Goal: Task Accomplishment & Management: Manage account settings

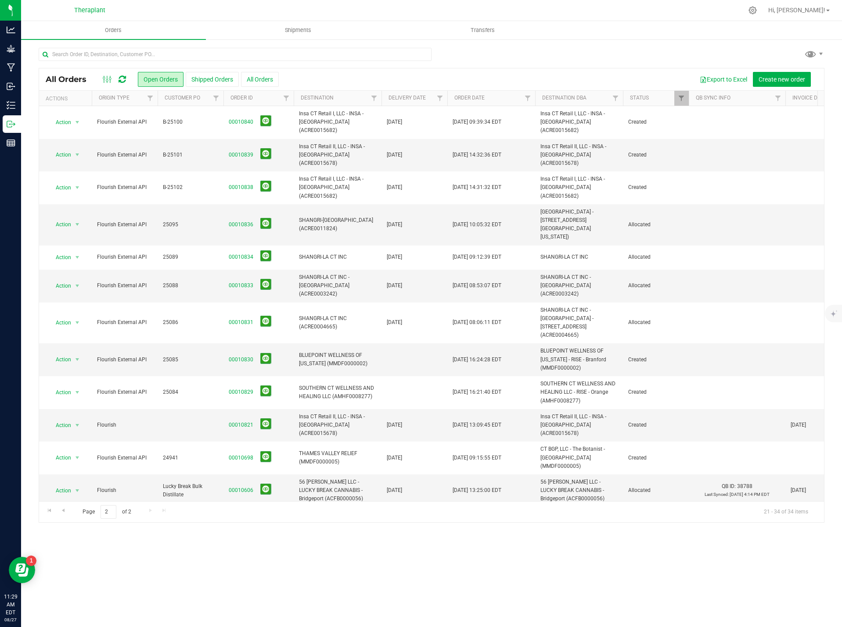
click at [119, 80] on icon at bounding box center [121, 79] width 7 height 9
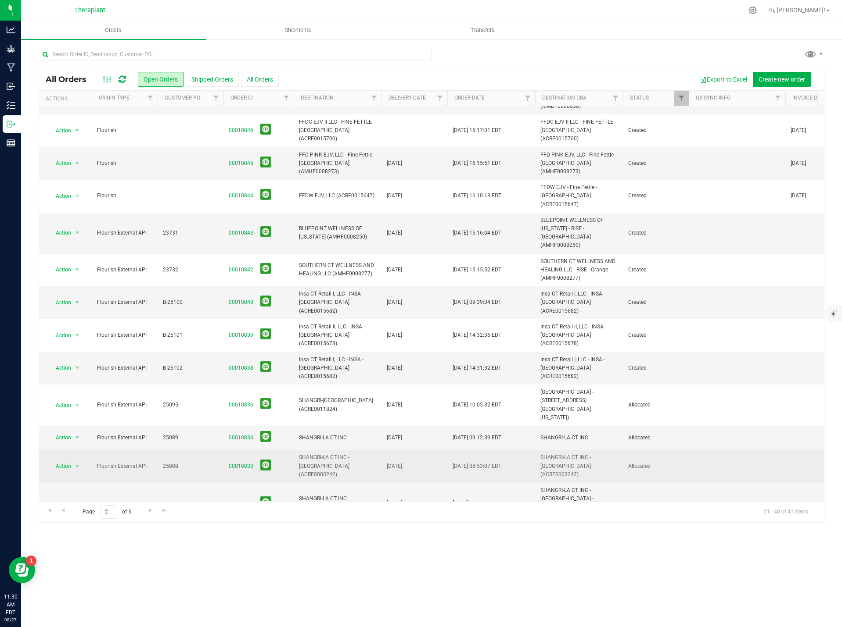
scroll to position [33, 0]
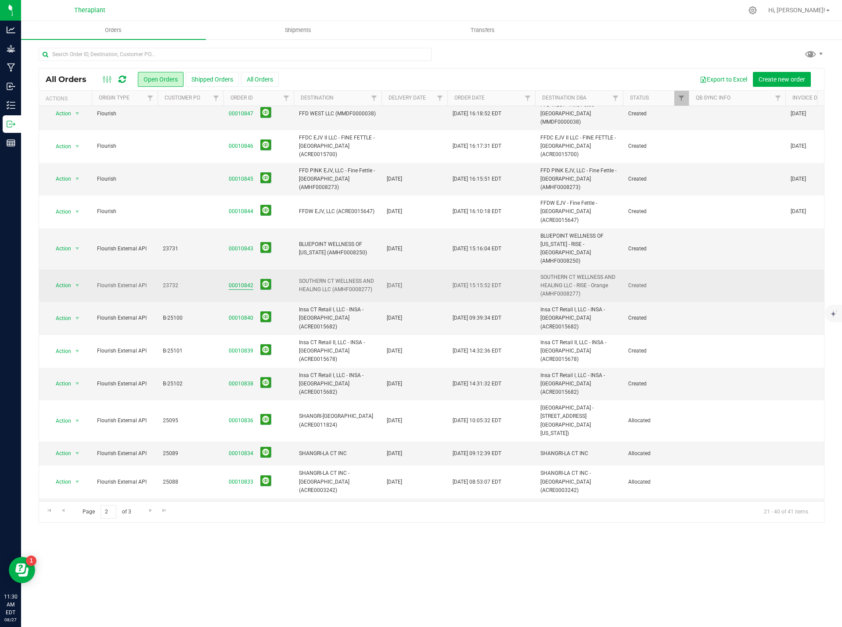
click at [243, 282] on link "00010842" at bounding box center [241, 286] width 25 height 8
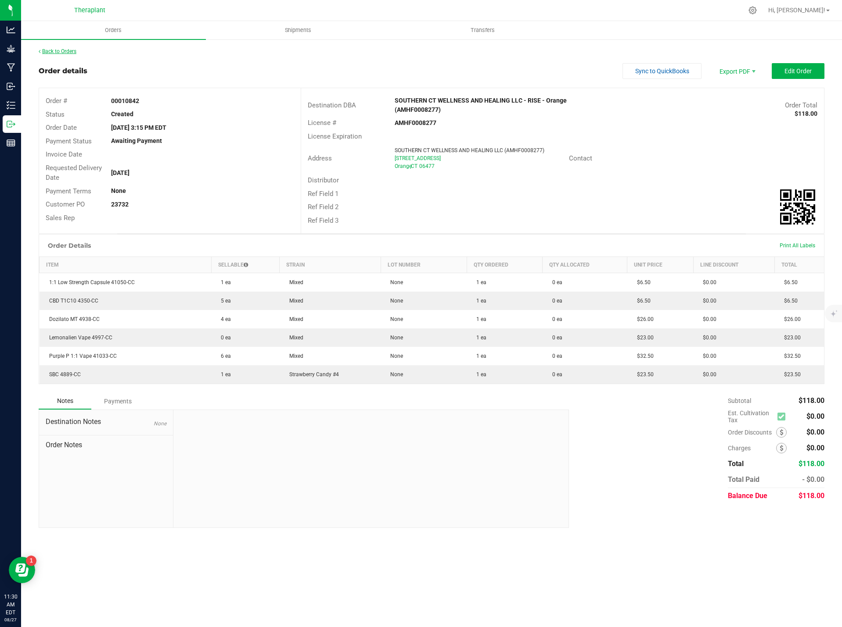
click at [59, 51] on link "Back to Orders" at bounding box center [58, 51] width 38 height 6
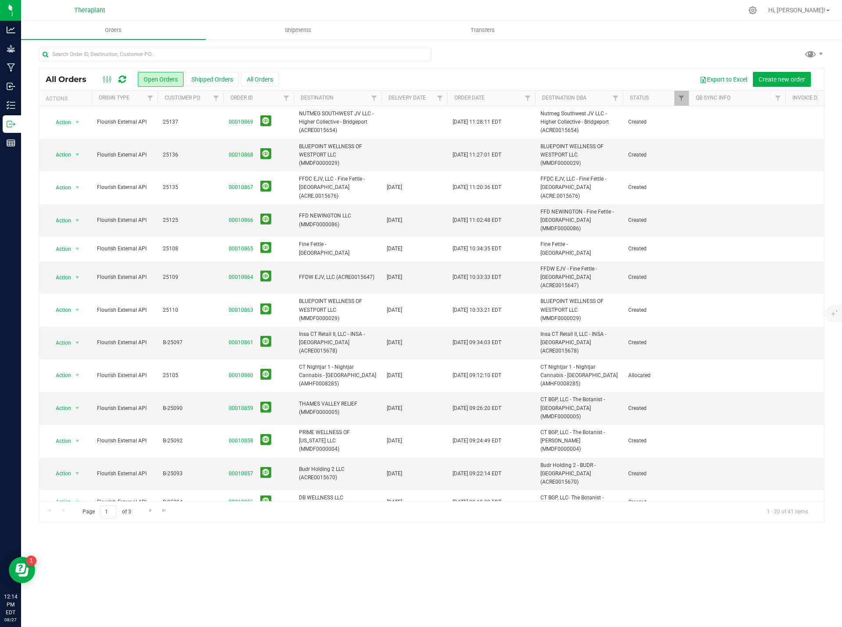
click at [119, 78] on icon at bounding box center [121, 79] width 7 height 9
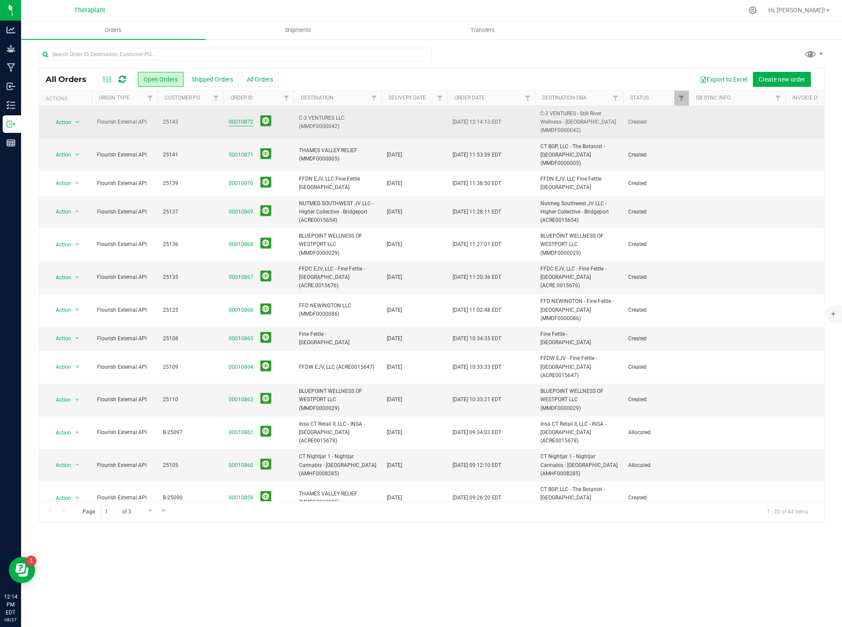
click at [236, 123] on link "00010872" at bounding box center [241, 122] width 25 height 8
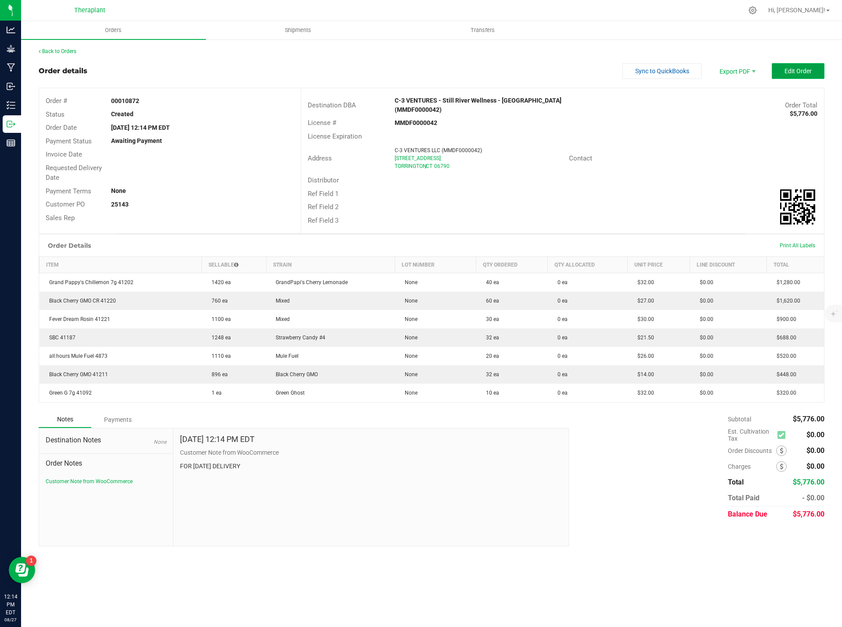
click at [803, 69] on span "Edit Order" at bounding box center [797, 71] width 27 height 7
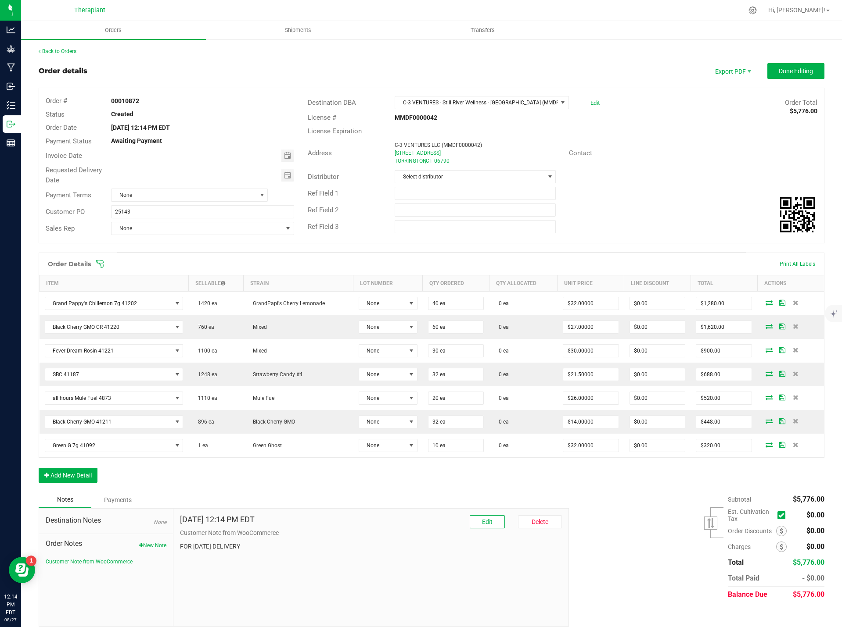
click at [156, 541] on span "Order Notes" at bounding box center [106, 544] width 121 height 11
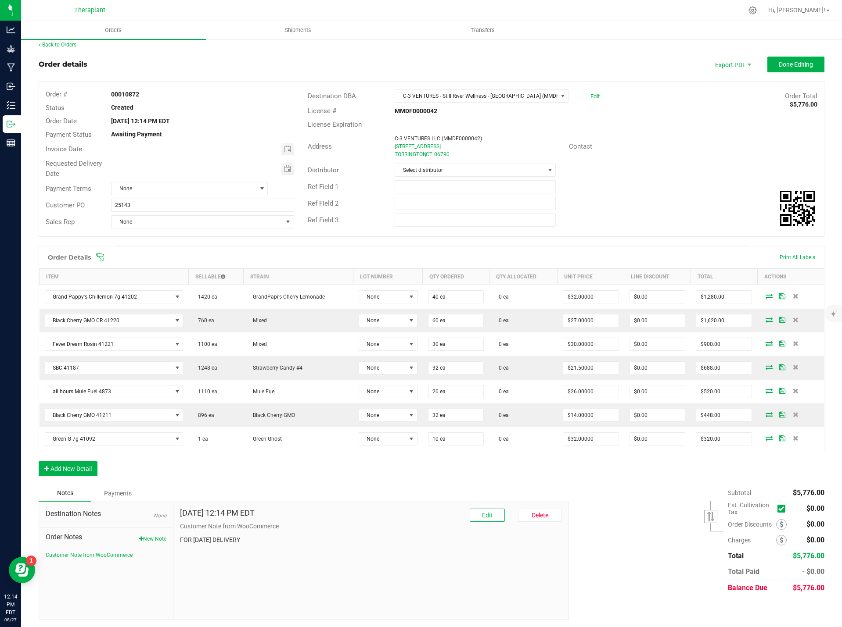
scroll to position [8, 0]
click at [154, 536] on button "New Note" at bounding box center [152, 538] width 27 height 8
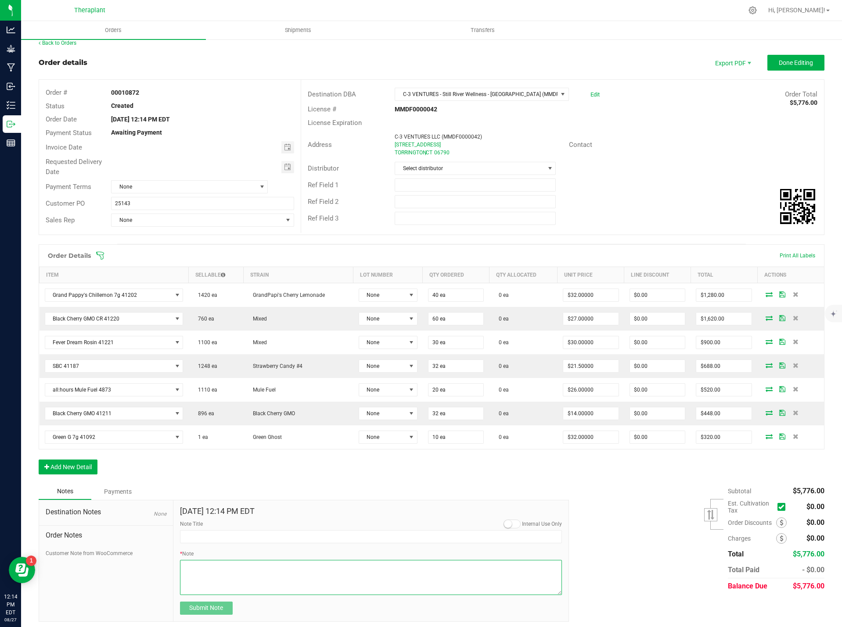
paste textarea "Green G 7g 41092- 24.54% THC – 10-pack (C0040001092) added 10 units per custome…"
type textarea "Green G 7g 41092- 24.54% THC – 10-pack (C0040001092) added 10 units per custome…"
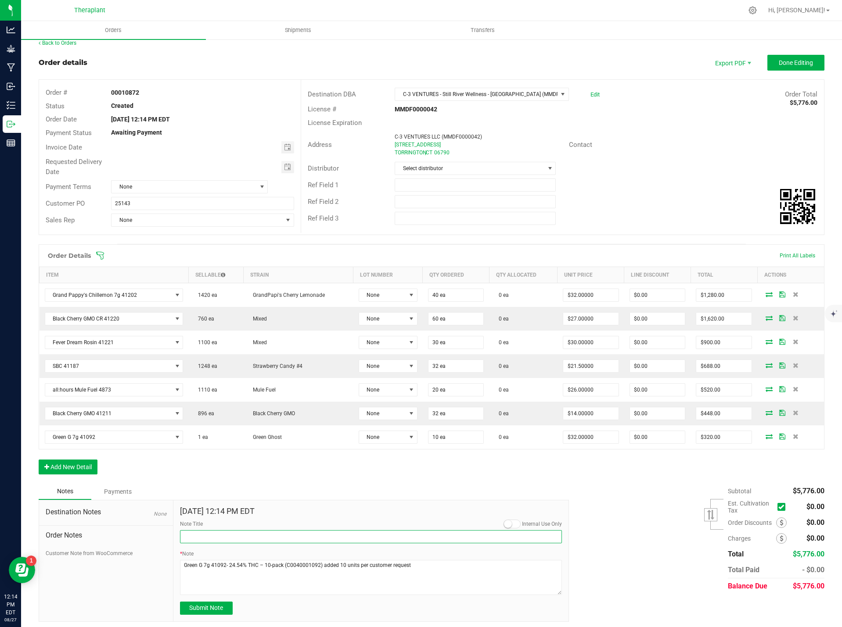
click at [192, 539] on input "Note Title" at bounding box center [371, 536] width 382 height 13
type input "Product Added"
click at [207, 609] on span "Submit Note" at bounding box center [206, 608] width 34 height 7
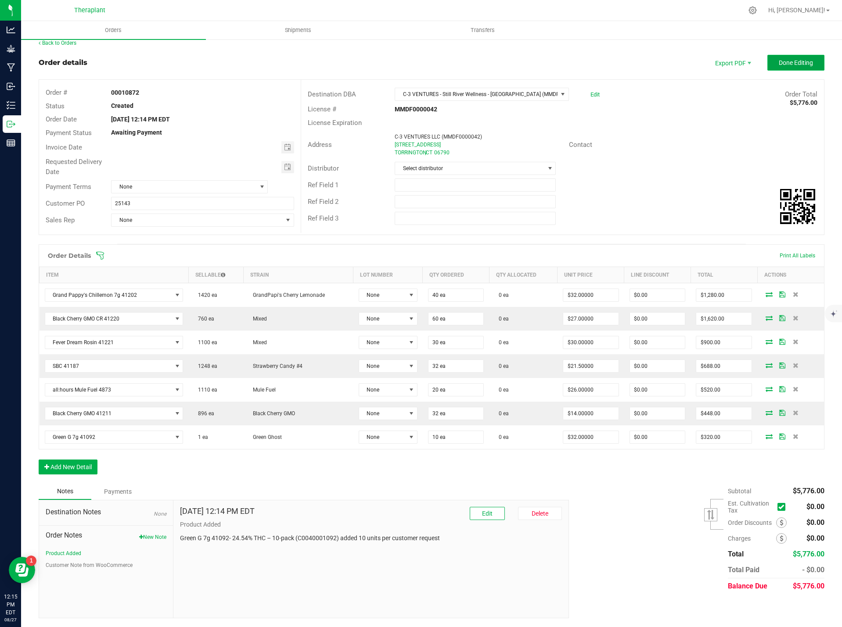
click at [789, 61] on span "Done Editing" at bounding box center [795, 62] width 34 height 7
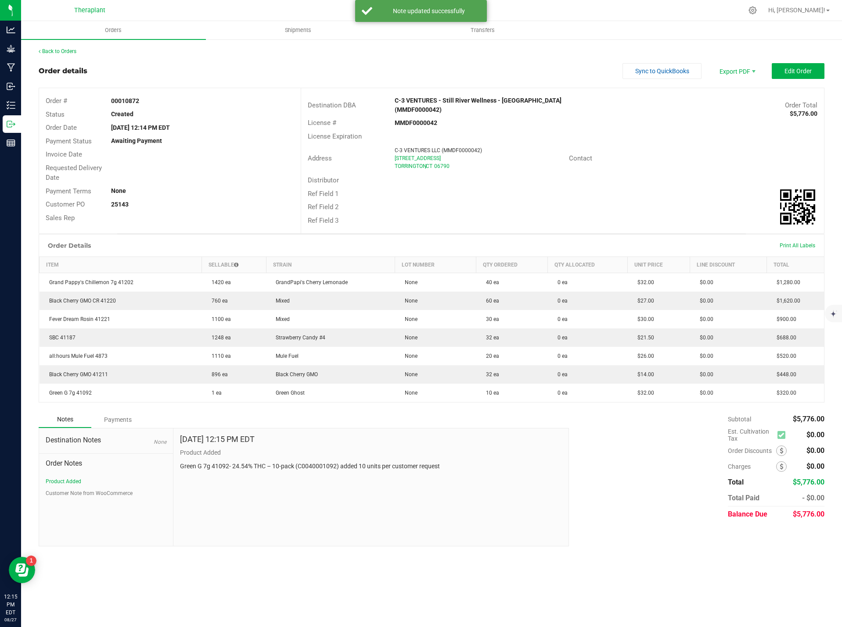
click at [55, 48] on div "Back to Orders" at bounding box center [431, 51] width 785 height 8
click at [56, 51] on link "Back to Orders" at bounding box center [58, 51] width 38 height 6
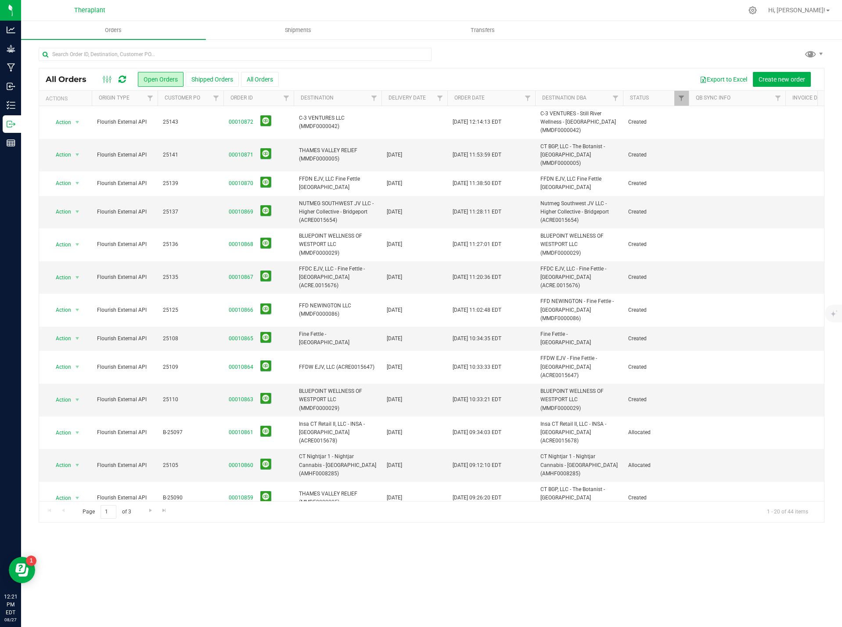
click at [119, 79] on icon at bounding box center [121, 79] width 7 height 9
click at [125, 82] on icon at bounding box center [121, 79] width 7 height 9
click at [98, 54] on input "text" at bounding box center [235, 54] width 393 height 13
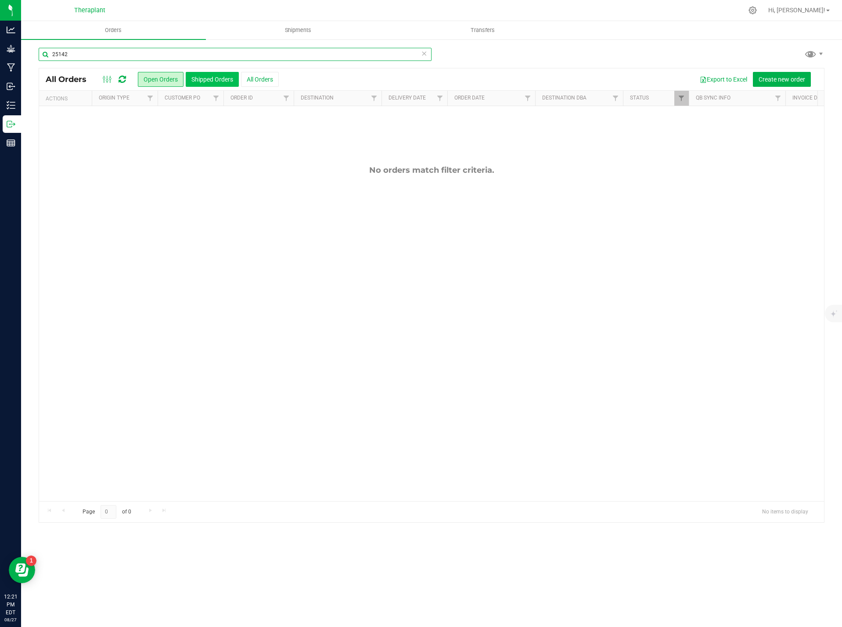
type input "25142"
click at [208, 80] on button "Shipped Orders" at bounding box center [212, 79] width 53 height 15
click at [151, 78] on button "Open Orders" at bounding box center [161, 79] width 46 height 15
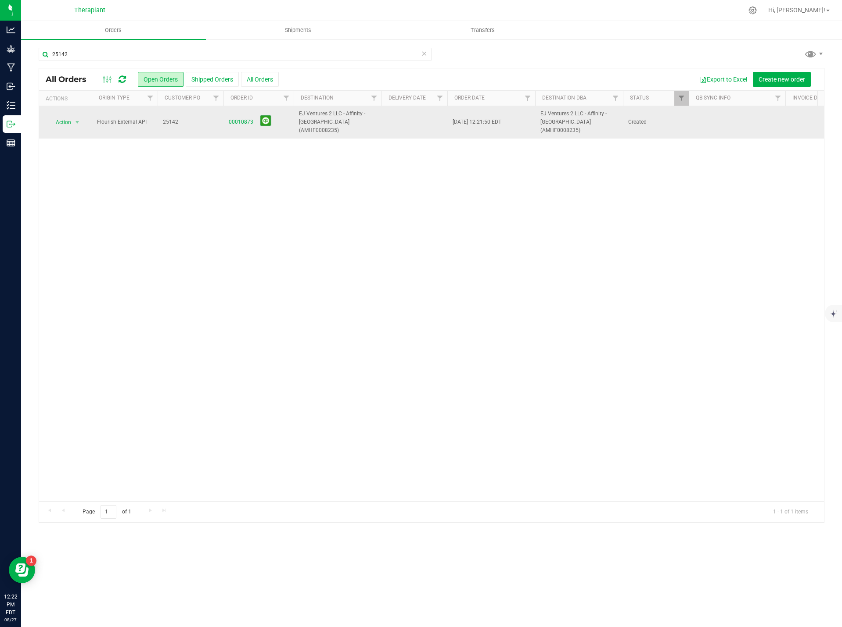
click at [227, 118] on td "00010873" at bounding box center [258, 122] width 70 height 32
click at [236, 118] on link "00010873" at bounding box center [241, 122] width 25 height 8
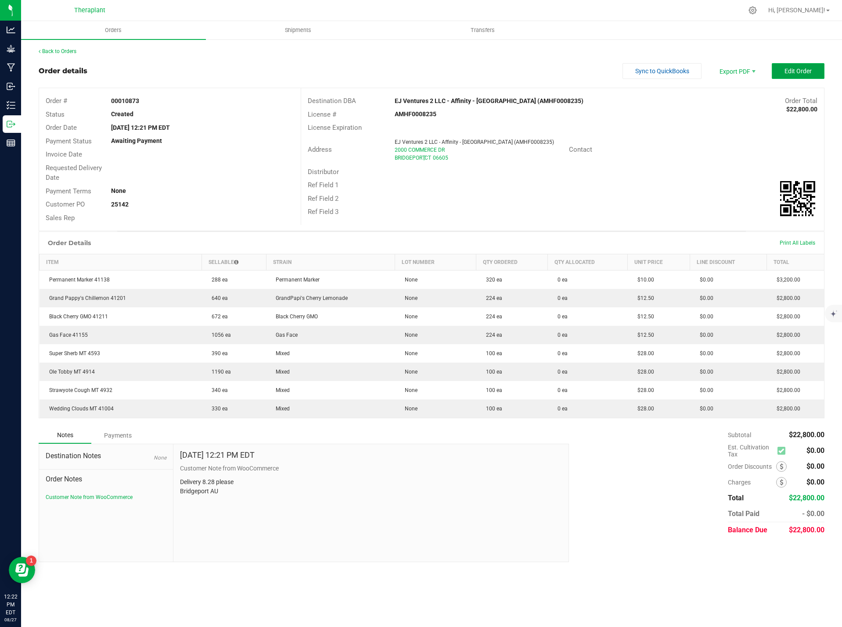
click at [799, 75] on button "Edit Order" at bounding box center [797, 71] width 53 height 16
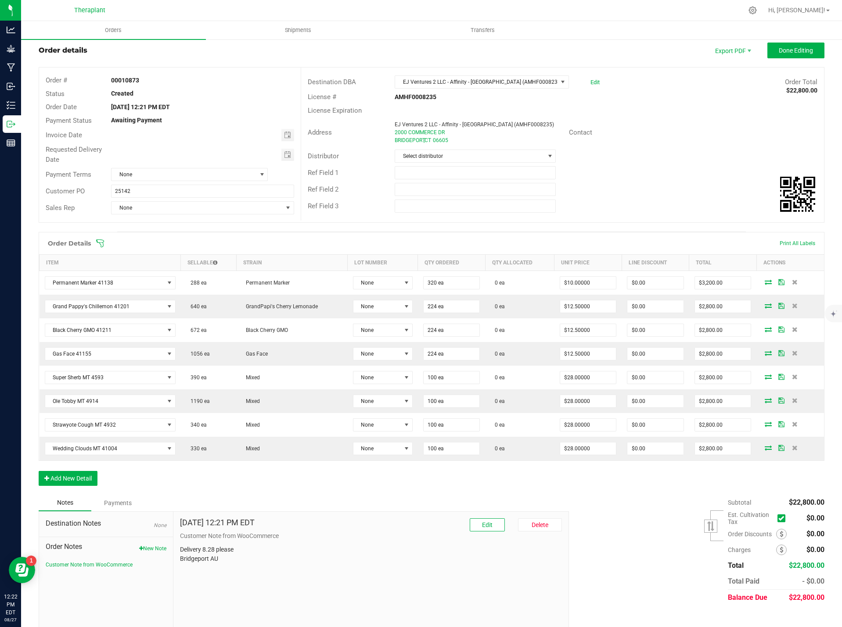
scroll to position [32, 0]
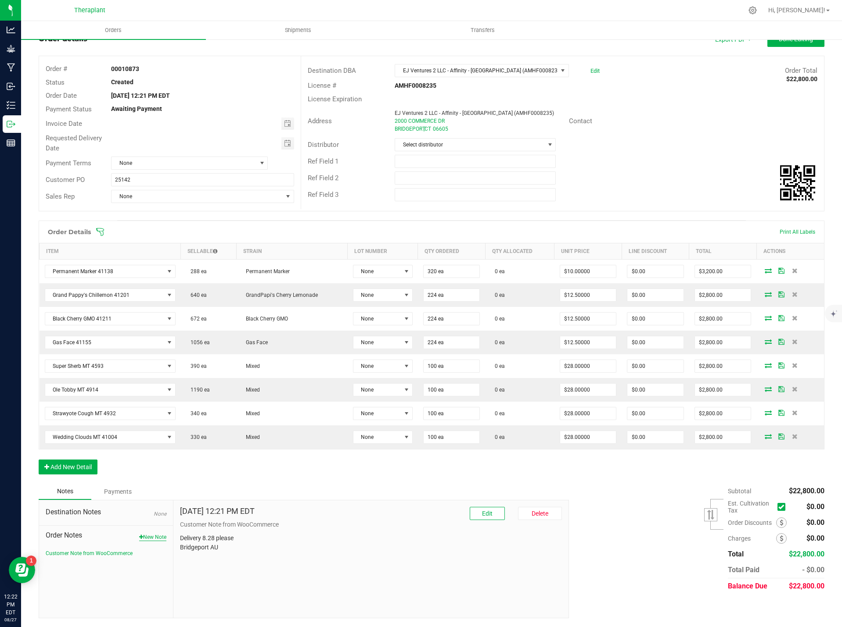
click at [150, 537] on button "New Note" at bounding box center [152, 538] width 27 height 8
paste textarea "Bulk Deal Select Flower $10/$12.50/$16.50, Select AIO 1.0g $28"
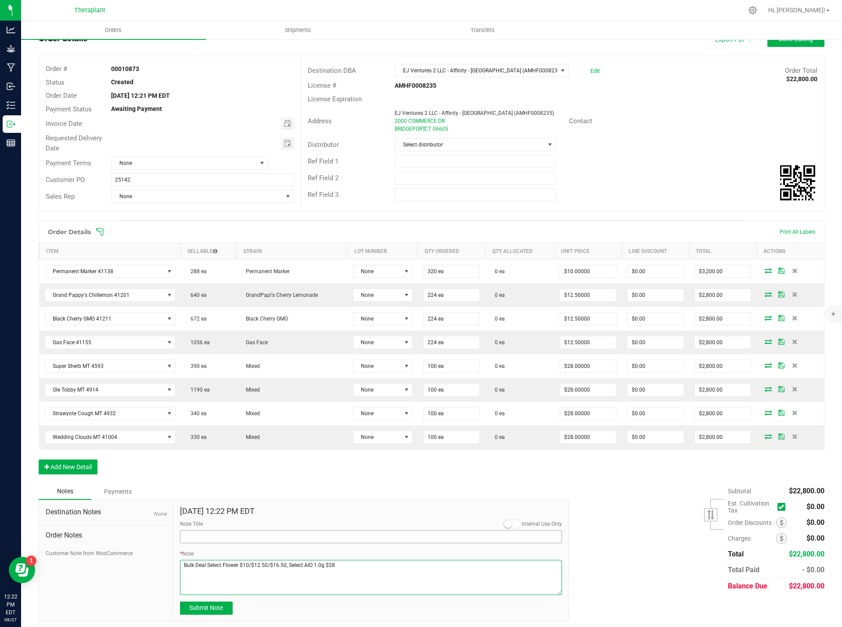
type textarea "Bulk Deal Select Flower $10/$12.50/$16.50, Select AIO 1.0g $28"
click at [202, 539] on input "Note Title" at bounding box center [371, 536] width 382 height 13
type input "Bulk Deal"
click at [220, 609] on span "Submit Note" at bounding box center [206, 608] width 34 height 7
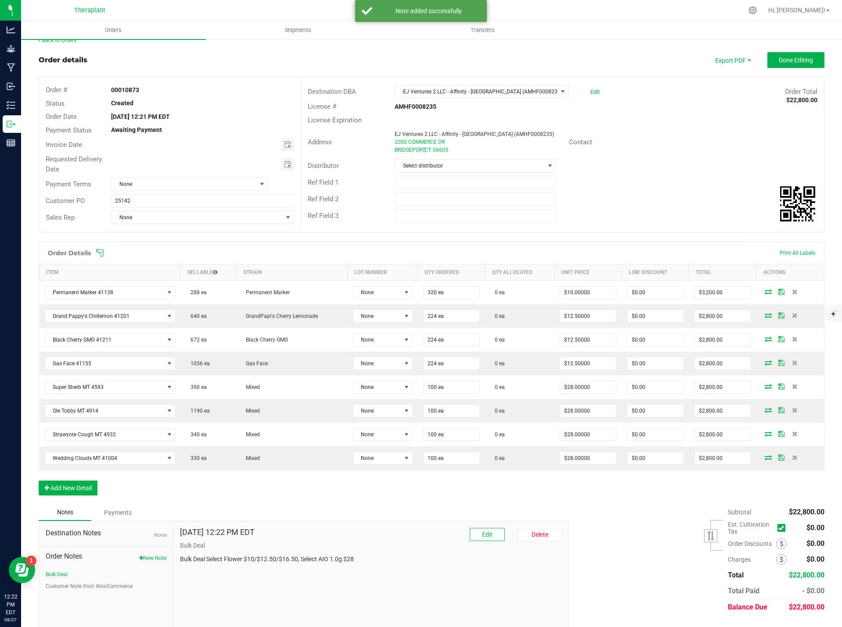
scroll to position [0, 0]
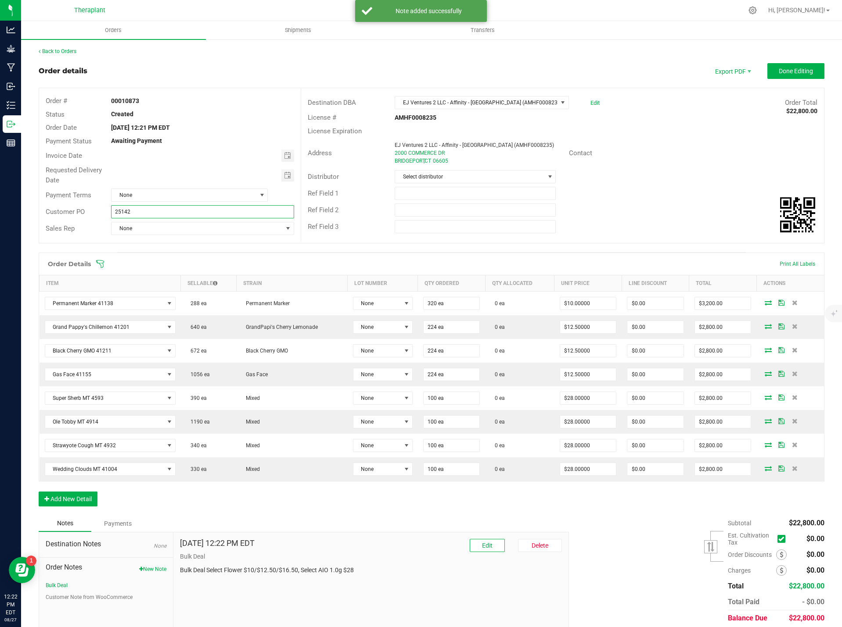
click at [115, 212] on input "25142" at bounding box center [202, 211] width 183 height 13
type input "B-25142"
click at [774, 67] on button "Done Editing" at bounding box center [795, 71] width 57 height 16
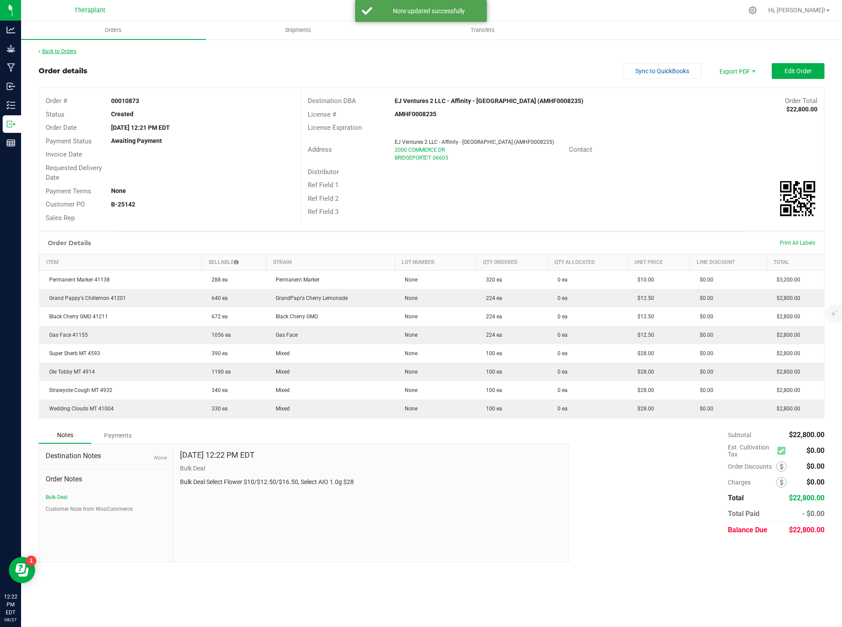
click at [52, 52] on link "Back to Orders" at bounding box center [58, 51] width 38 height 6
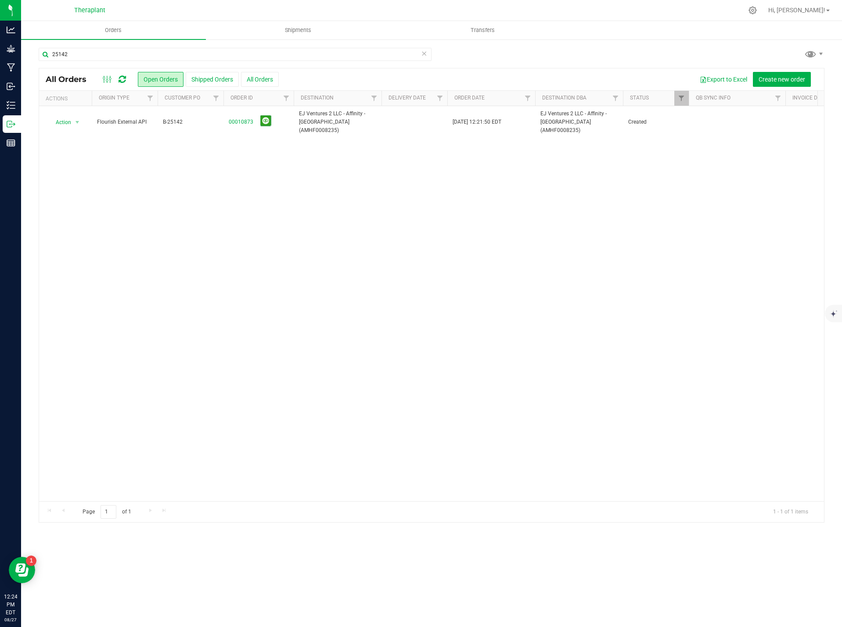
click at [424, 54] on icon at bounding box center [424, 53] width 6 height 11
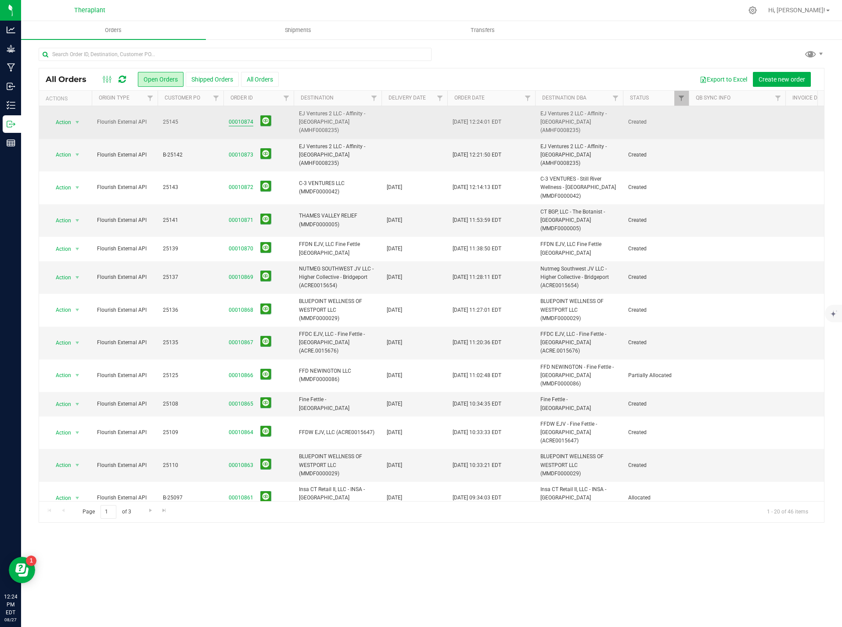
click at [240, 118] on link "00010874" at bounding box center [241, 122] width 25 height 8
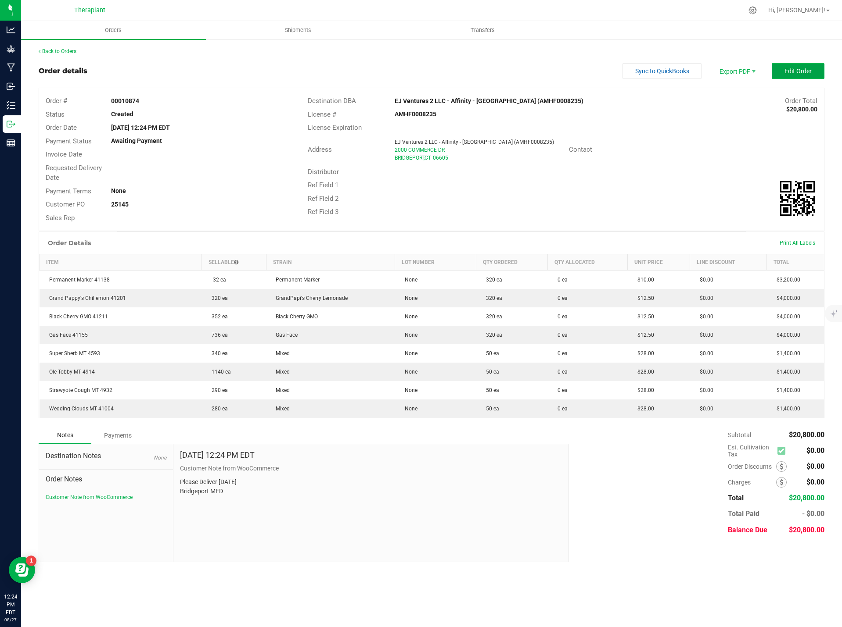
click at [792, 72] on span "Edit Order" at bounding box center [797, 71] width 27 height 7
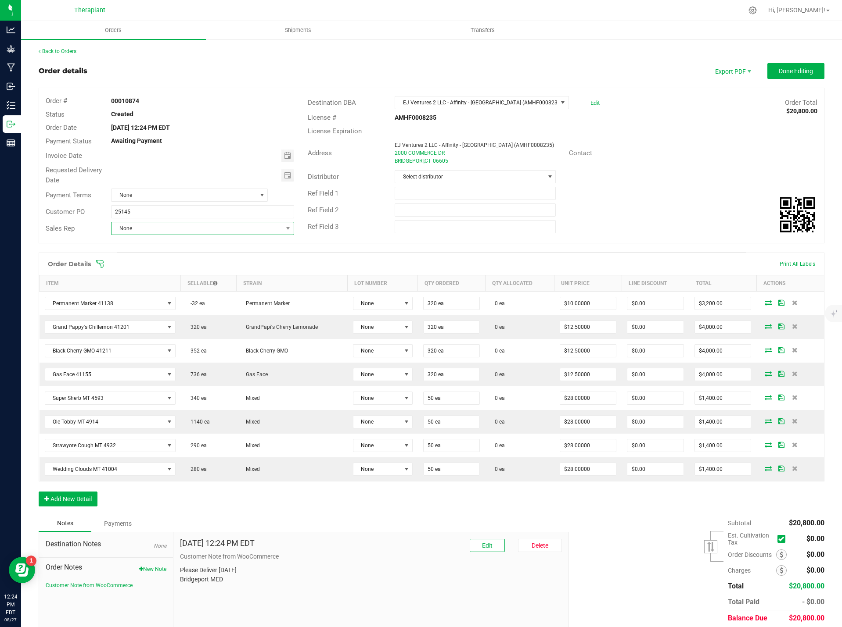
click at [115, 229] on span "None" at bounding box center [196, 228] width 171 height 12
click at [114, 211] on input "25145" at bounding box center [202, 211] width 183 height 13
type input "B-25145"
click at [154, 573] on div "Order Notes New Note Customer Note from WooCommerce" at bounding box center [106, 574] width 121 height 32
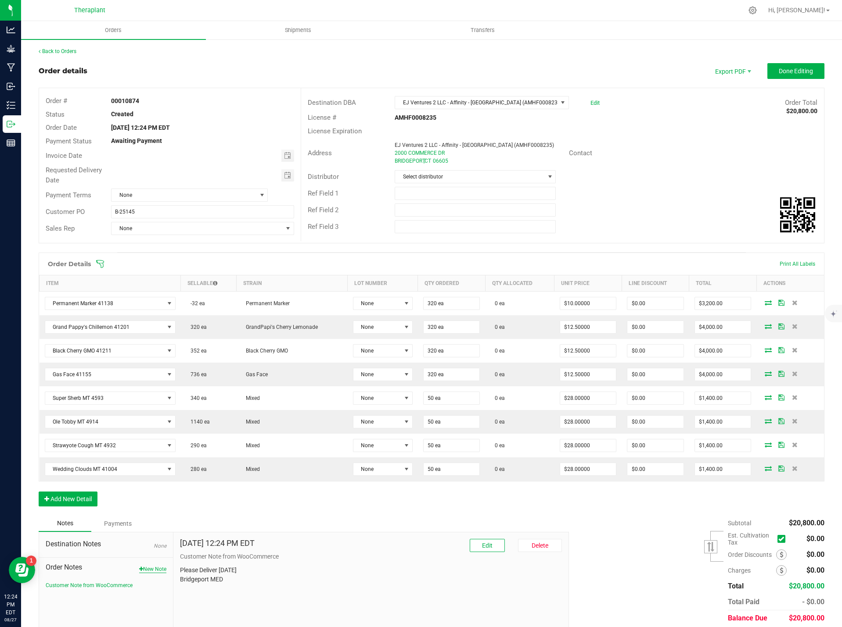
click at [156, 573] on button "New Note" at bounding box center [152, 570] width 27 height 8
paste textarea "Bulk Deal Select Flower $10/$12.50/$16.50, Select AIO 1.0g $28"
type textarea "Bulk Deal Select Flower $10/$12.50/$16.50, Select AIO 1.0g $28"
click at [201, 566] on input "Note Title" at bounding box center [371, 569] width 382 height 13
type input "Bulk Deal"
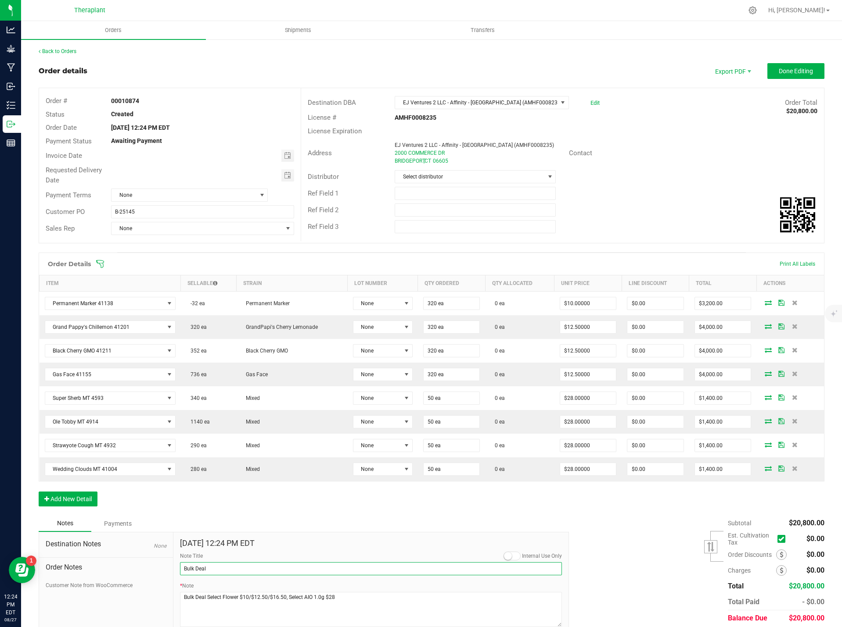
scroll to position [36, 0]
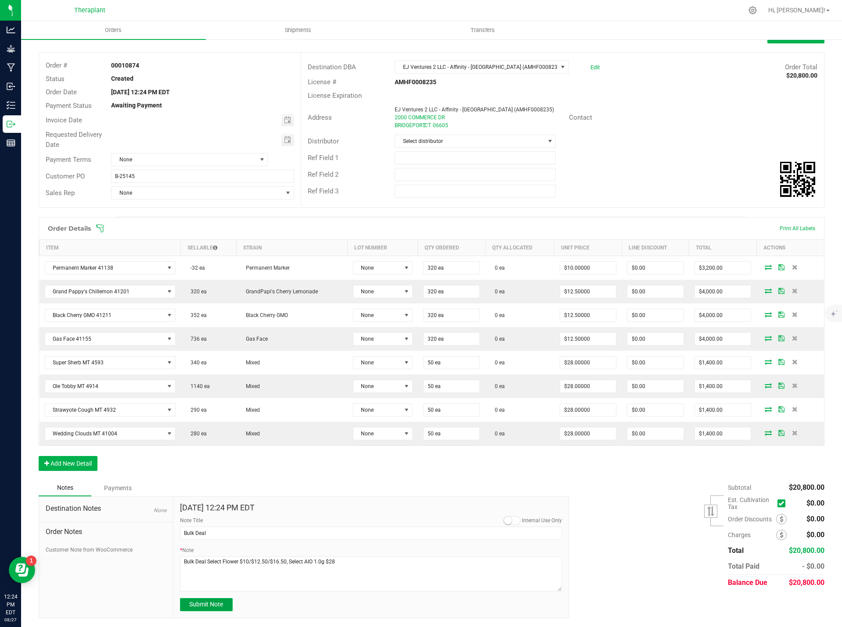
click at [214, 606] on span "Submit Note" at bounding box center [206, 604] width 34 height 7
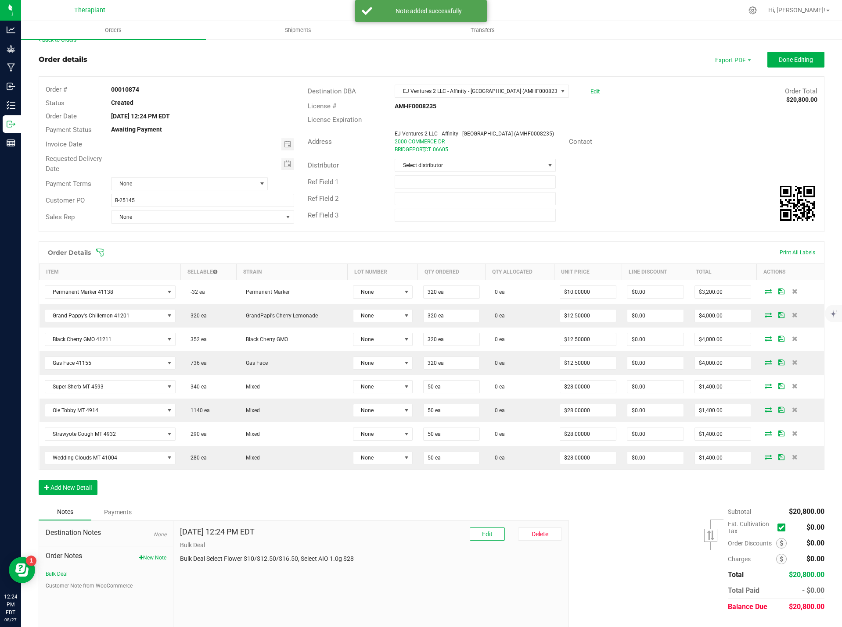
scroll to position [0, 0]
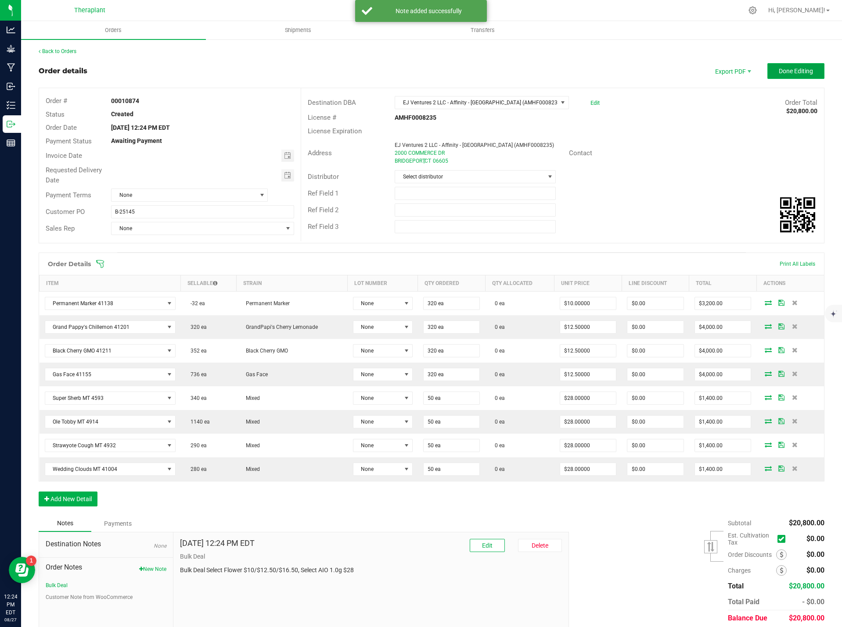
click at [791, 69] on span "Done Editing" at bounding box center [795, 71] width 34 height 7
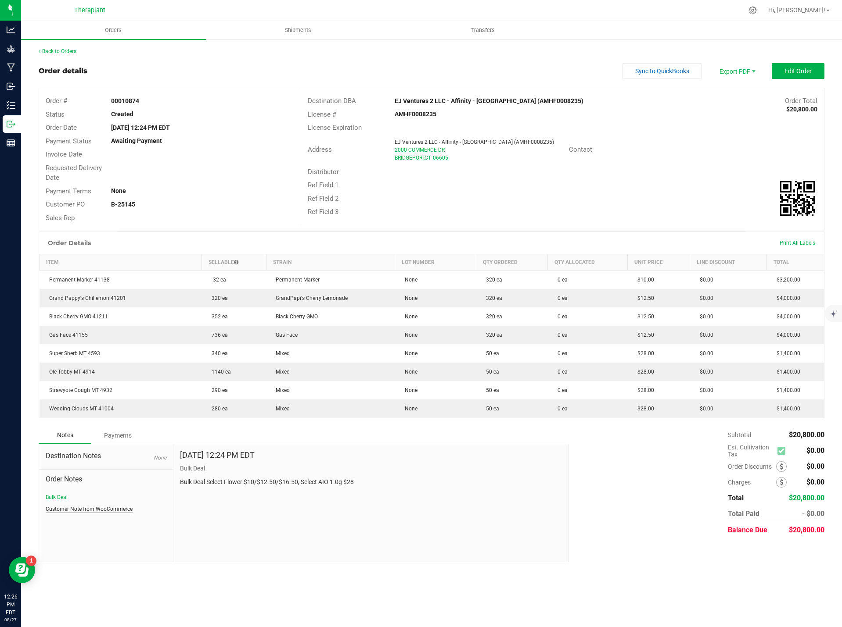
click at [104, 509] on button "Customer Note from WooCommerce" at bounding box center [89, 509] width 87 height 8
click at [63, 51] on link "Back to Orders" at bounding box center [58, 51] width 38 height 6
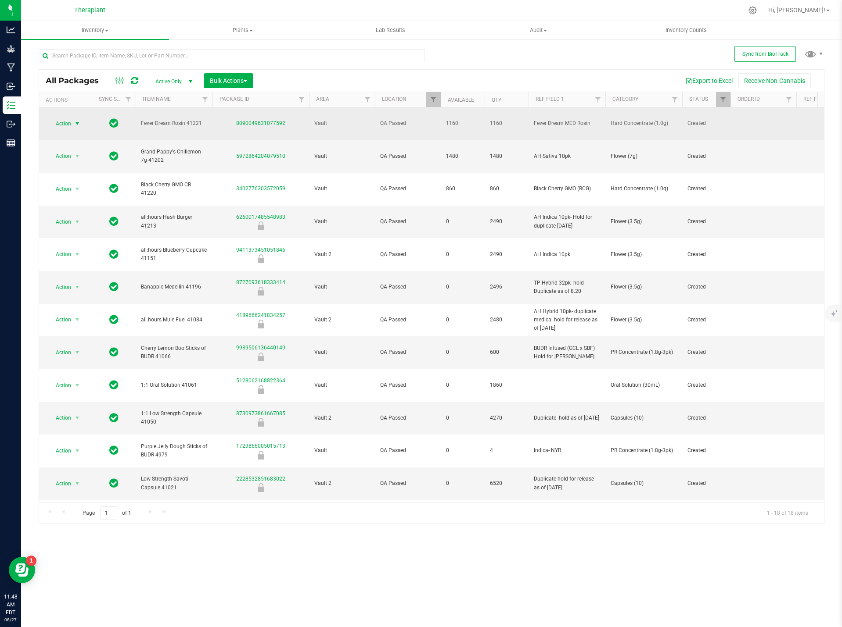
click at [78, 120] on span "select" at bounding box center [77, 123] width 7 height 7
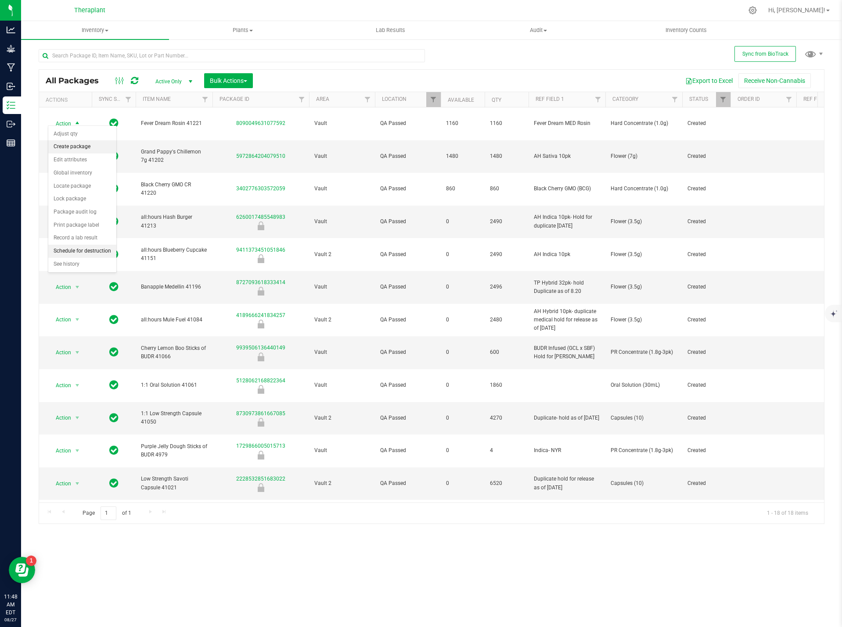
click at [86, 145] on li "Create package" at bounding box center [82, 146] width 68 height 13
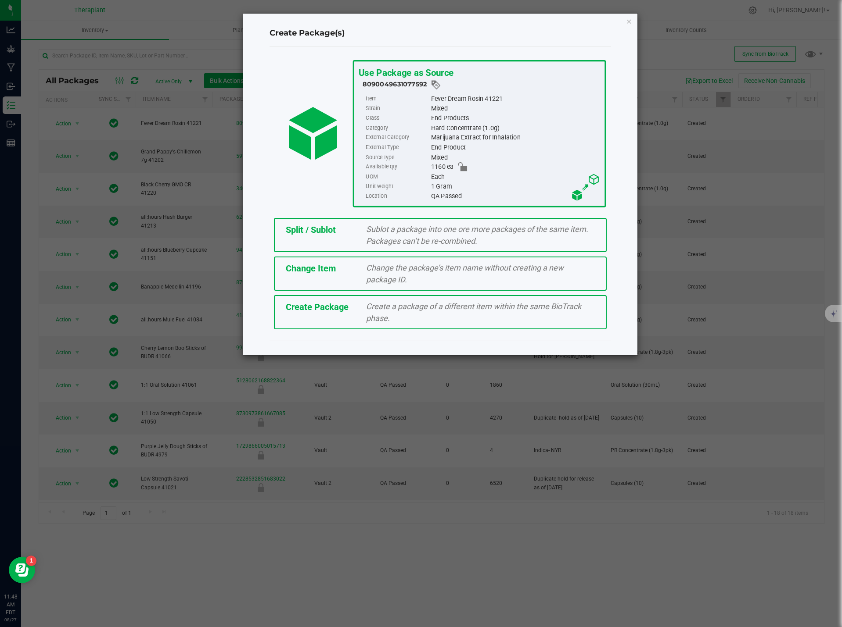
drag, startPoint x: 87, startPoint y: 147, endPoint x: 357, endPoint y: 118, distance: 271.4
click at [93, 143] on body "Analytics Grow Manufacturing Inbound Inventory Outbound Reports 11:48 AM EDT 08…" at bounding box center [421, 313] width 842 height 627
click at [627, 22] on icon "button" at bounding box center [629, 21] width 6 height 11
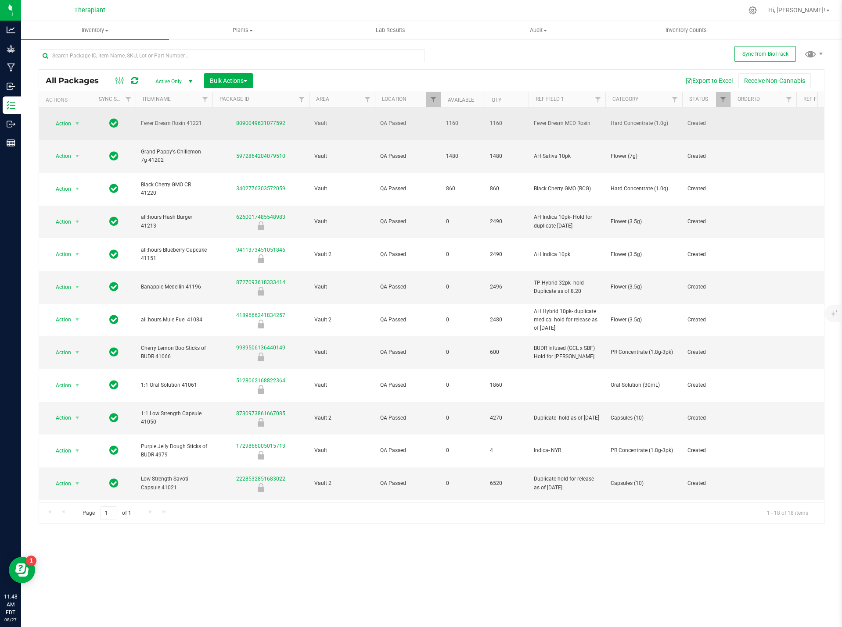
click at [76, 113] on td "Action Action Adjust qty Create package Edit attributes Global inventory Locate…" at bounding box center [65, 123] width 53 height 33
click at [78, 120] on span "select" at bounding box center [77, 123] width 7 height 7
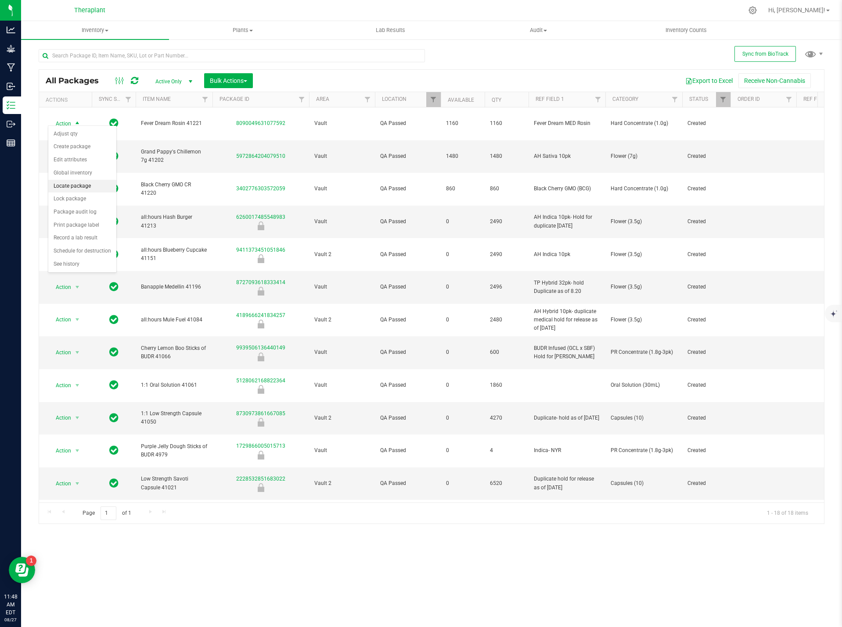
click at [77, 184] on li "Locate package" at bounding box center [82, 186] width 68 height 13
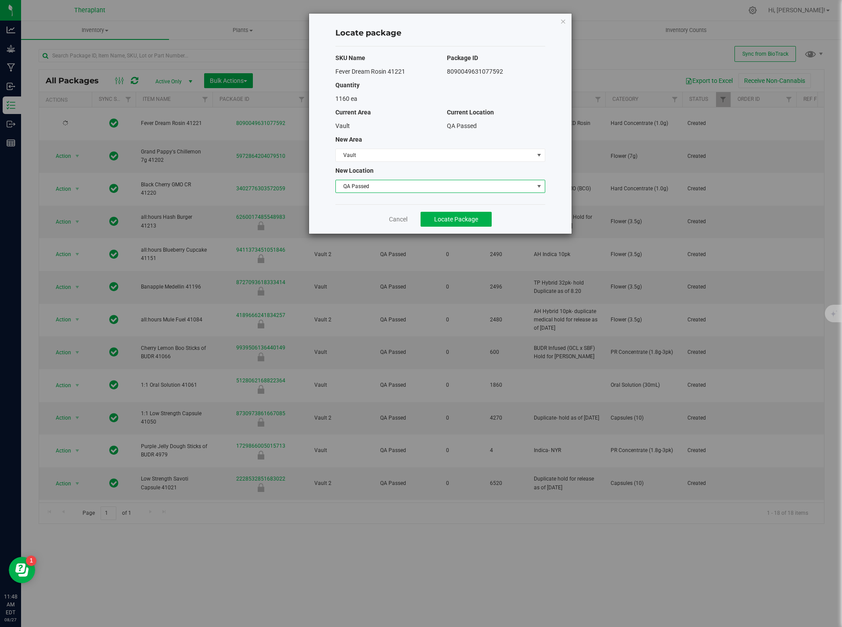
click at [358, 184] on span "QA Passed" at bounding box center [435, 186] width 198 height 12
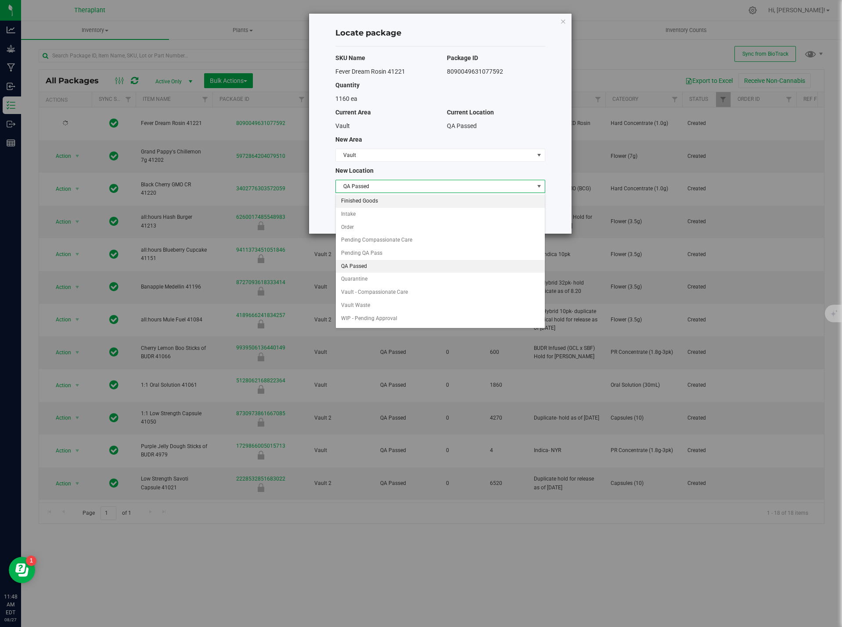
click at [373, 196] on li "Finished Goods" at bounding box center [440, 201] width 209 height 13
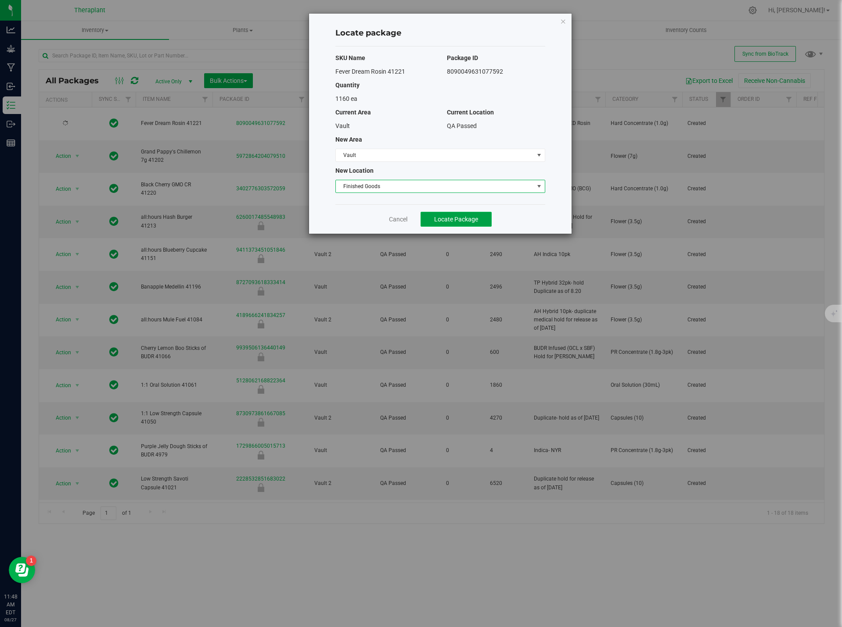
click at [440, 216] on span "Locate Package" at bounding box center [456, 219] width 44 height 7
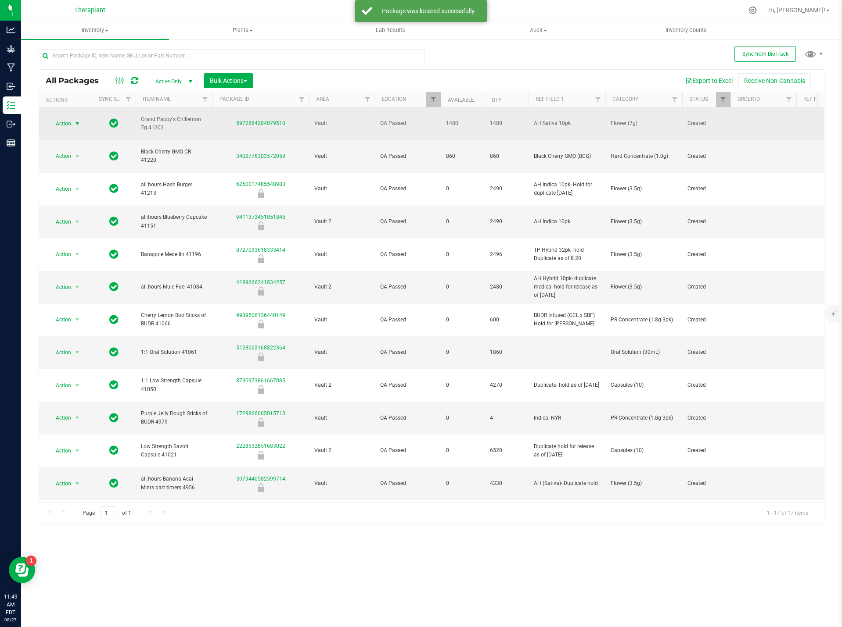
click at [75, 120] on span "select" at bounding box center [77, 123] width 7 height 7
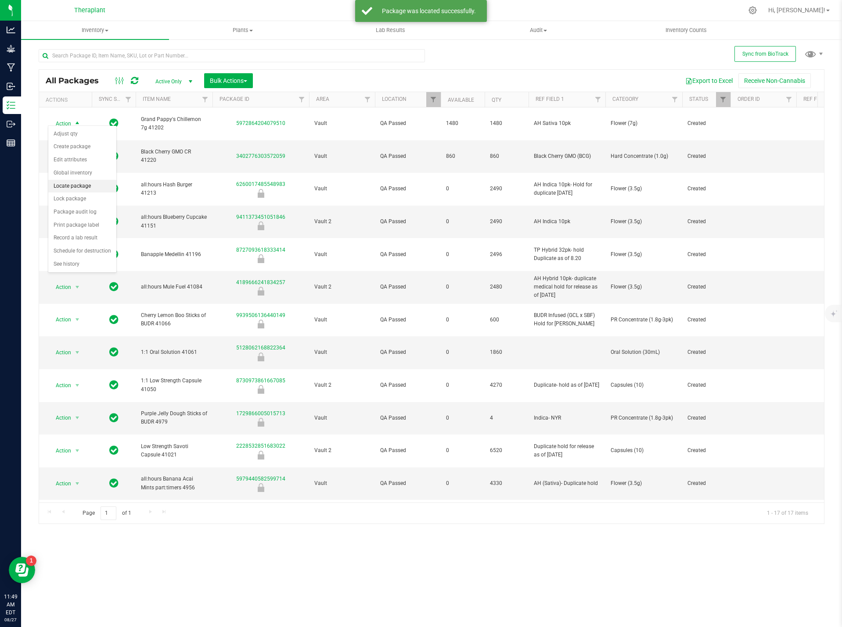
click at [85, 183] on li "Locate package" at bounding box center [82, 186] width 68 height 13
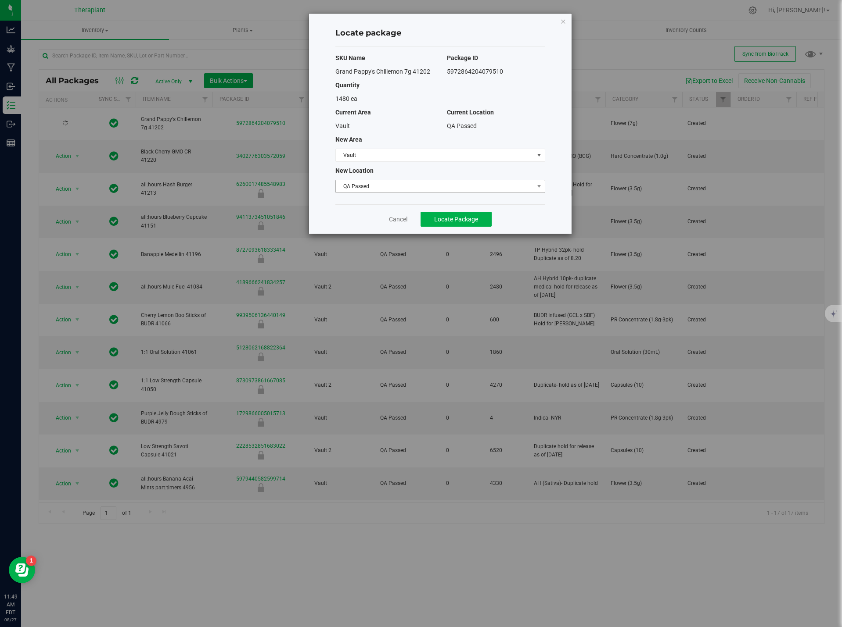
click at [374, 189] on span "QA Passed" at bounding box center [435, 186] width 198 height 12
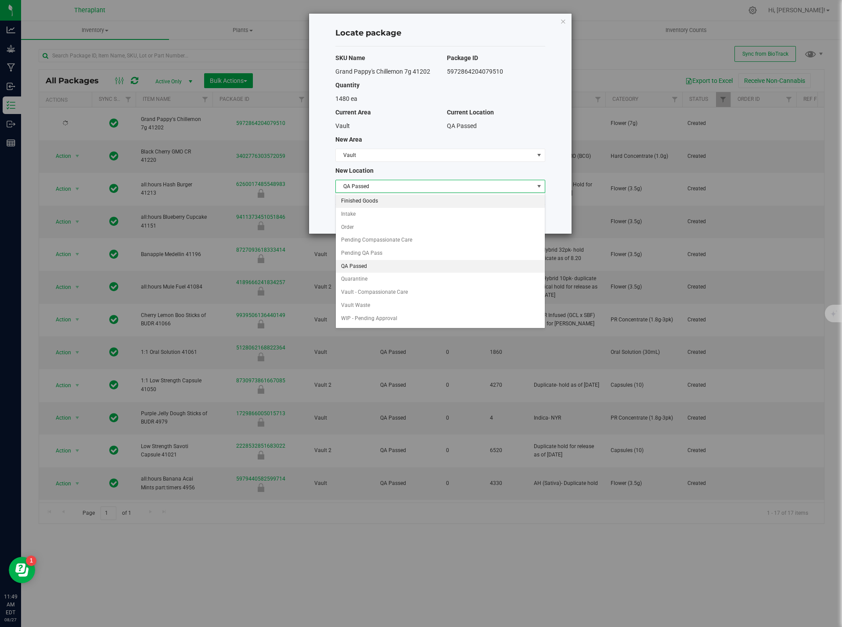
click at [380, 201] on li "Finished Goods" at bounding box center [440, 201] width 209 height 13
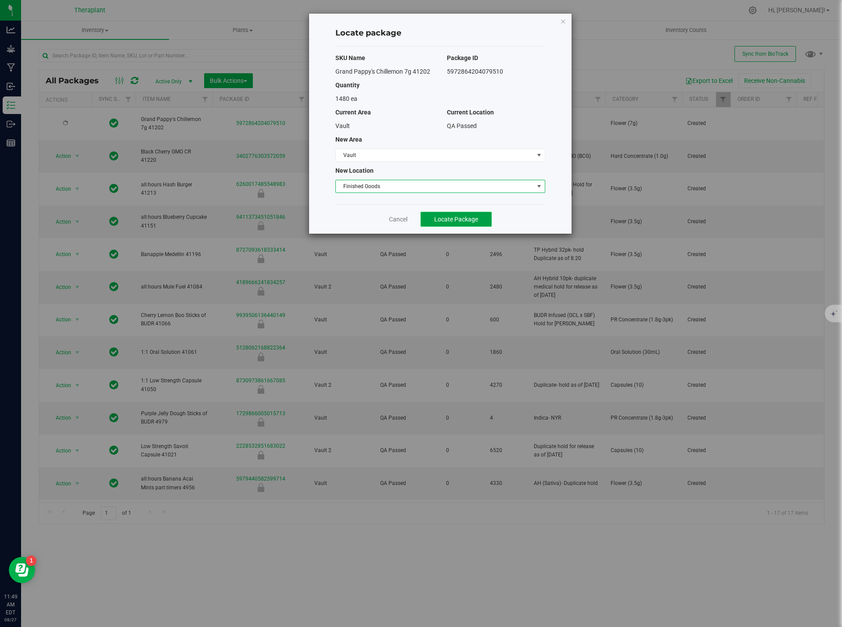
click at [461, 216] on span "Locate Package" at bounding box center [456, 219] width 44 height 7
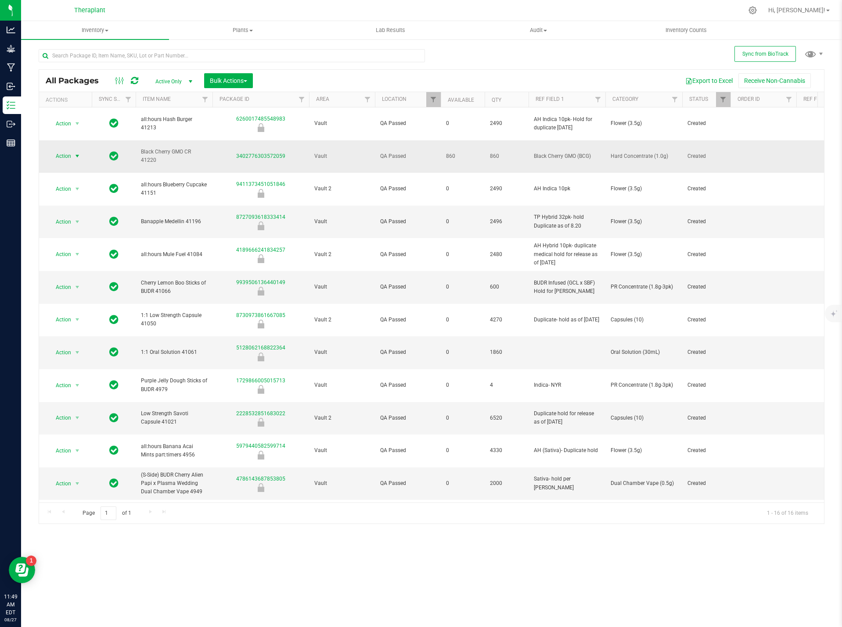
click at [68, 150] on span "Action" at bounding box center [60, 156] width 24 height 12
click at [86, 210] on li "Locate package" at bounding box center [82, 210] width 68 height 13
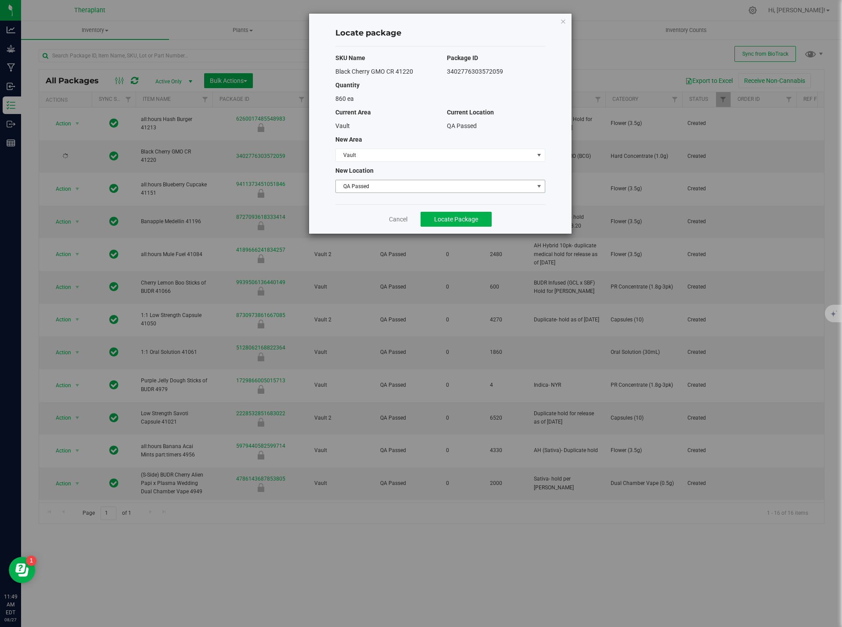
click at [371, 188] on span "QA Passed" at bounding box center [435, 186] width 198 height 12
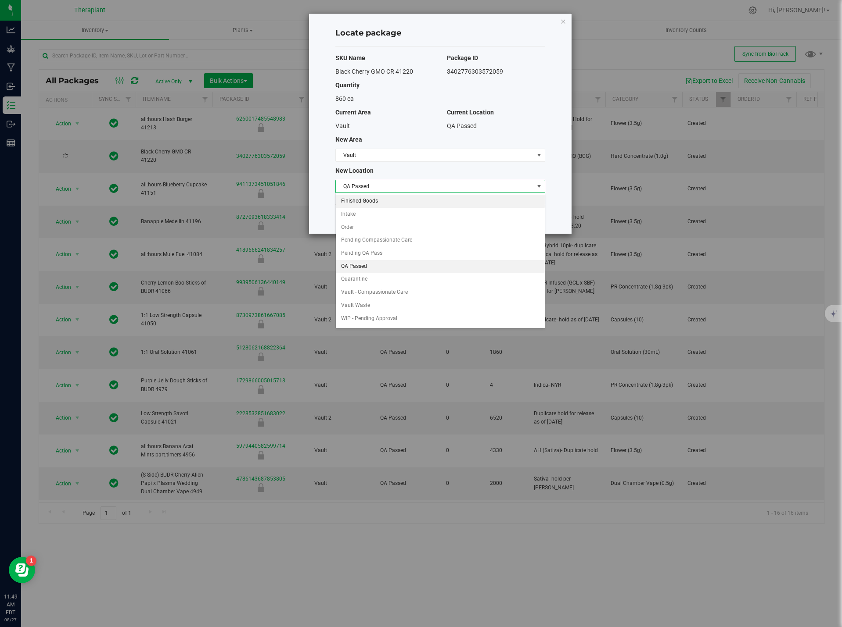
click at [369, 196] on li "Finished Goods" at bounding box center [440, 201] width 209 height 13
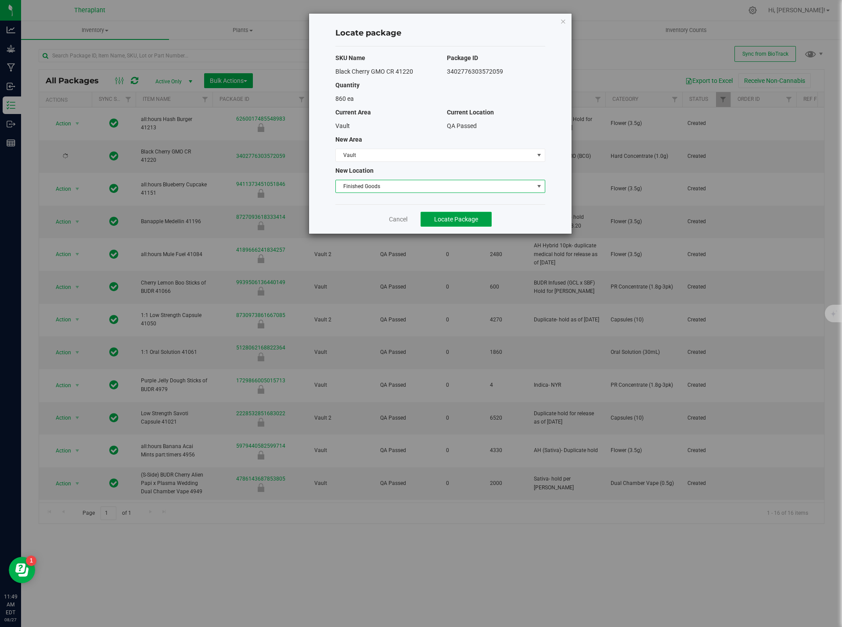
click at [437, 218] on span "Locate Package" at bounding box center [456, 219] width 44 height 7
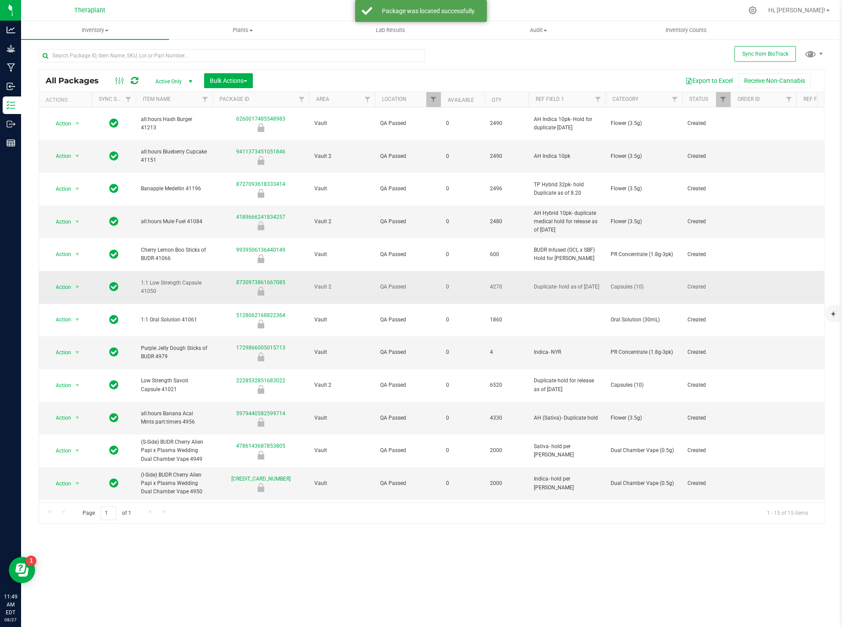
scroll to position [21, 0]
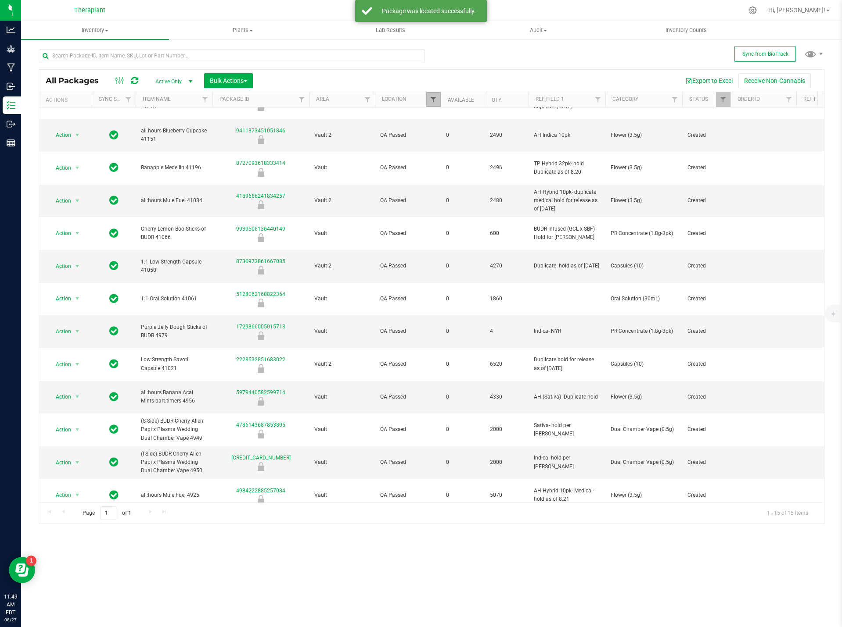
click at [434, 96] on span "Filter" at bounding box center [433, 99] width 7 height 7
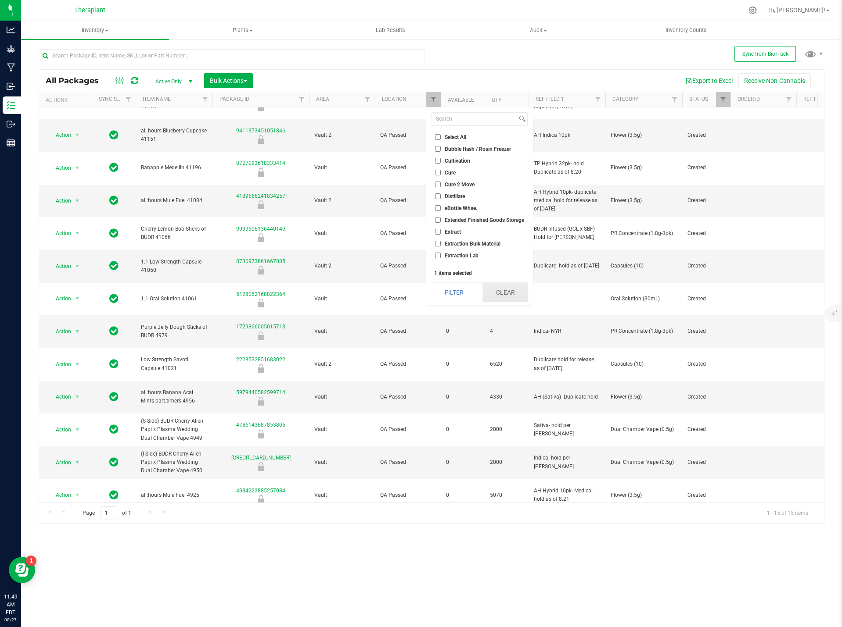
click at [512, 290] on button "Clear" at bounding box center [504, 292] width 45 height 19
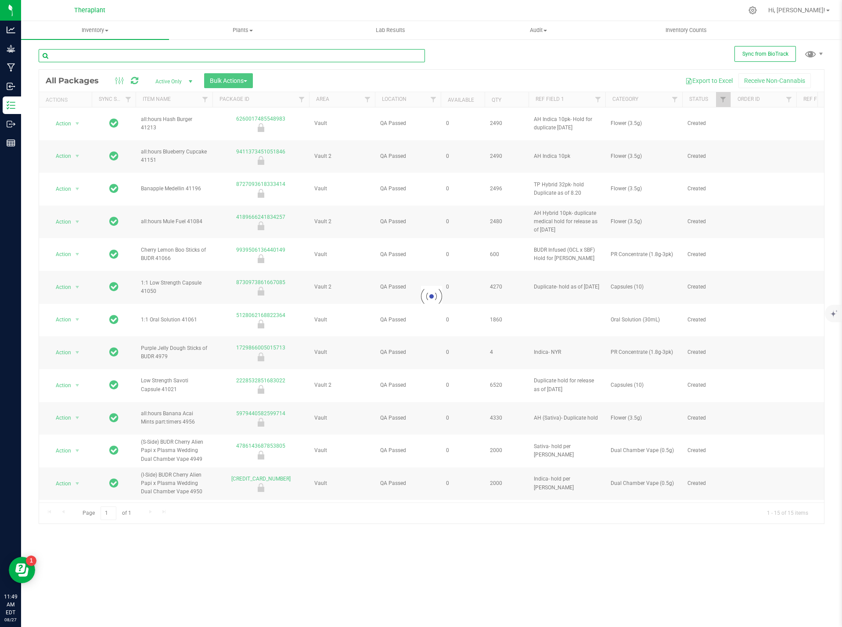
click at [82, 56] on input "text" at bounding box center [232, 55] width 386 height 13
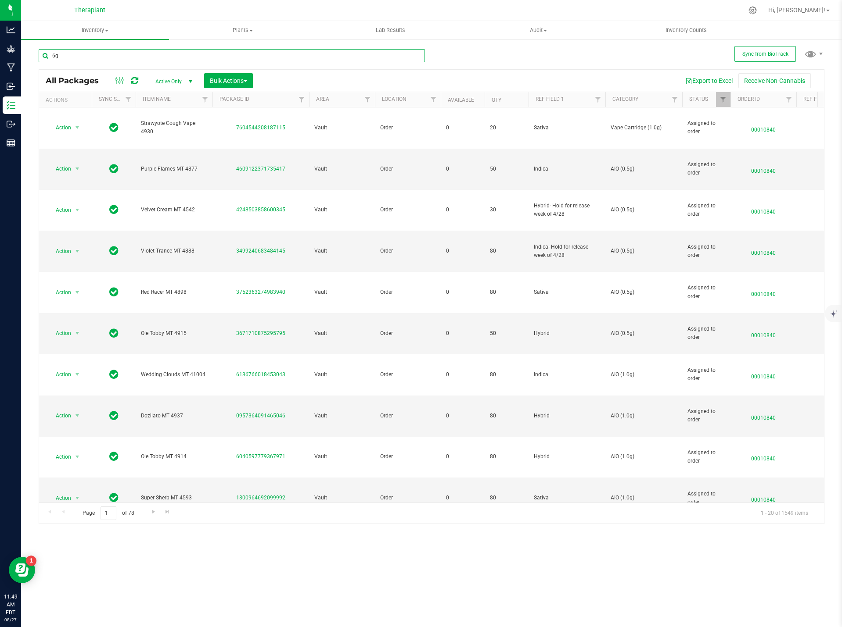
type input "6"
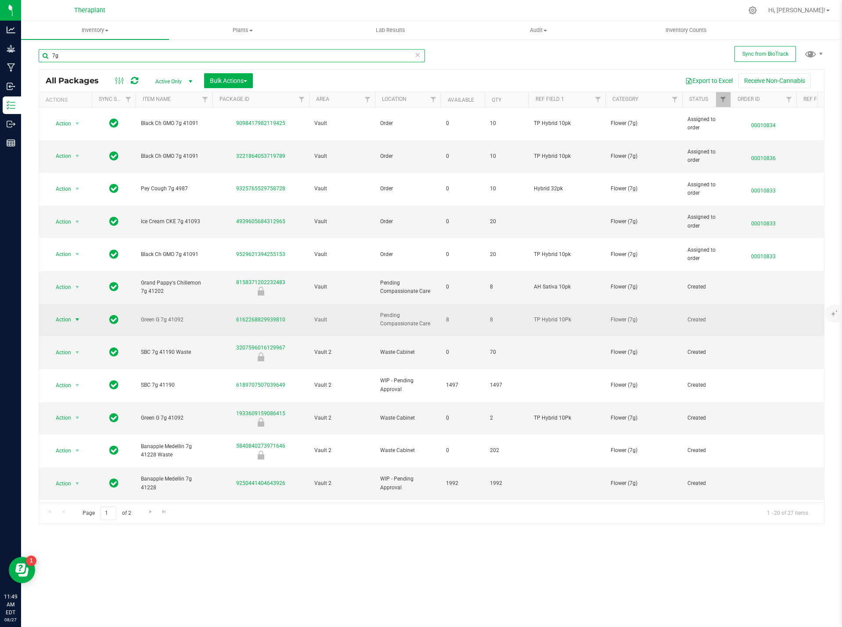
type input "7g"
click at [72, 314] on span "select" at bounding box center [77, 320] width 11 height 12
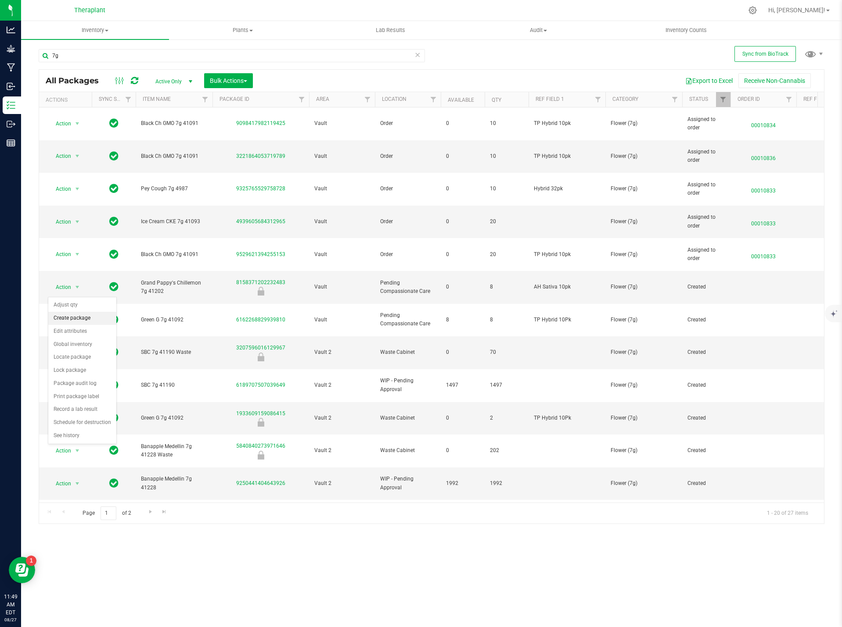
click at [78, 316] on li "Create package" at bounding box center [82, 318] width 68 height 13
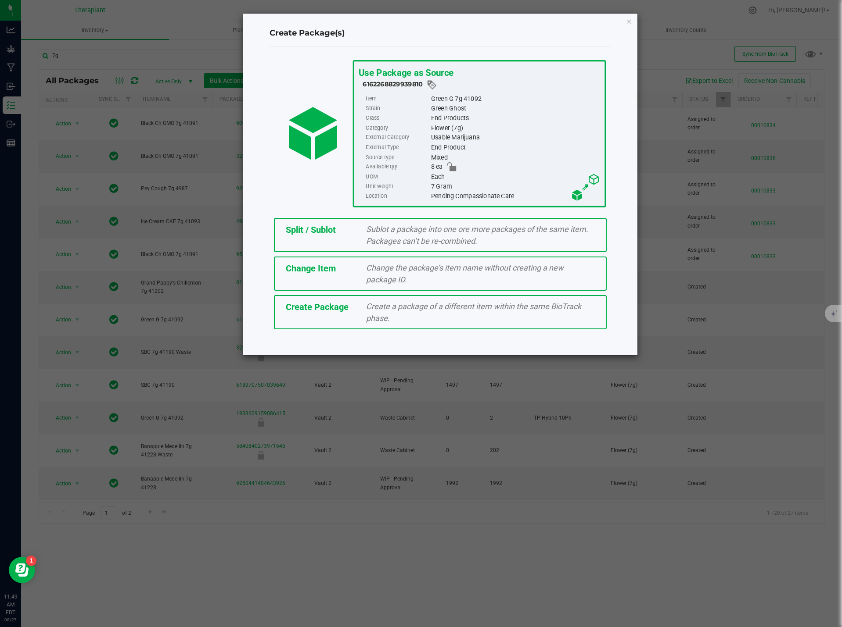
click at [358, 276] on div "Change Item Change the package’s item name without creating a new package ID." at bounding box center [440, 274] width 333 height 34
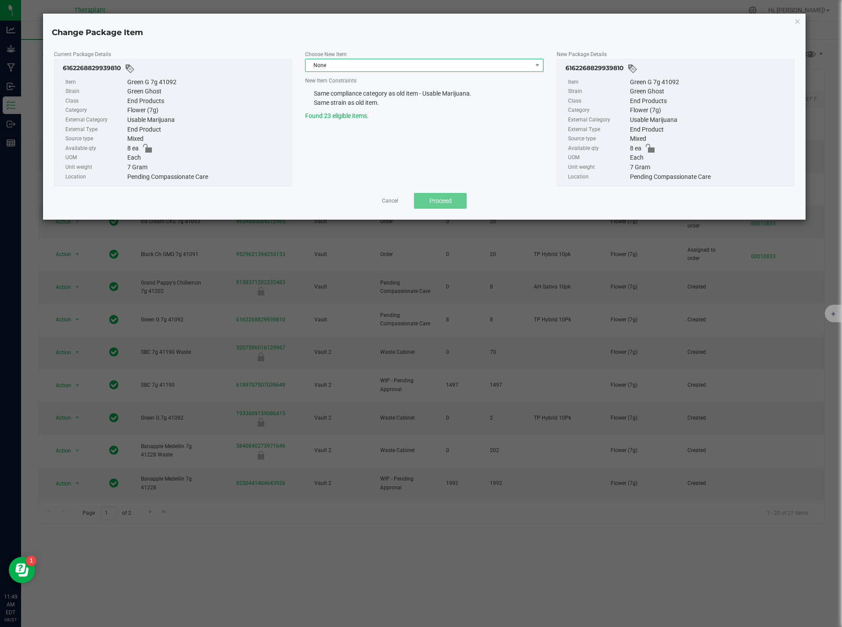
click at [322, 62] on span "None" at bounding box center [418, 65] width 226 height 12
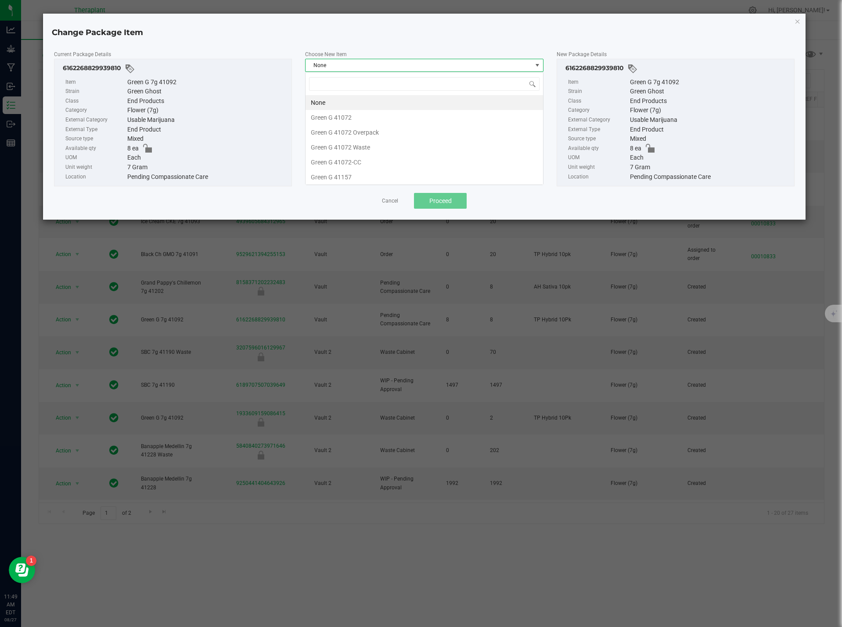
scroll to position [13, 238]
click at [353, 160] on li "Green G 41072-CC" at bounding box center [423, 162] width 237 height 15
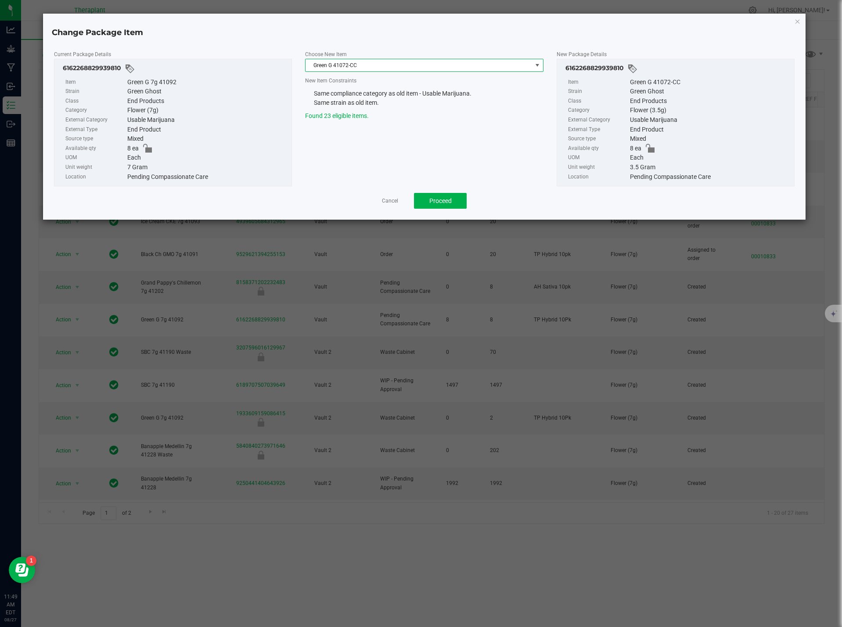
click at [375, 62] on span "Green G 41072-CC" at bounding box center [418, 65] width 226 height 12
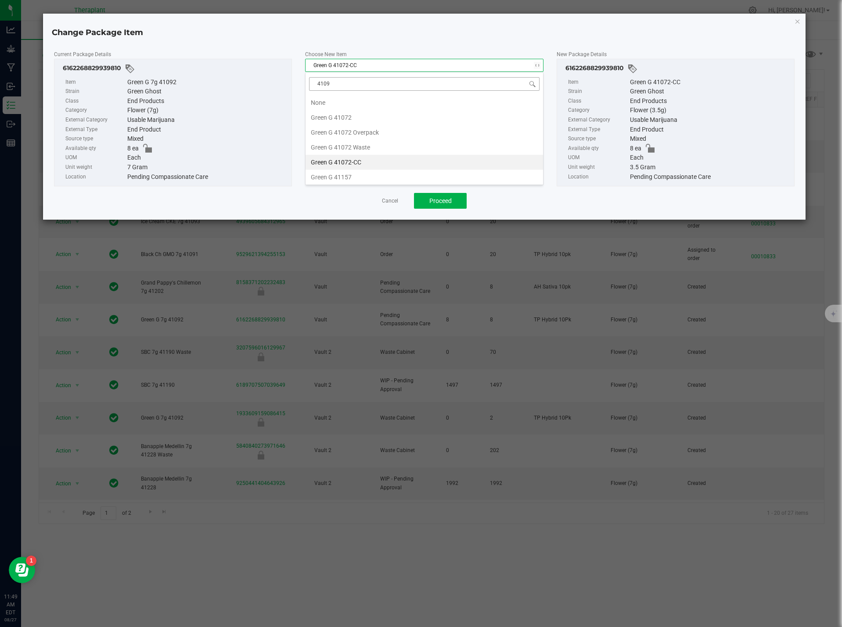
type input "41092"
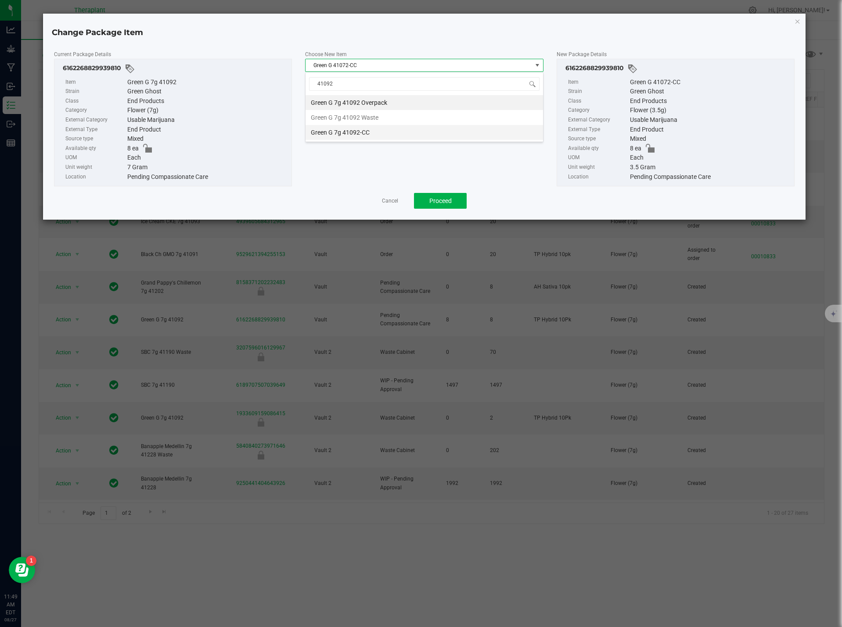
click at [387, 132] on li "Green G 7g 41092-CC" at bounding box center [423, 132] width 237 height 15
click at [445, 199] on span "Proceed" at bounding box center [440, 200] width 22 height 7
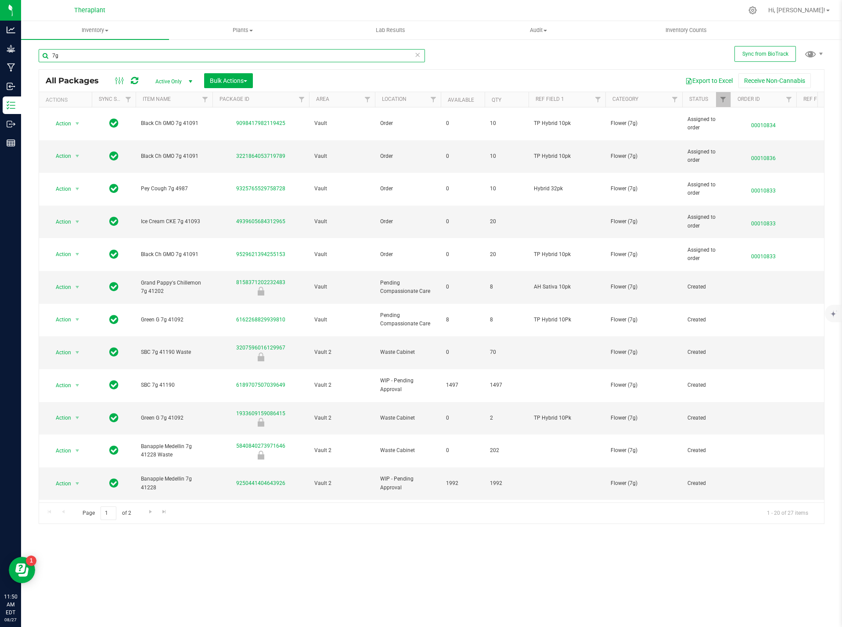
drag, startPoint x: 75, startPoint y: 58, endPoint x: 33, endPoint y: 53, distance: 42.0
click at [44, 58] on input "7g" at bounding box center [232, 55] width 386 height 13
type input "41092"
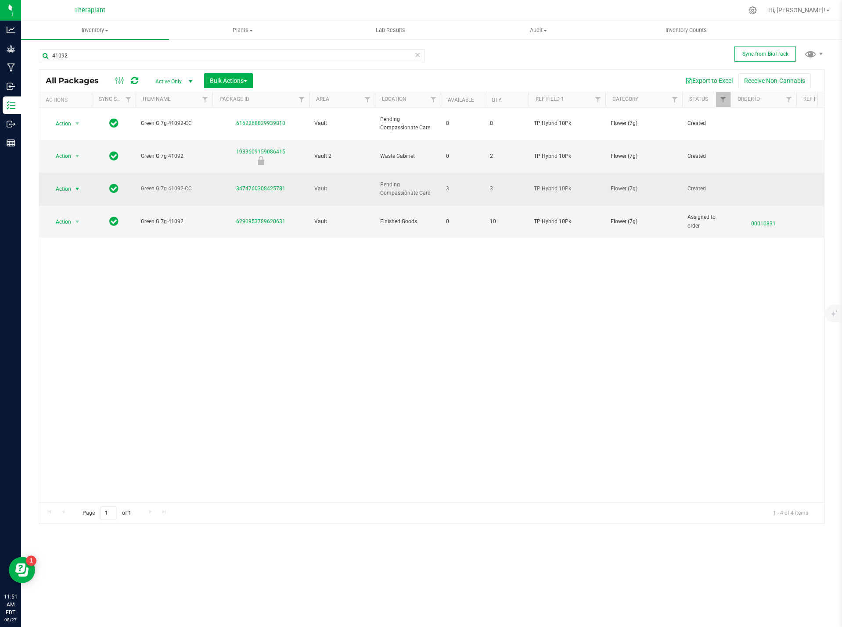
click at [79, 186] on span "select" at bounding box center [77, 189] width 7 height 7
click at [74, 186] on span "select" at bounding box center [77, 189] width 7 height 7
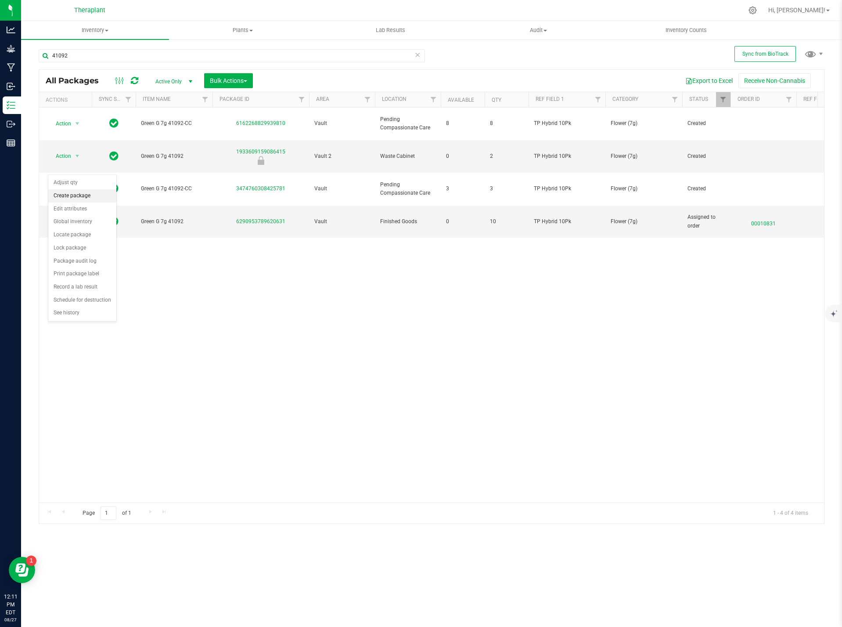
click at [75, 197] on li "Create package" at bounding box center [82, 196] width 68 height 13
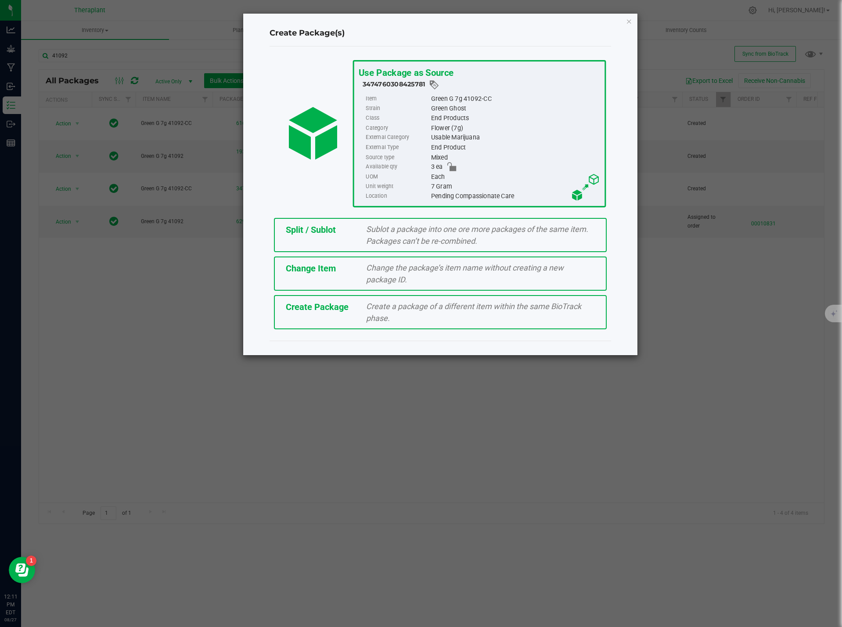
click at [376, 272] on span "Change the package’s item name without creating a new package ID." at bounding box center [464, 273] width 197 height 21
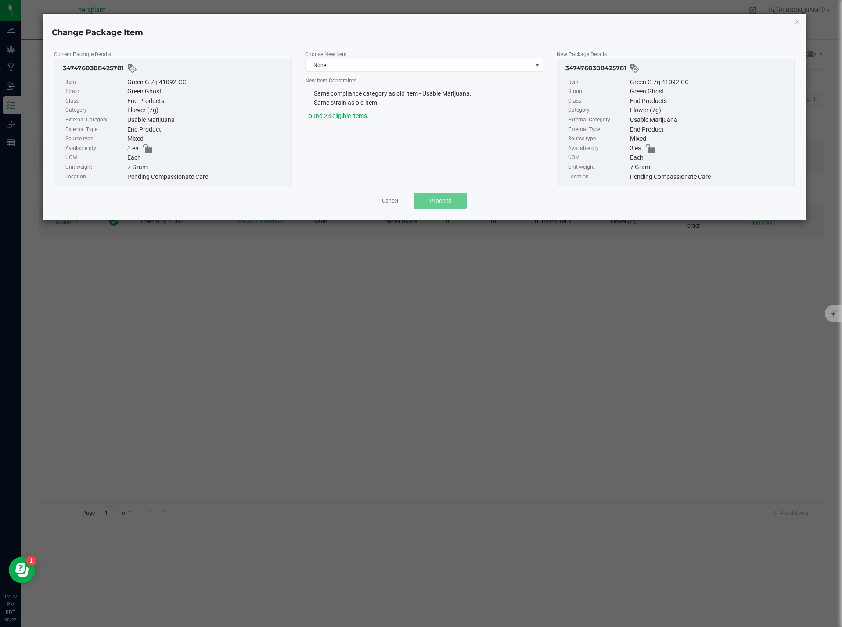
click at [385, 58] on div "Choose New Item None" at bounding box center [424, 61] width 238 height 22
click at [383, 66] on span "None" at bounding box center [418, 65] width 226 height 12
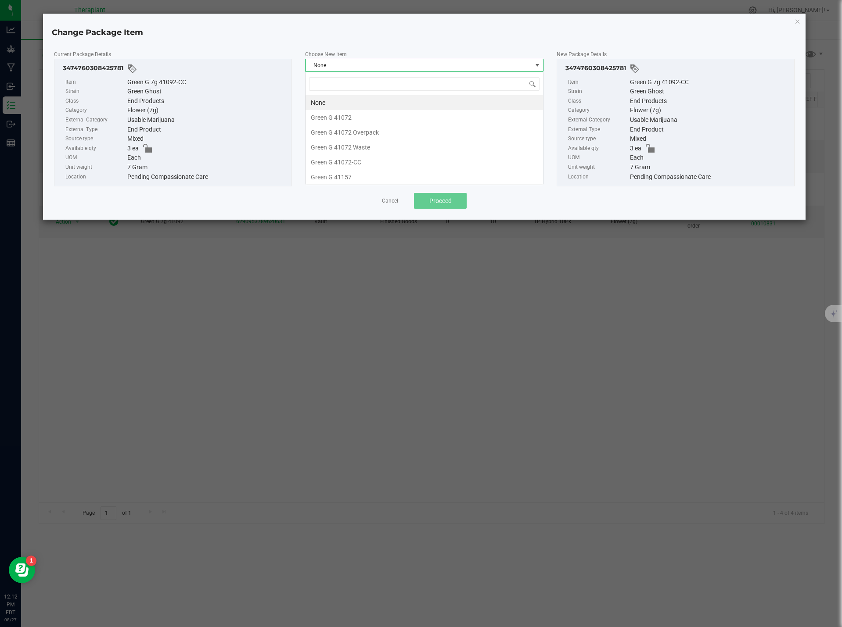
scroll to position [13, 238]
type input "41092"
click at [389, 104] on li "Green G 7g 41092" at bounding box center [423, 102] width 237 height 15
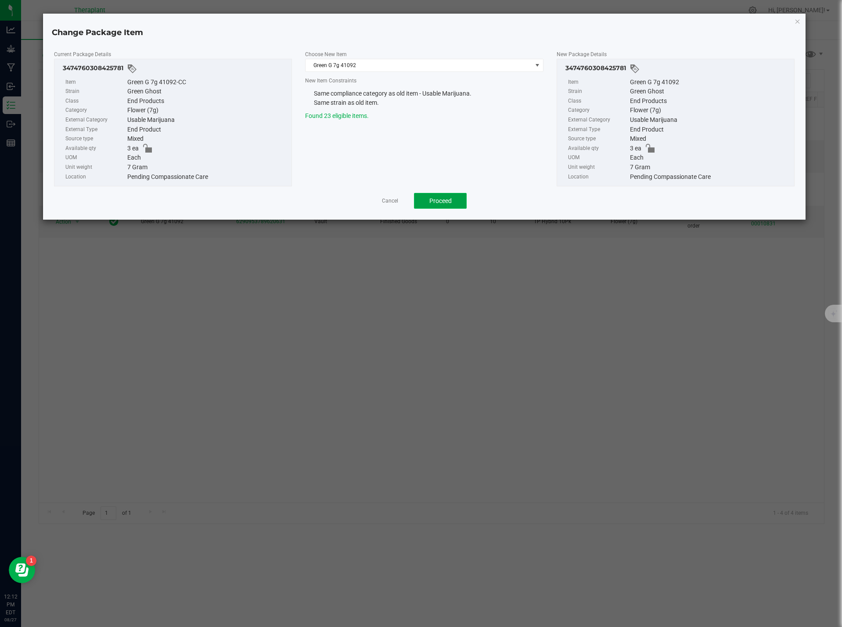
click at [438, 205] on button "Proceed" at bounding box center [440, 201] width 53 height 16
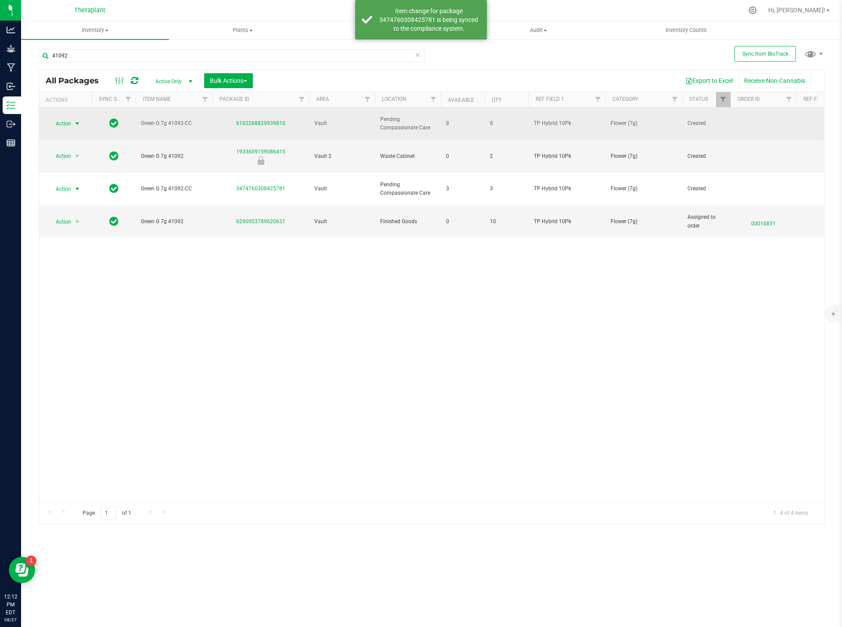
click at [73, 118] on span "select" at bounding box center [77, 124] width 11 height 12
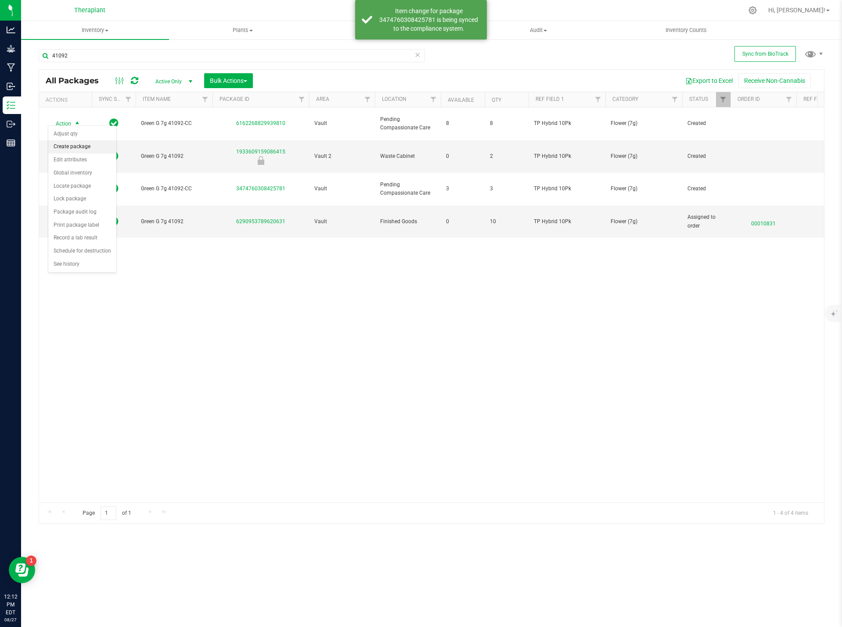
click at [86, 145] on li "Create package" at bounding box center [82, 146] width 68 height 13
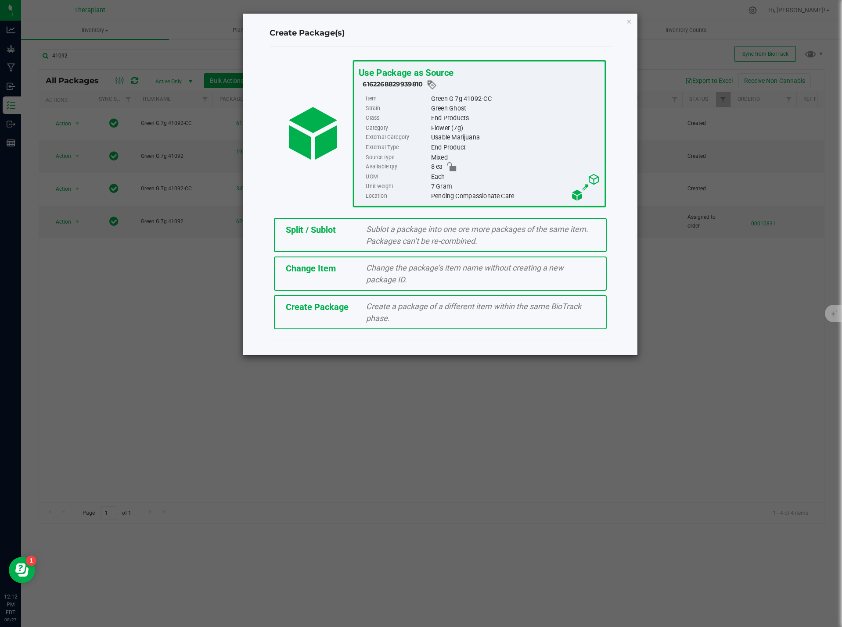
click at [411, 276] on div "Change the package’s item name without creating a new package ID." at bounding box center [480, 274] width 242 height 24
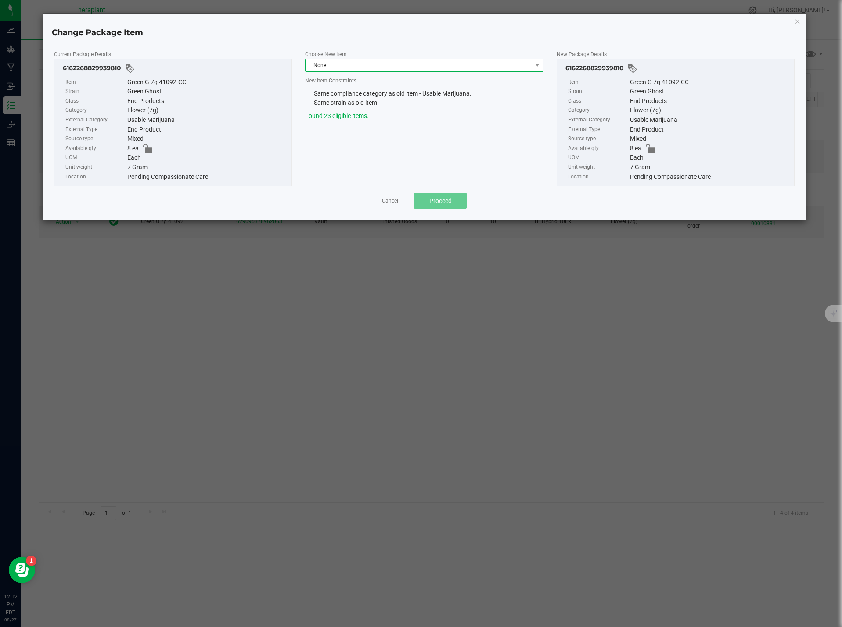
click at [367, 66] on span "None" at bounding box center [418, 65] width 226 height 12
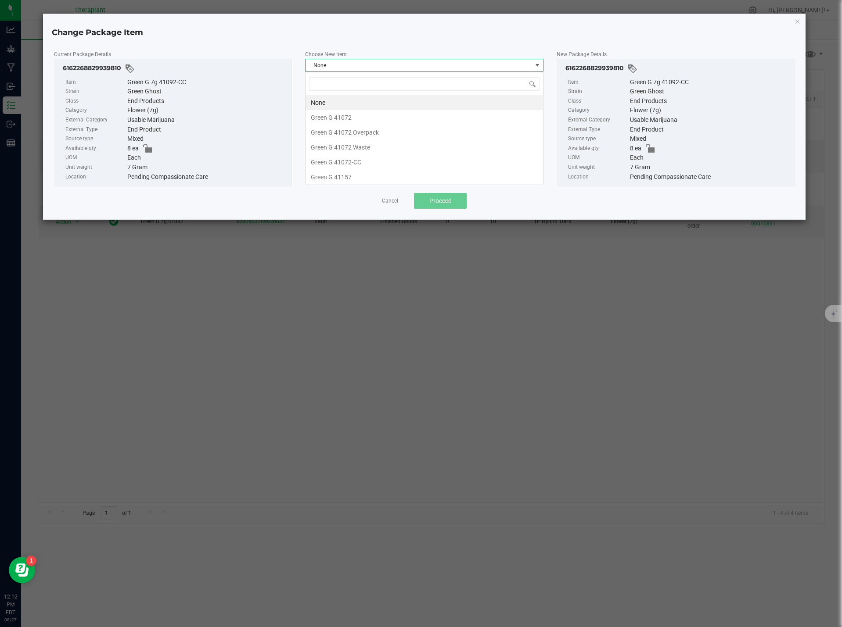
scroll to position [13, 238]
type input "41092"
click at [360, 99] on li "Green G 7g 41092" at bounding box center [423, 102] width 237 height 15
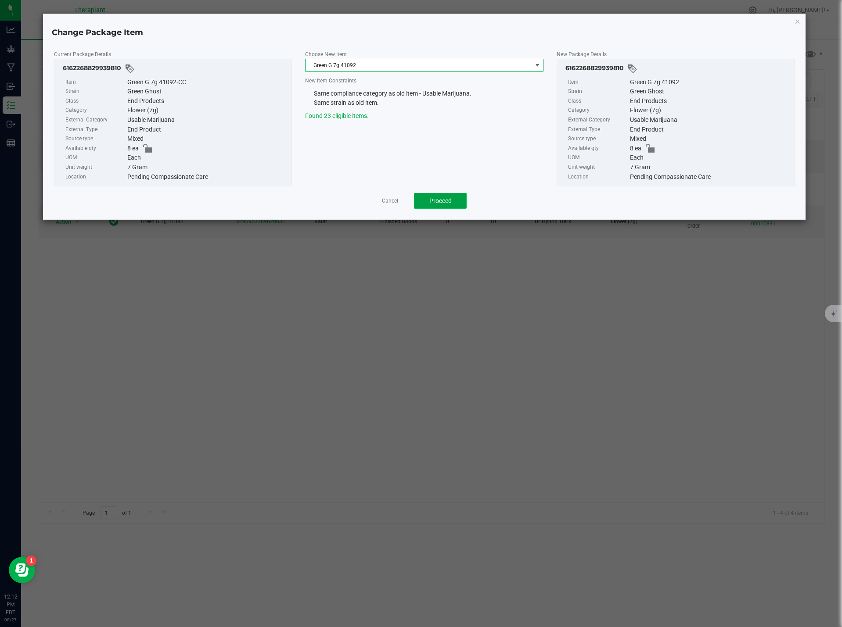
click at [441, 195] on button "Proceed" at bounding box center [440, 201] width 53 height 16
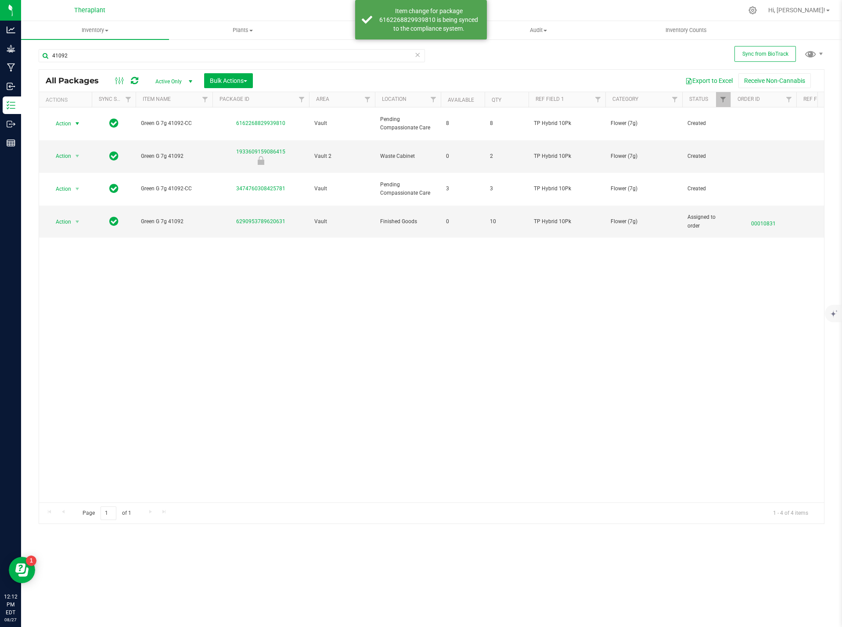
click at [135, 80] on icon at bounding box center [134, 80] width 7 height 9
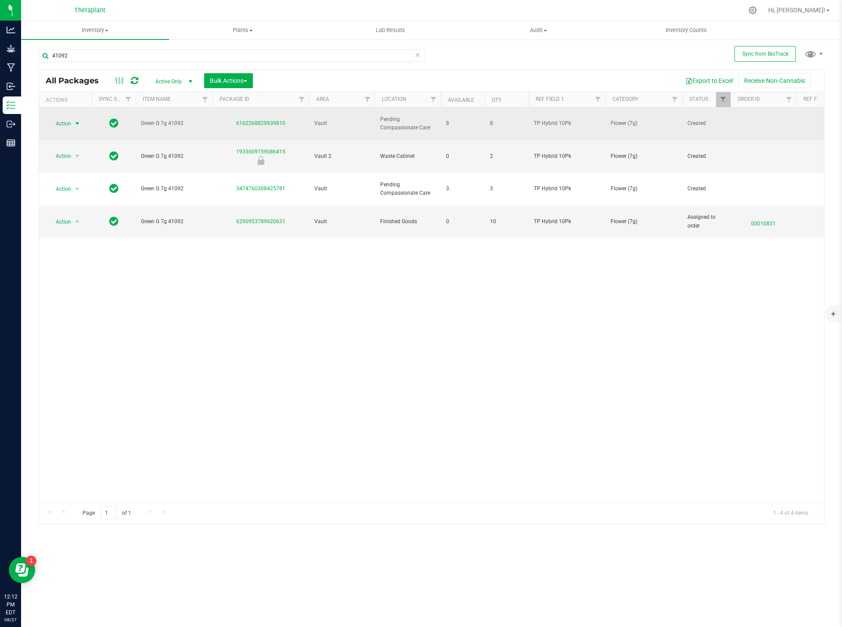
click at [72, 119] on span "select" at bounding box center [77, 124] width 11 height 12
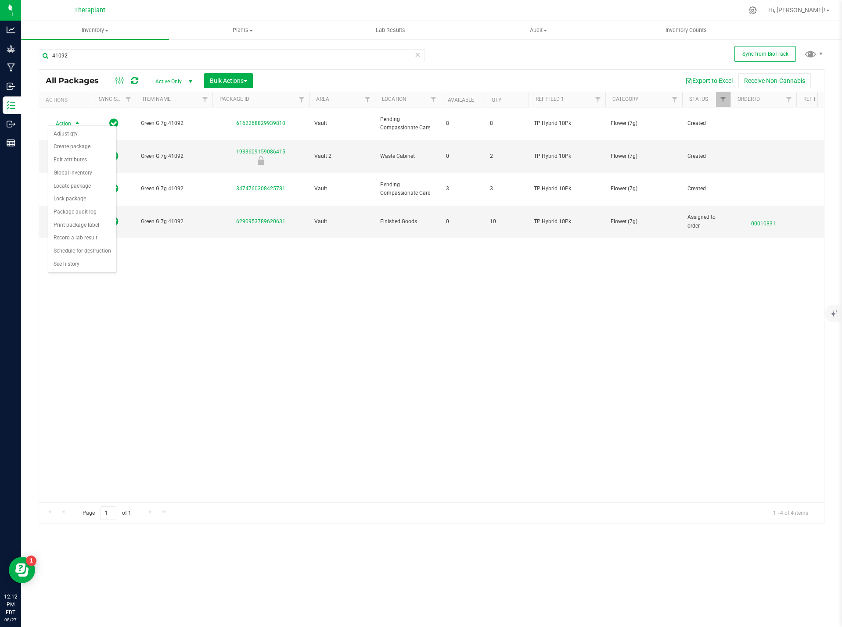
click at [365, 359] on div "Action Action Adjust qty Create package Edit attributes Global inventory Locate…" at bounding box center [431, 304] width 785 height 395
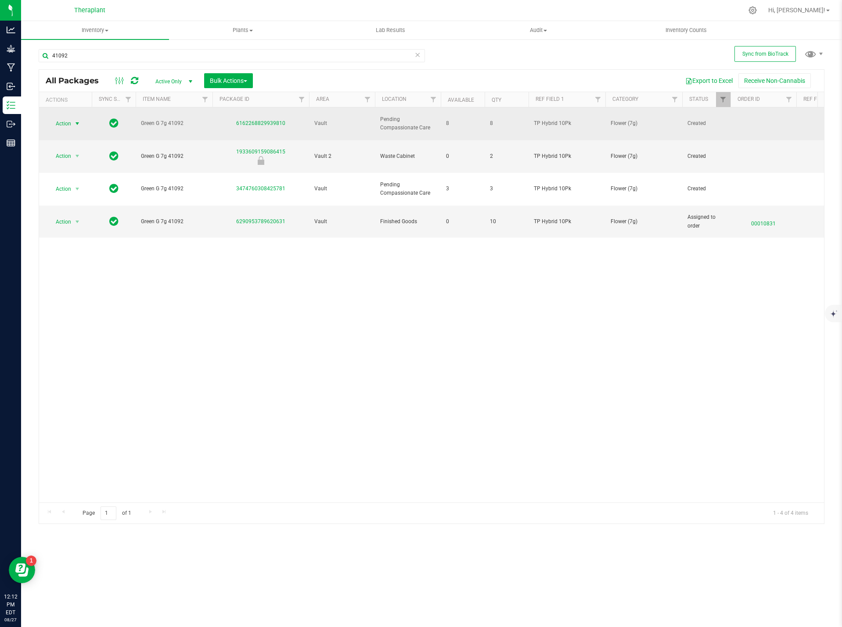
click at [73, 118] on span "select" at bounding box center [77, 124] width 11 height 12
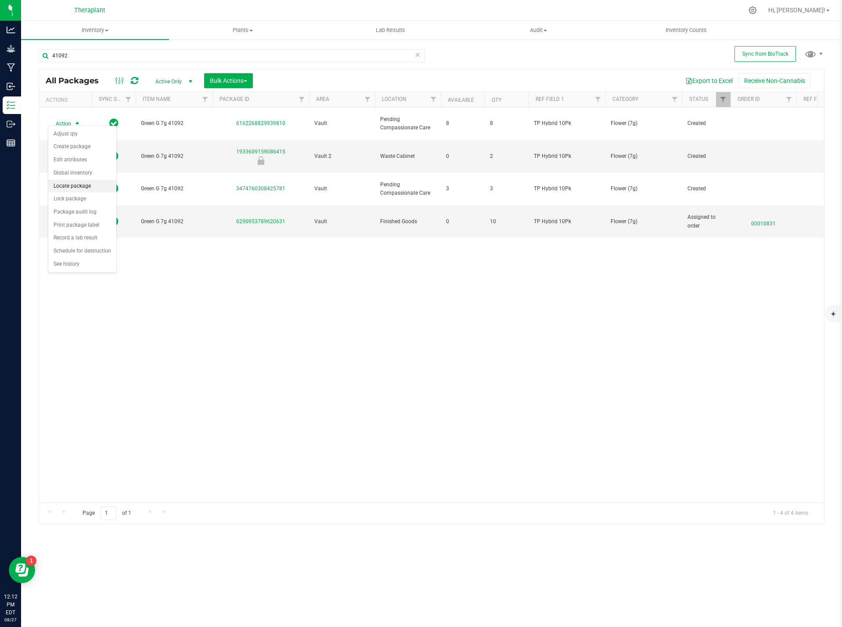
click at [81, 187] on li "Locate package" at bounding box center [82, 186] width 68 height 13
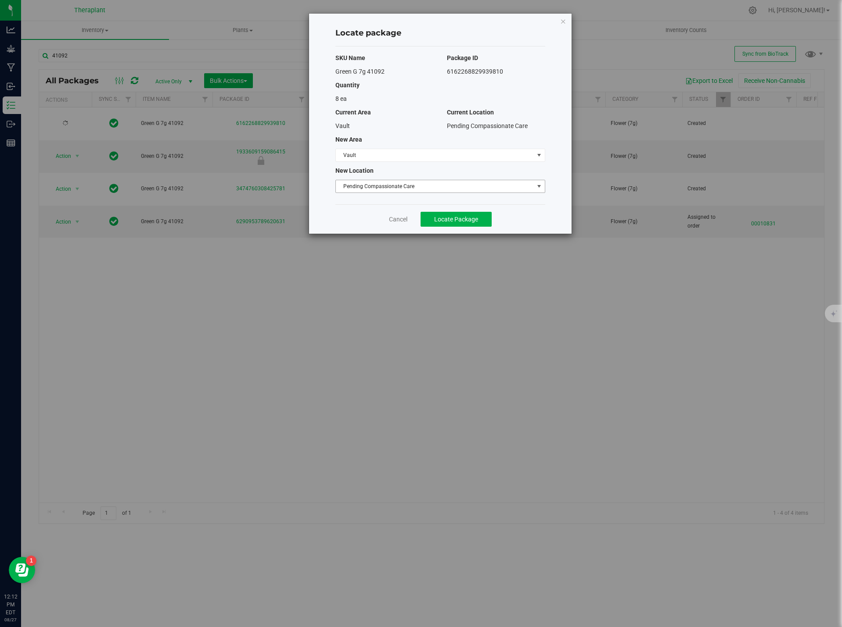
click at [370, 185] on span "Pending Compassionate Care" at bounding box center [435, 186] width 198 height 12
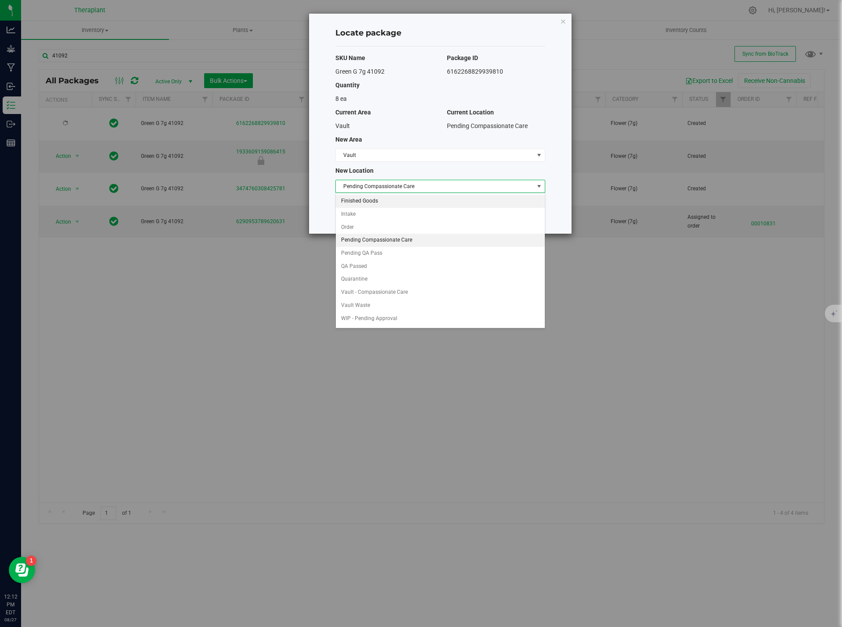
click at [367, 198] on li "Finished Goods" at bounding box center [440, 201] width 209 height 13
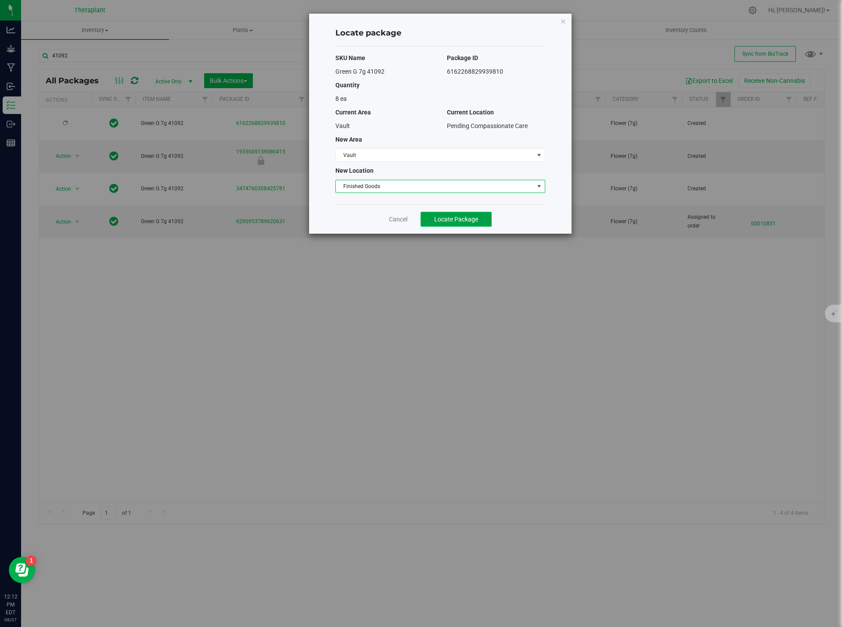
click at [436, 216] on span "Locate Package" at bounding box center [456, 219] width 44 height 7
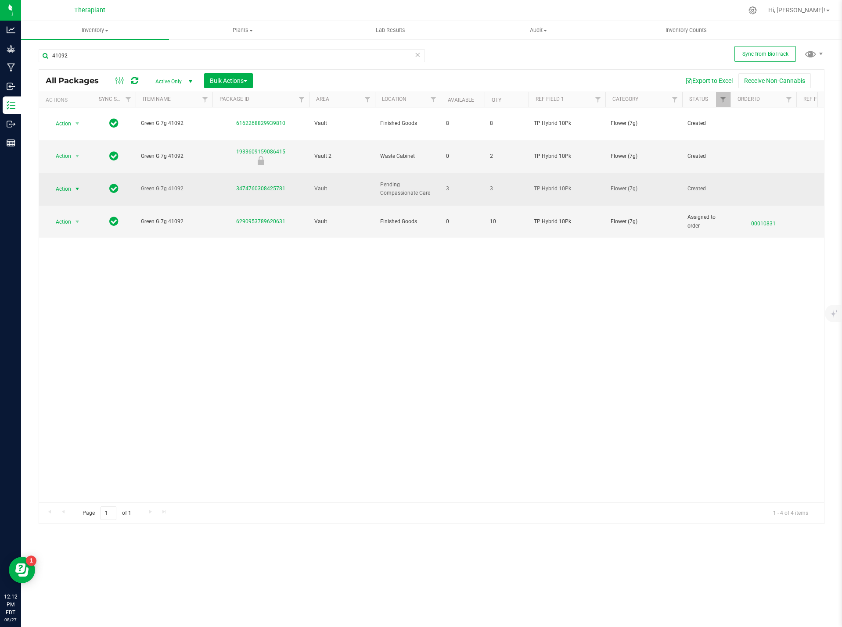
click at [65, 183] on span "Action" at bounding box center [60, 189] width 24 height 12
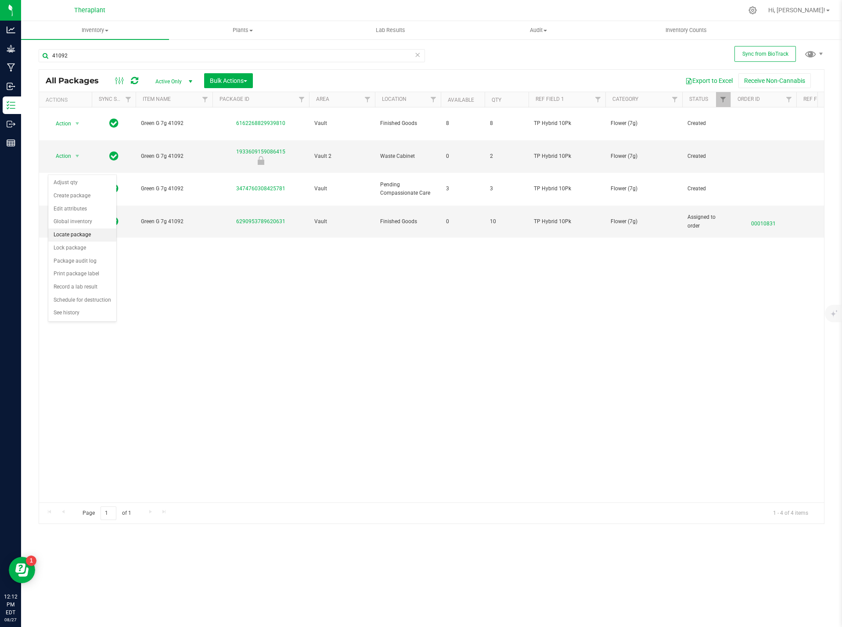
click at [82, 233] on li "Locate package" at bounding box center [82, 235] width 68 height 13
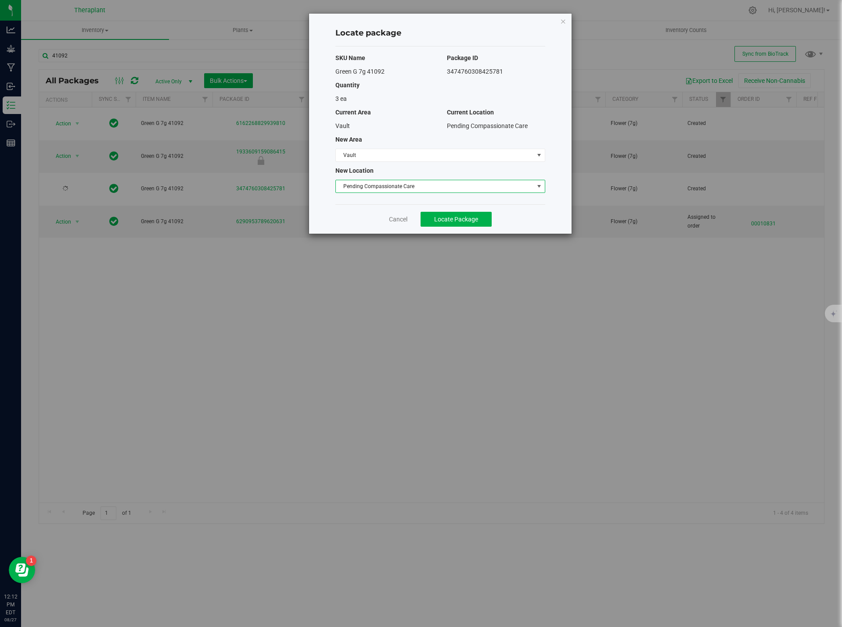
click at [393, 186] on span "Pending Compassionate Care" at bounding box center [435, 186] width 198 height 12
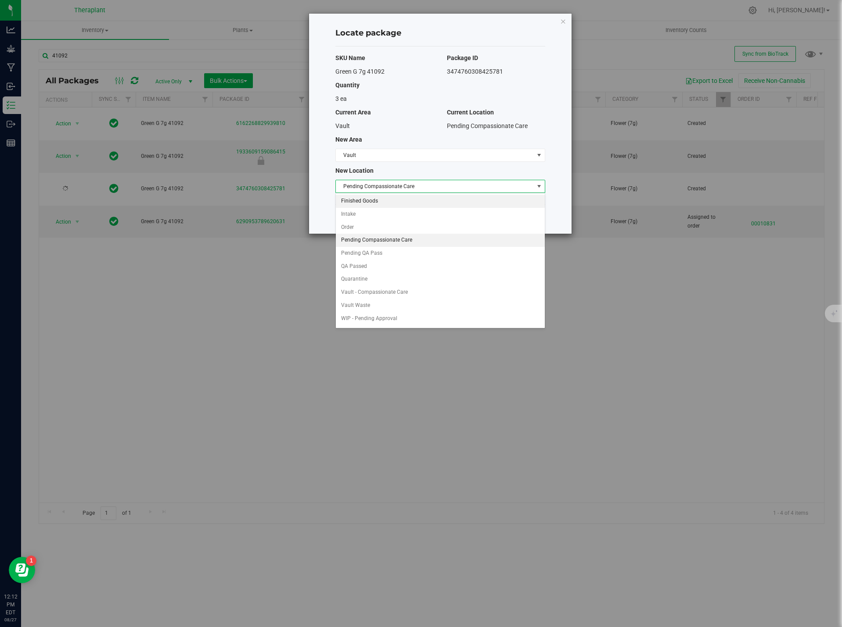
click at [369, 204] on li "Finished Goods" at bounding box center [440, 201] width 209 height 13
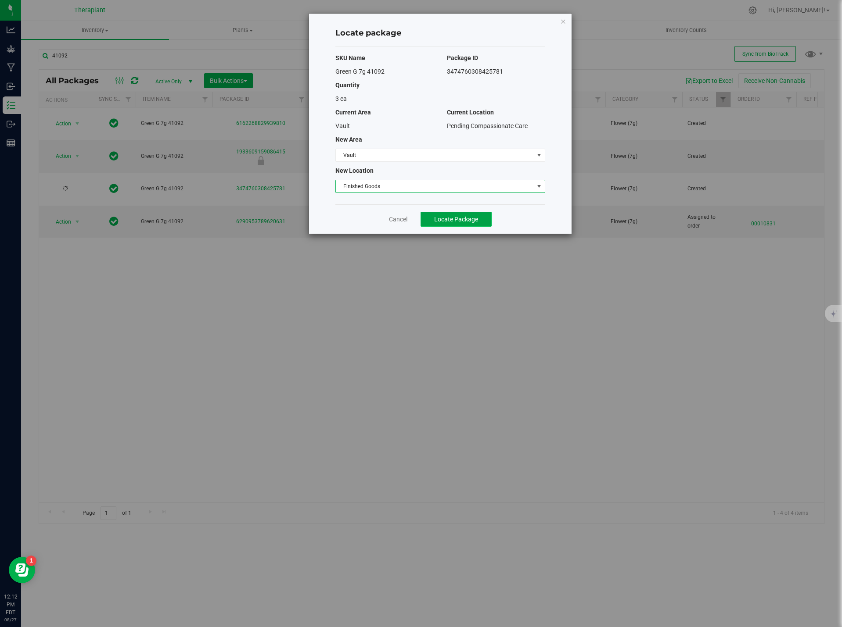
click at [451, 218] on span "Locate Package" at bounding box center [456, 219] width 44 height 7
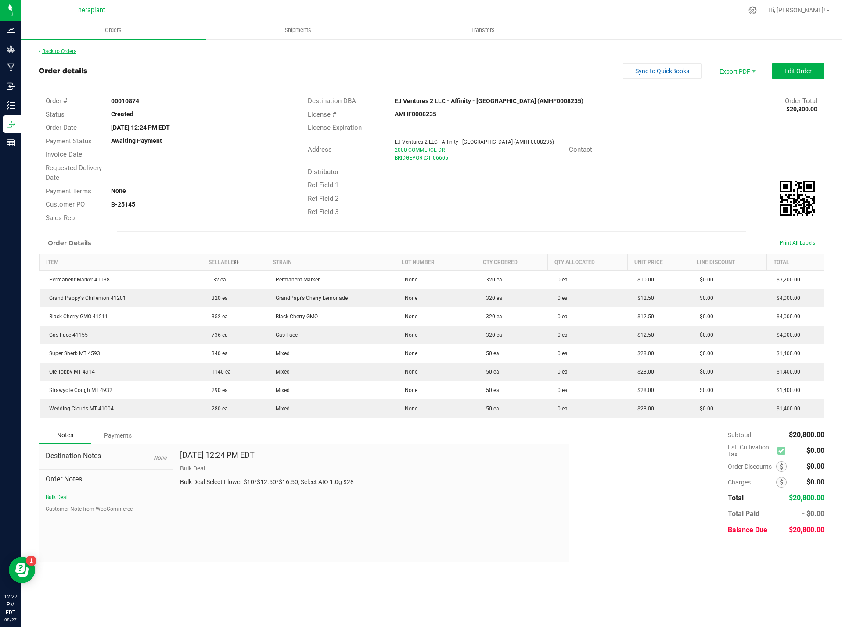
click at [69, 52] on link "Back to Orders" at bounding box center [58, 51] width 38 height 6
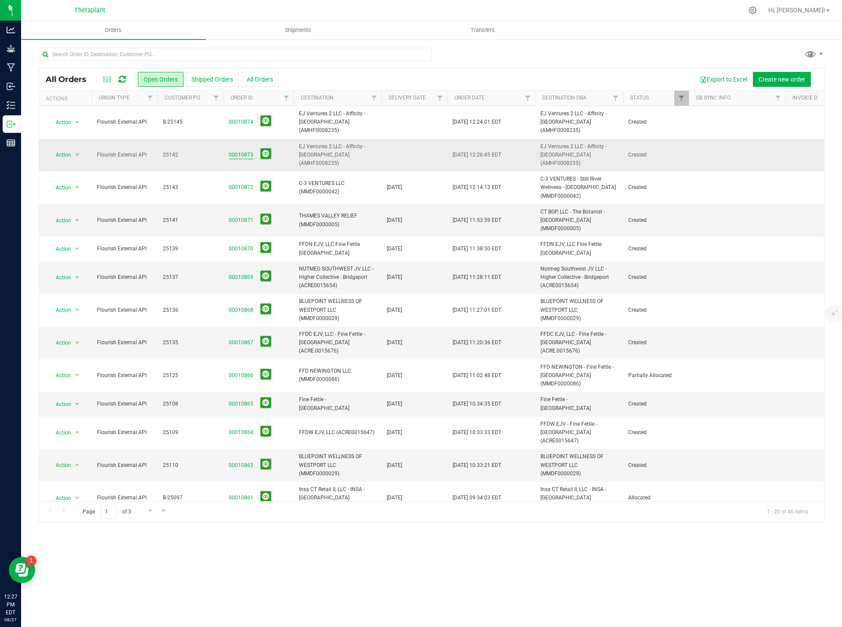
click at [236, 151] on link "00010873" at bounding box center [241, 155] width 25 height 8
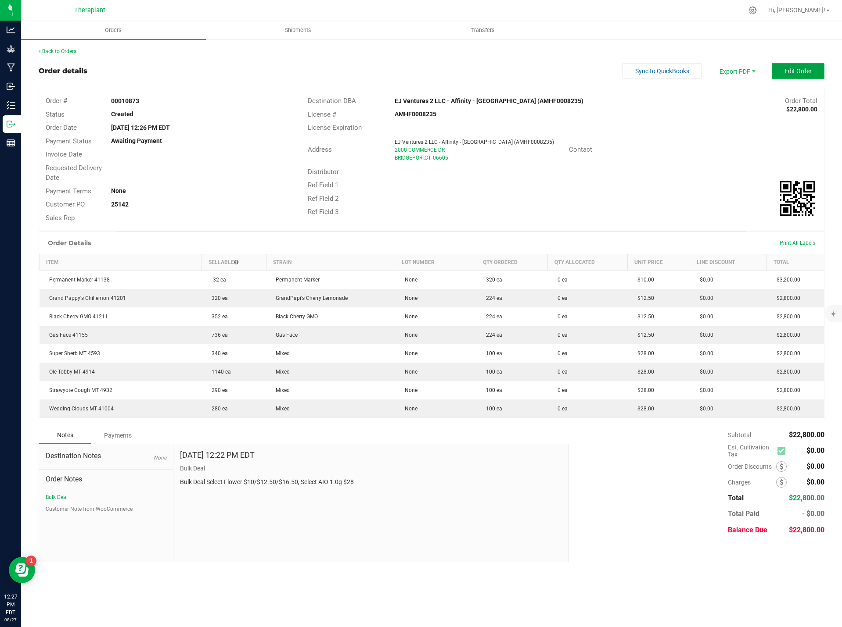
click at [793, 66] on button "Edit Order" at bounding box center [797, 71] width 53 height 16
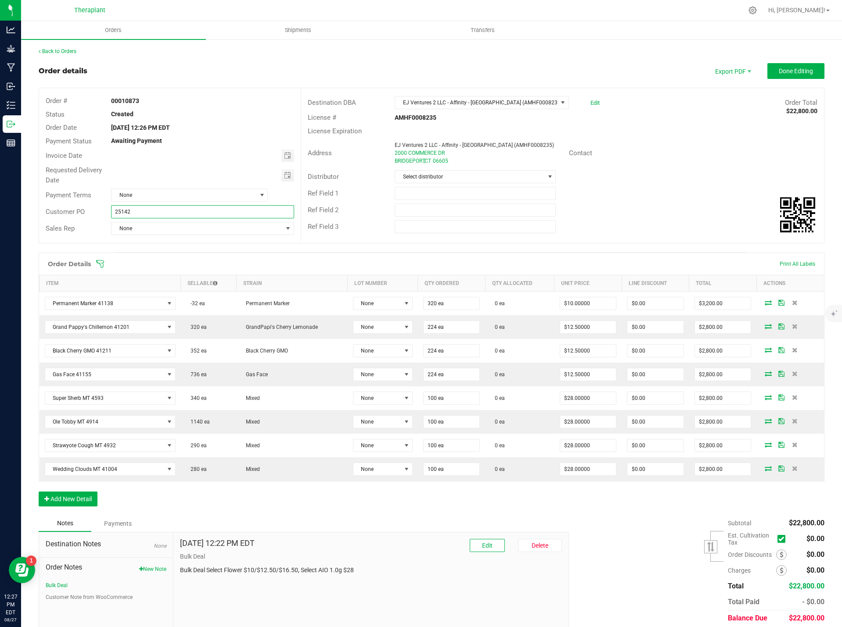
click at [115, 213] on input "25142" at bounding box center [202, 211] width 183 height 13
type input "B-25142"
click at [807, 72] on button "Done Editing" at bounding box center [795, 71] width 57 height 16
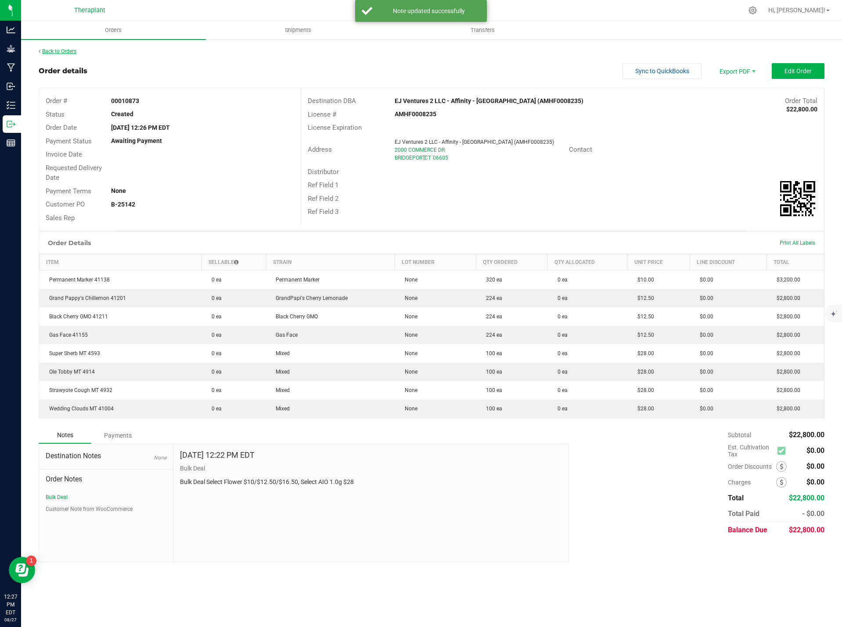
click at [64, 50] on link "Back to Orders" at bounding box center [58, 51] width 38 height 6
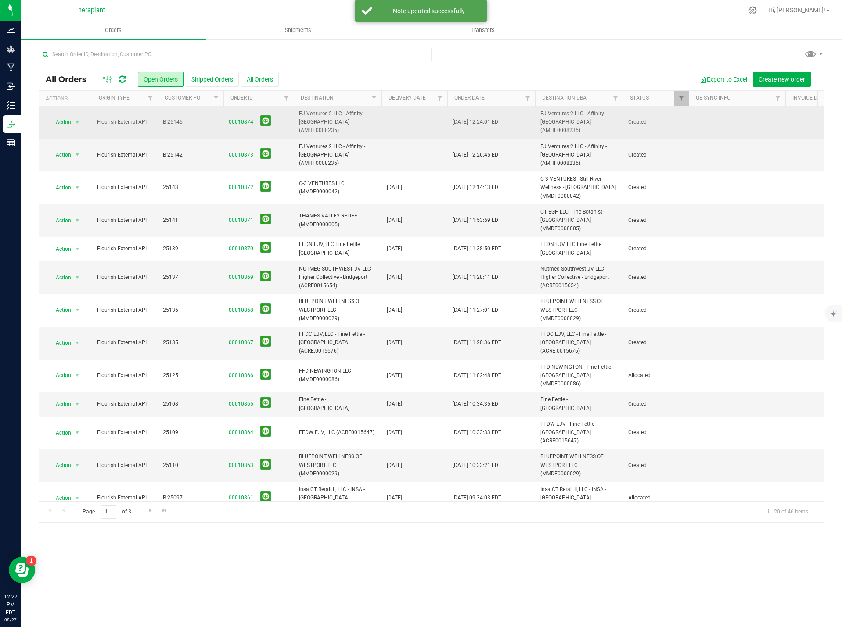
click at [240, 118] on link "00010874" at bounding box center [241, 122] width 25 height 8
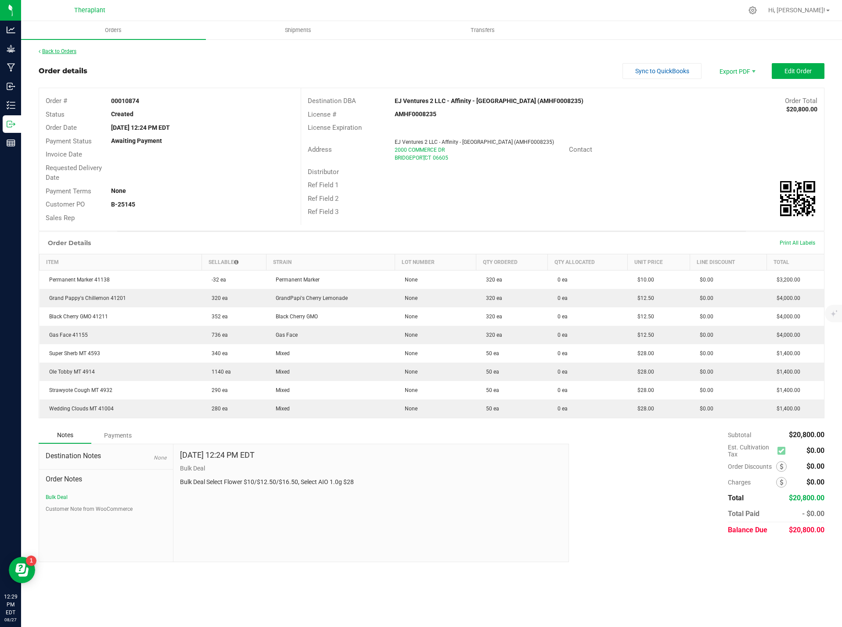
click at [74, 51] on link "Back to Orders" at bounding box center [58, 51] width 38 height 6
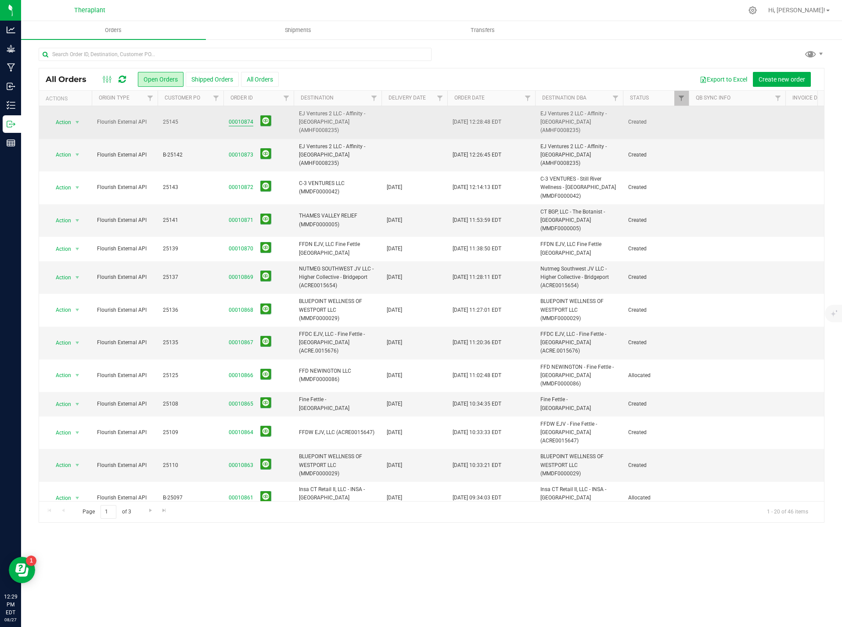
click at [241, 118] on link "00010874" at bounding box center [241, 122] width 25 height 8
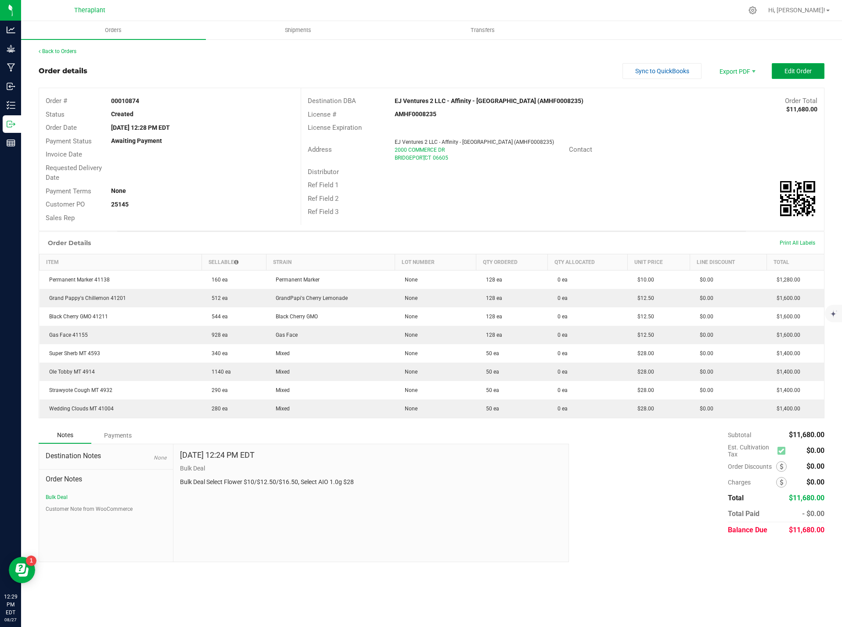
click at [803, 71] on span "Edit Order" at bounding box center [797, 71] width 27 height 7
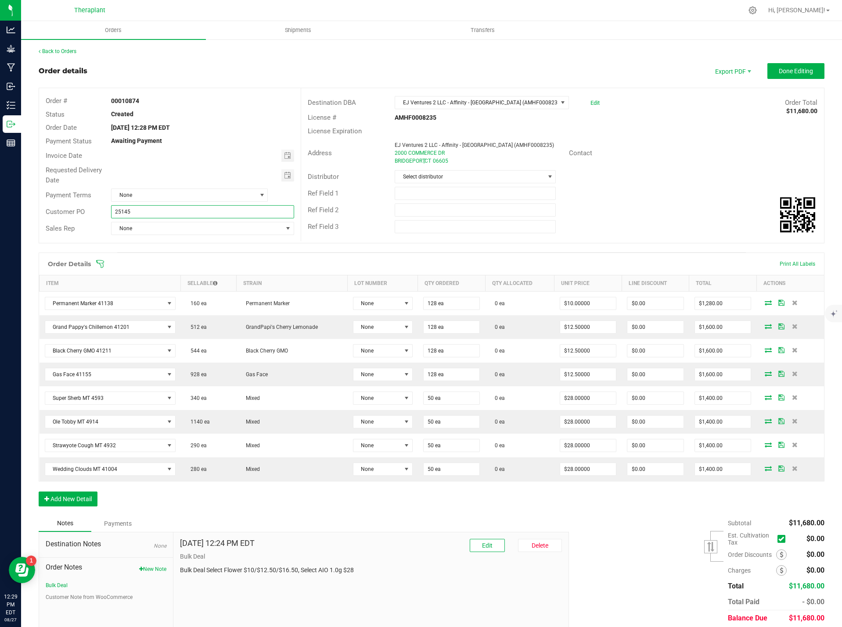
click at [113, 210] on input "25145" at bounding box center [202, 211] width 183 height 13
type input "B-25145"
click at [336, 514] on div "Order Details Print All Labels Item Sellable Strain Lot Number Qty Ordered Qty …" at bounding box center [431, 384] width 785 height 263
click at [778, 68] on span "Done Editing" at bounding box center [795, 71] width 34 height 7
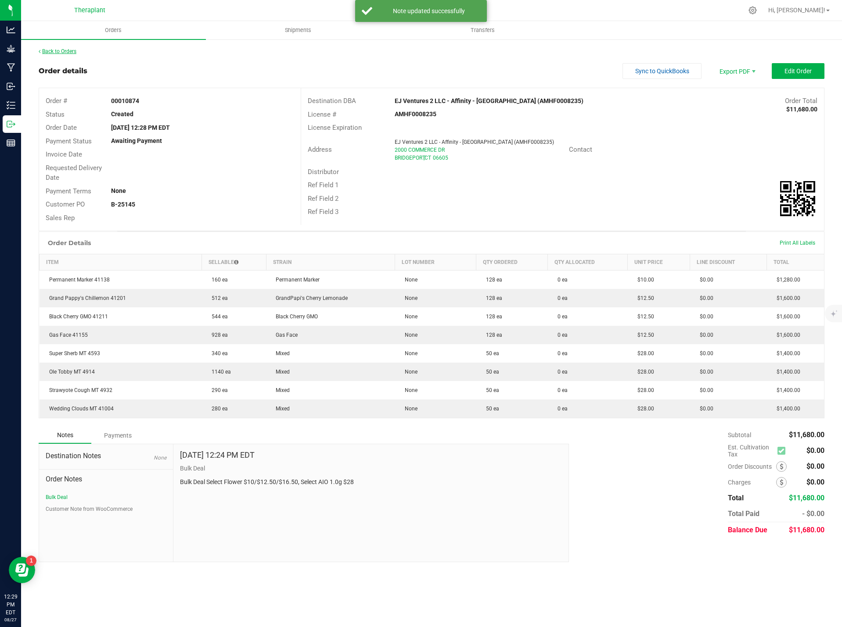
click at [64, 53] on link "Back to Orders" at bounding box center [58, 51] width 38 height 6
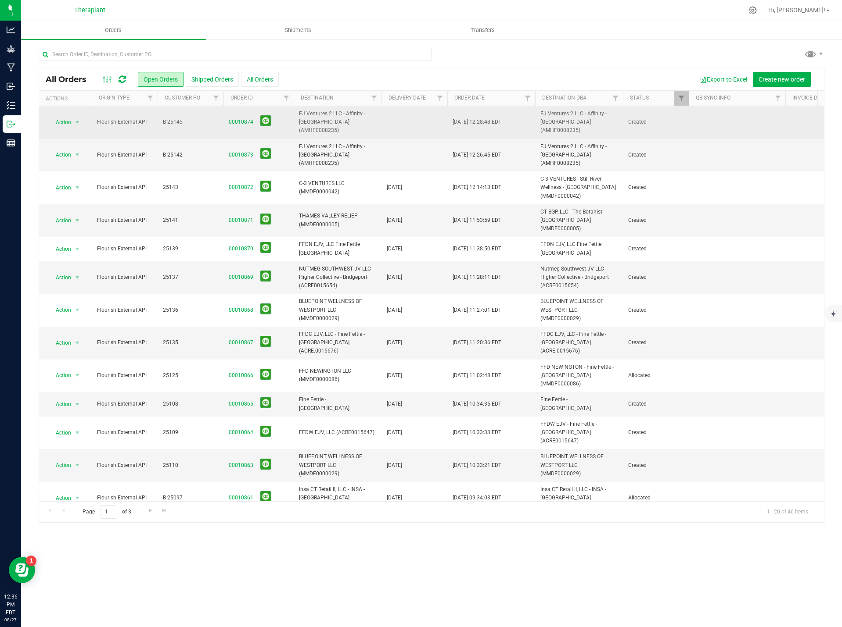
click at [174, 118] on span "B-25145" at bounding box center [190, 122] width 55 height 8
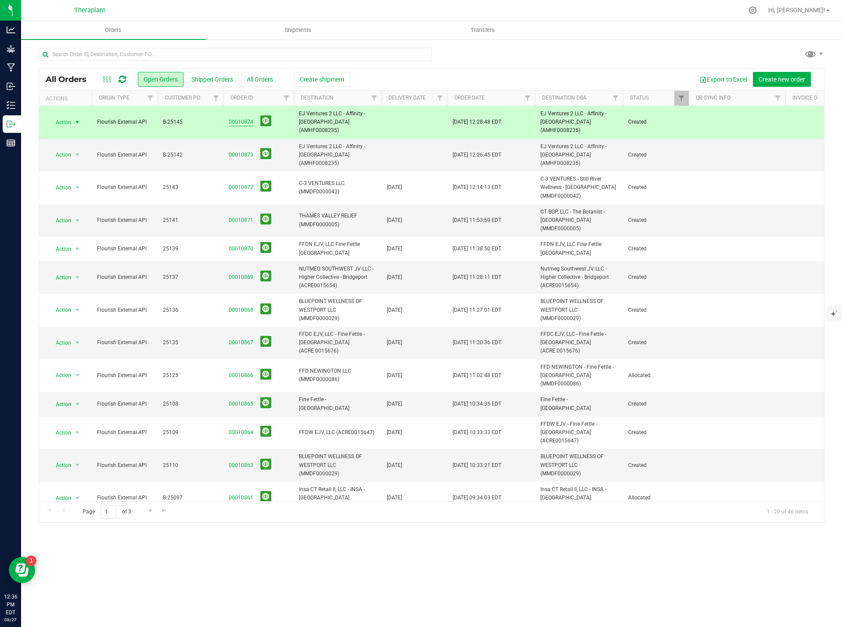
click at [240, 118] on link "00010874" at bounding box center [241, 122] width 25 height 8
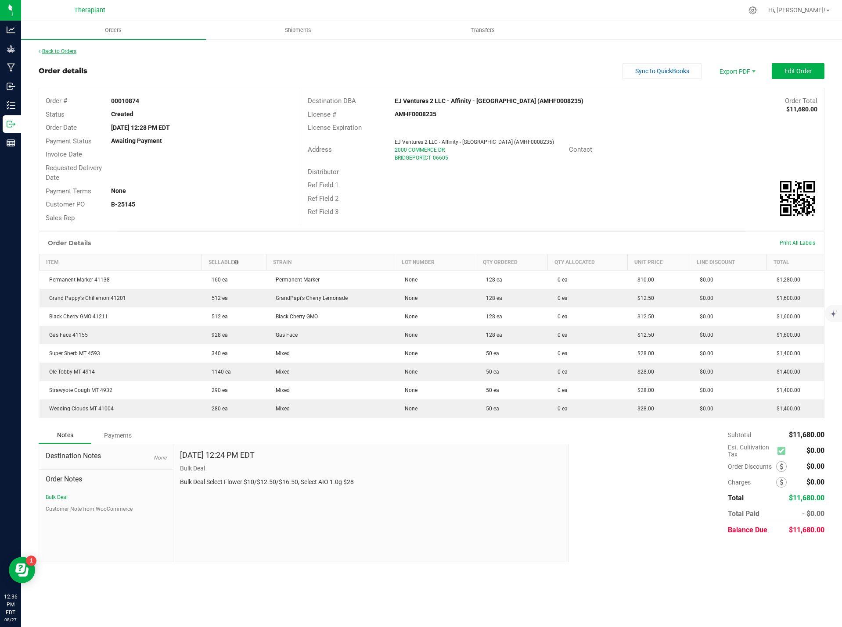
click at [51, 49] on link "Back to Orders" at bounding box center [58, 51] width 38 height 6
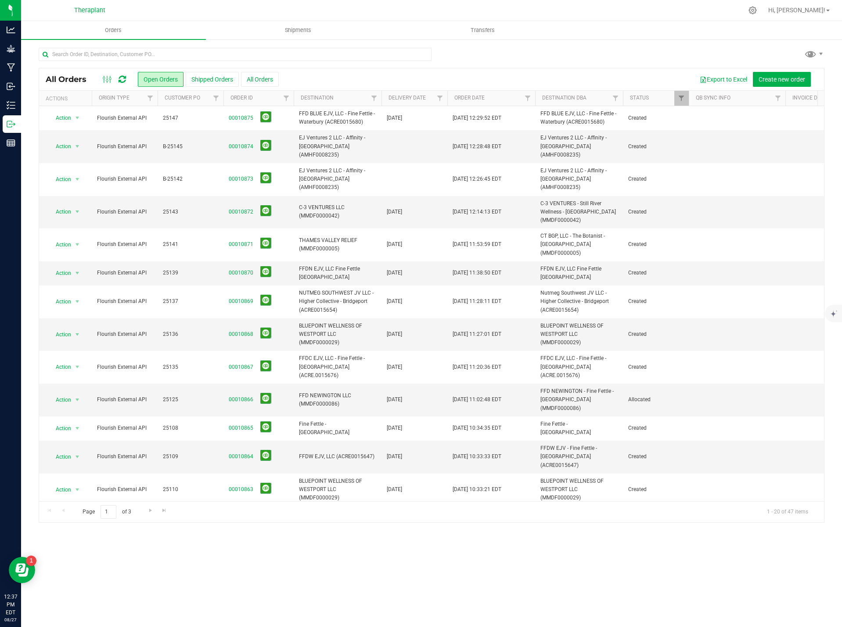
click at [125, 81] on icon at bounding box center [121, 79] width 7 height 9
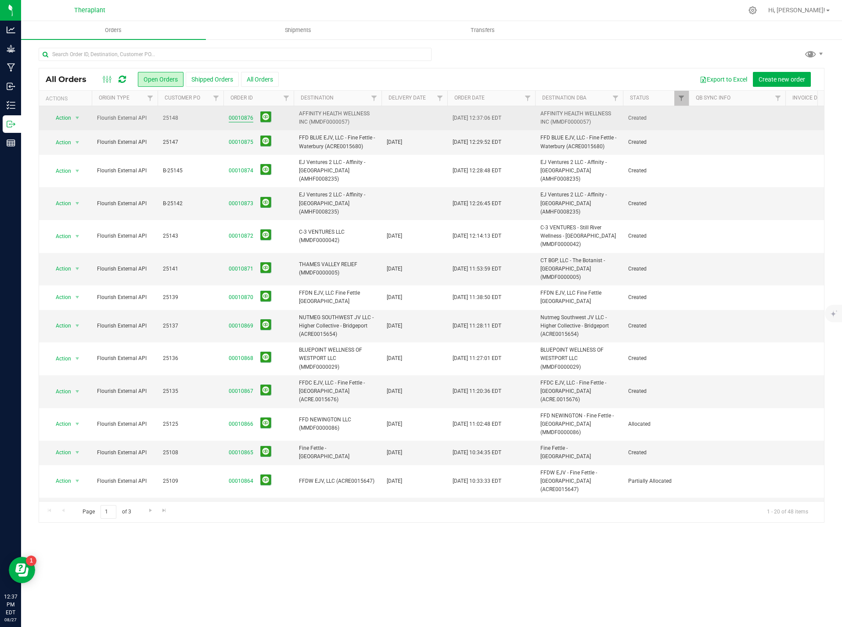
click at [237, 117] on link "00010876" at bounding box center [241, 118] width 25 height 8
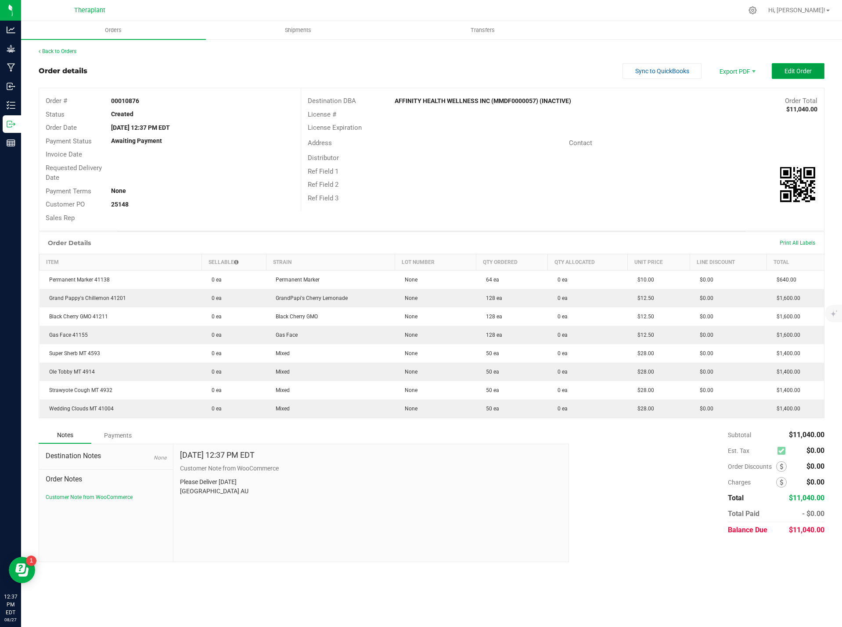
click at [797, 71] on span "Edit Order" at bounding box center [797, 71] width 27 height 7
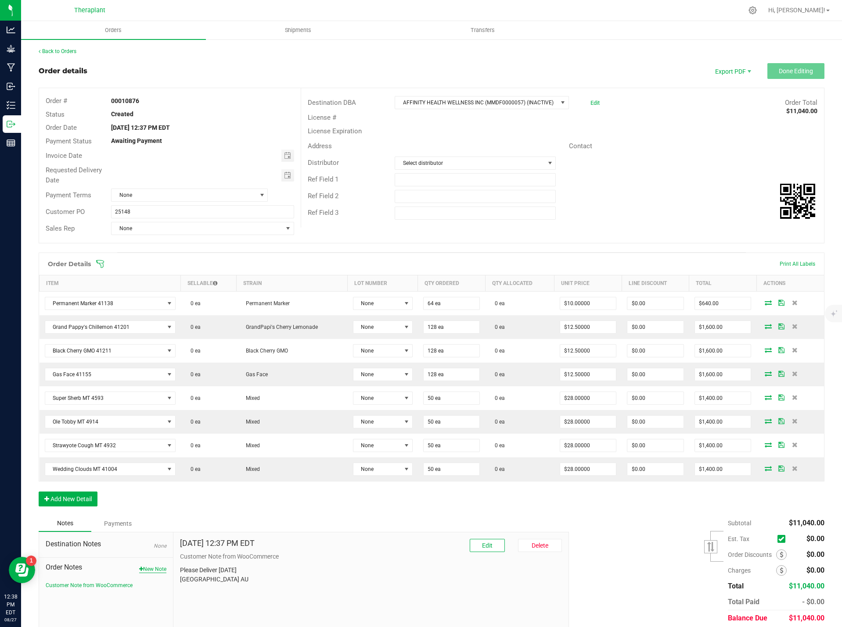
click at [156, 567] on button "New Note" at bounding box center [152, 570] width 27 height 8
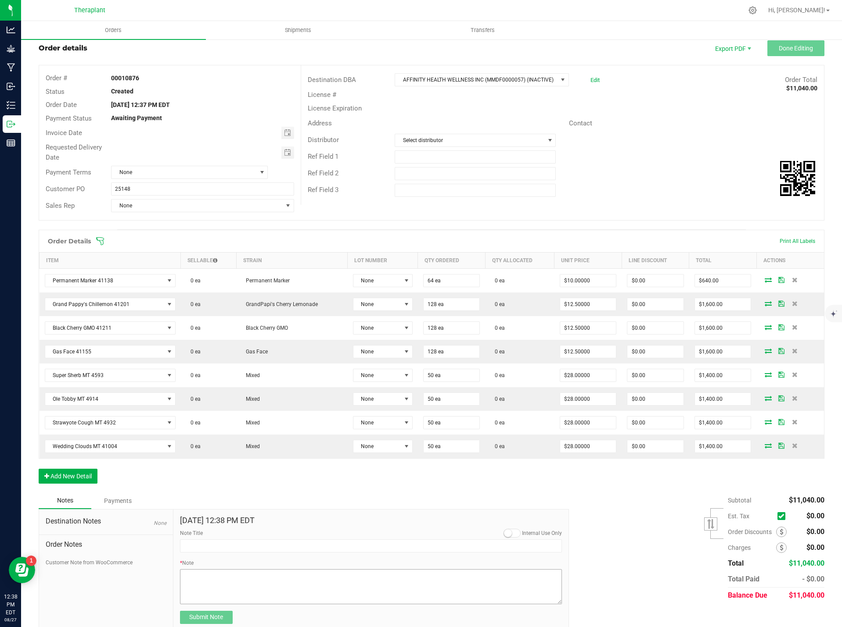
scroll to position [36, 0]
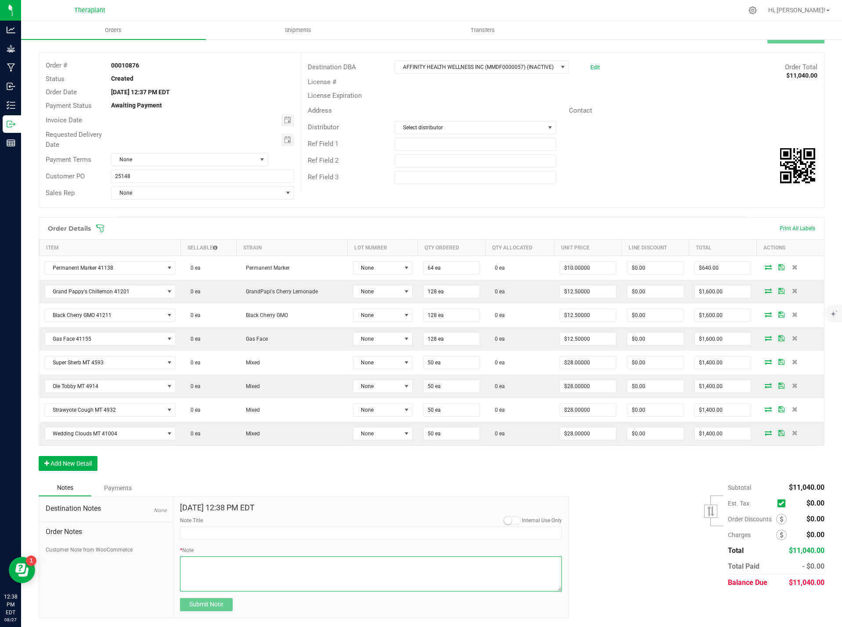
paste textarea "Bulk Deal Select Flower $10/$12.50/$16.50, Select AIO 1.0g $28"
type textarea "Bulk Deal Select Flower $10/$12.50/$16.50, Select AIO 1.0g $28"
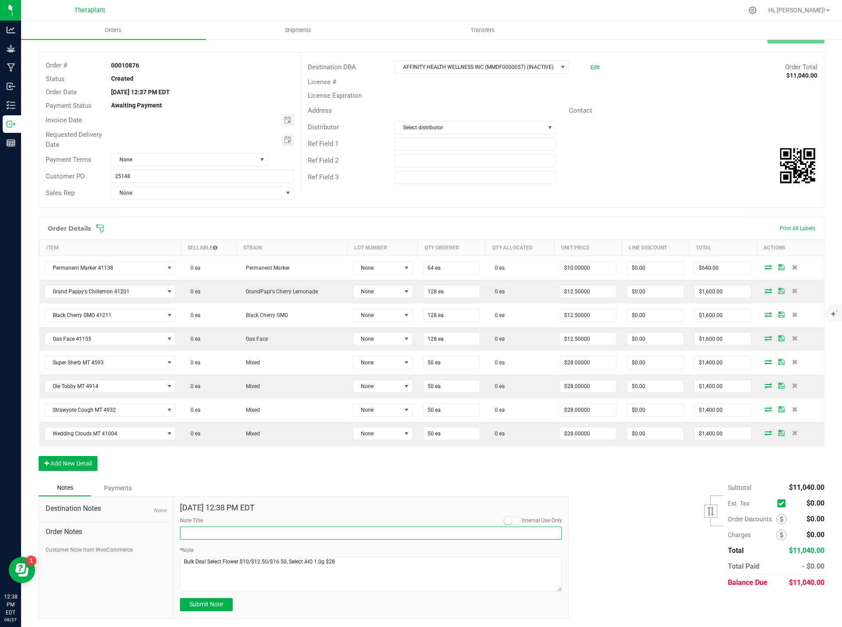
click at [218, 535] on input "Note Title" at bounding box center [371, 533] width 382 height 13
type input "Bulk Deal"
click at [206, 604] on span "Submit Note" at bounding box center [206, 604] width 34 height 7
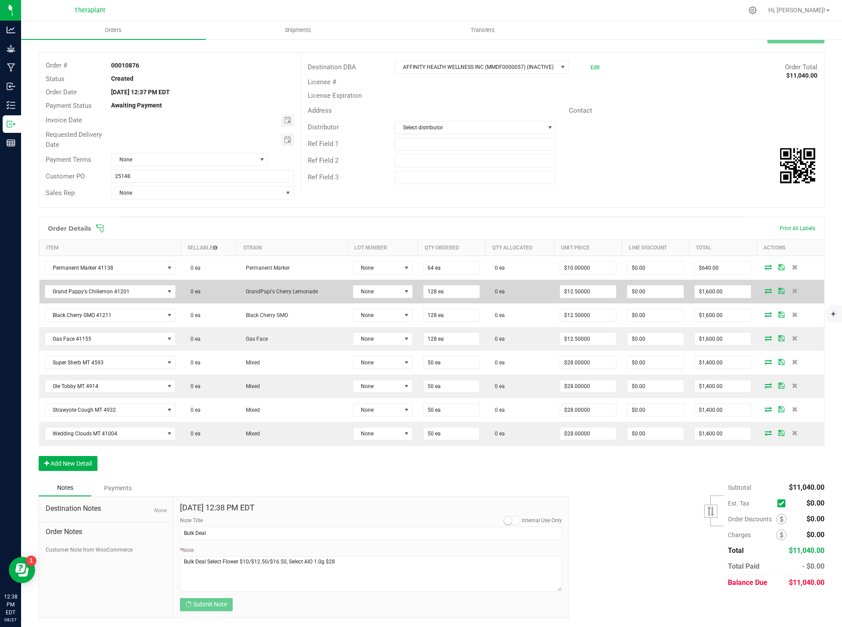
scroll to position [32, 0]
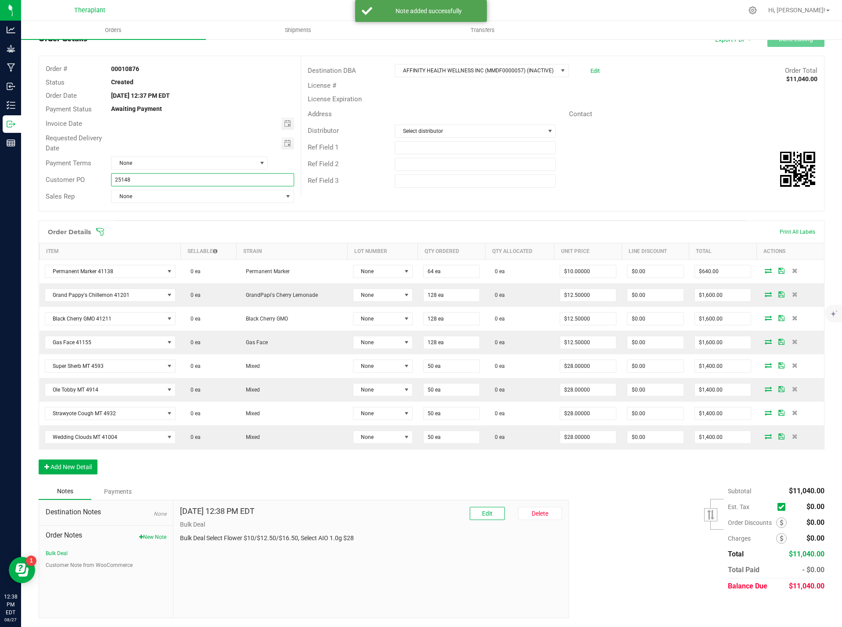
click at [114, 179] on input "25148" at bounding box center [202, 179] width 183 height 13
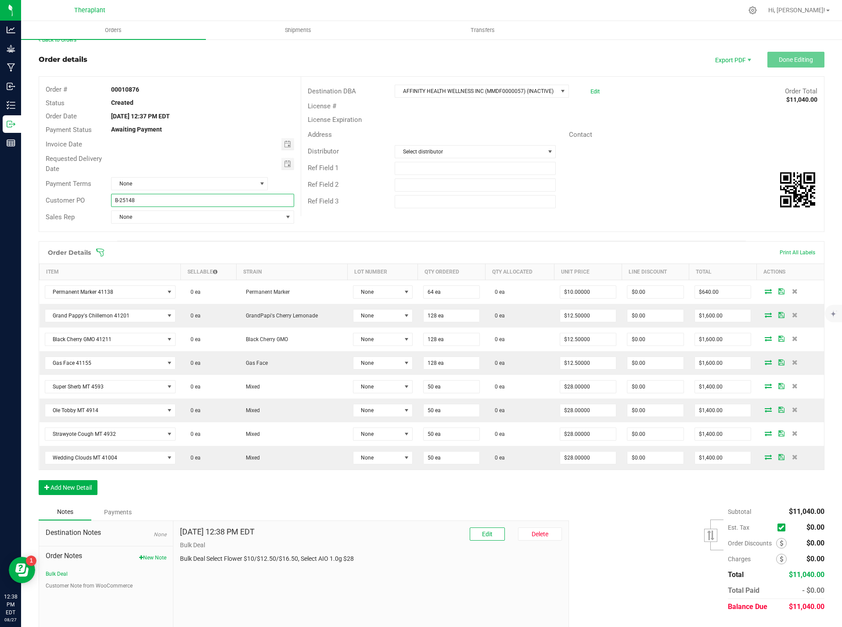
scroll to position [0, 0]
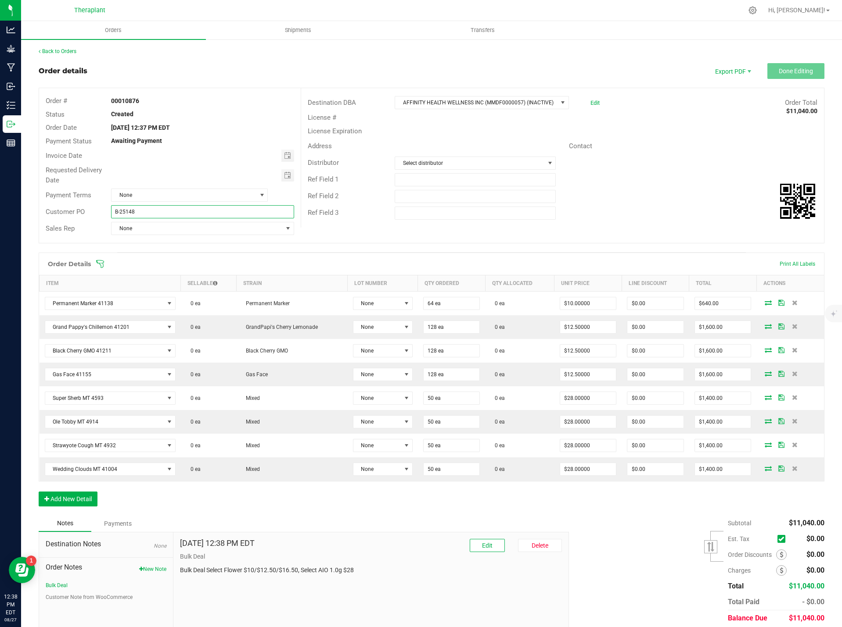
type input "B-25148"
click at [716, 157] on body "Analytics Grow Manufacturing Inbound Inventory Outbound Reports 12:38 PM EDT 08…" at bounding box center [421, 313] width 842 height 627
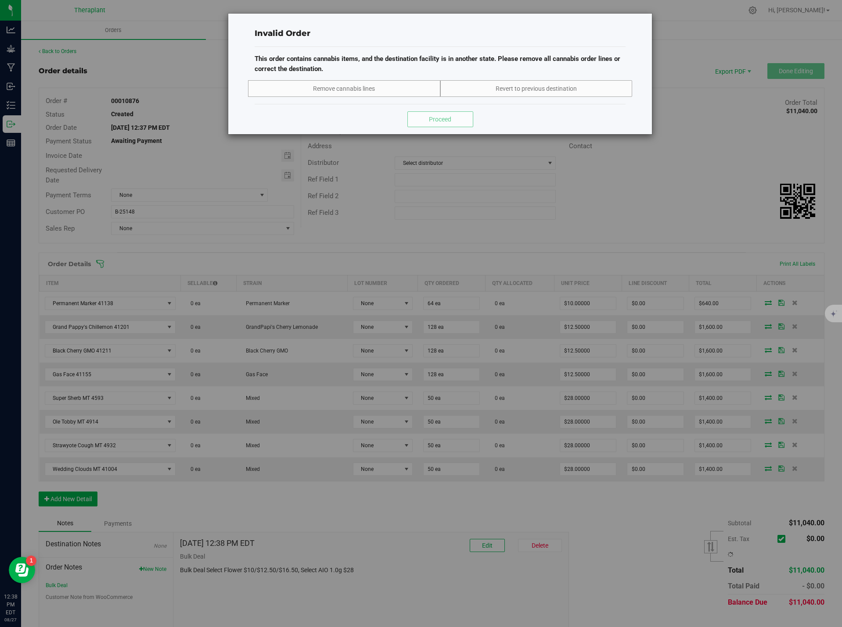
click at [607, 203] on div "Invalid Order This order contains cannabis items, and the destination facility …" at bounding box center [424, 313] width 848 height 627
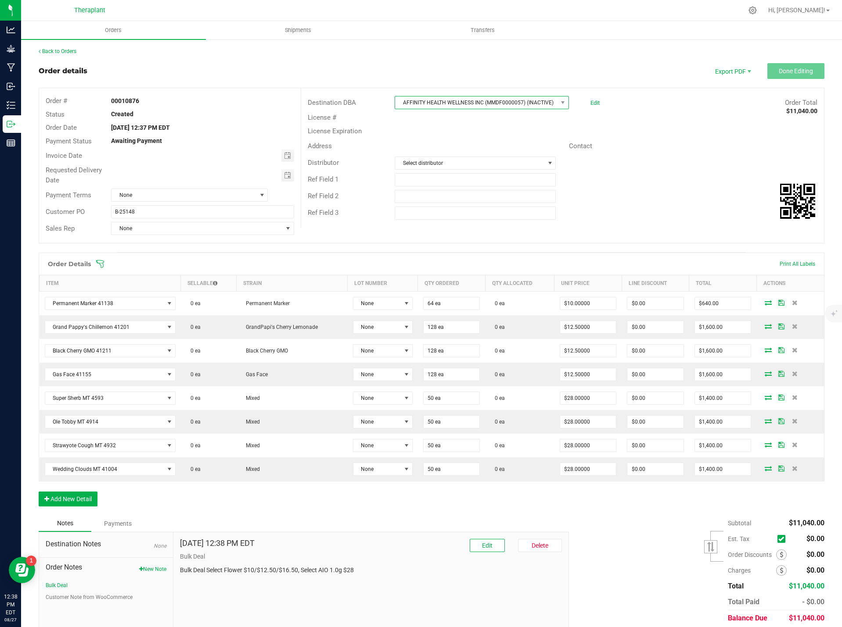
click at [538, 105] on span "AFFINITY HEALTH WELLNESS INC (MMDF0000057) (INACTIVE)" at bounding box center [476, 103] width 162 height 12
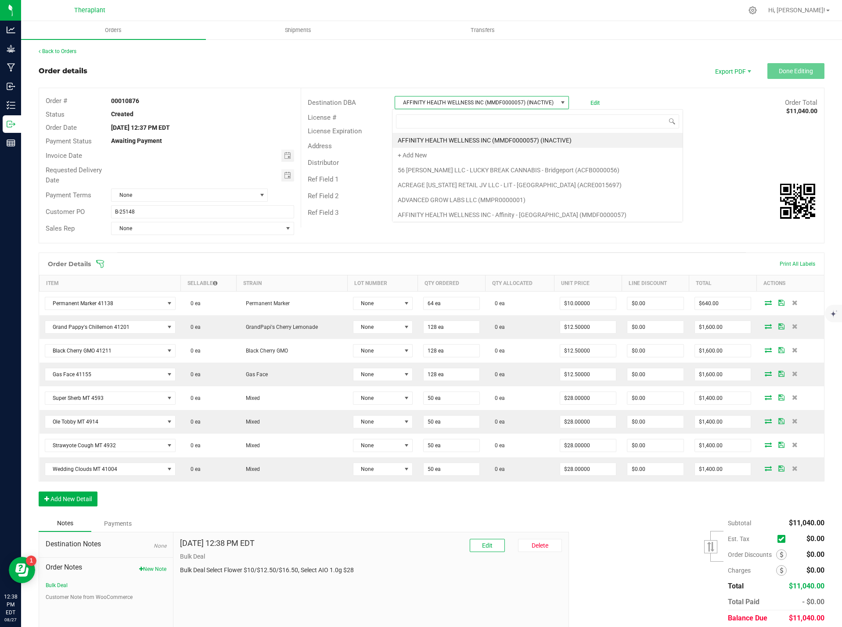
scroll to position [13, 172]
click at [485, 122] on input at bounding box center [537, 122] width 283 height 14
click at [569, 215] on li "AFFINITY HEALTH WELLNESS INC - Affinity - New Haven (MMDF0000057)" at bounding box center [537, 215] width 290 height 15
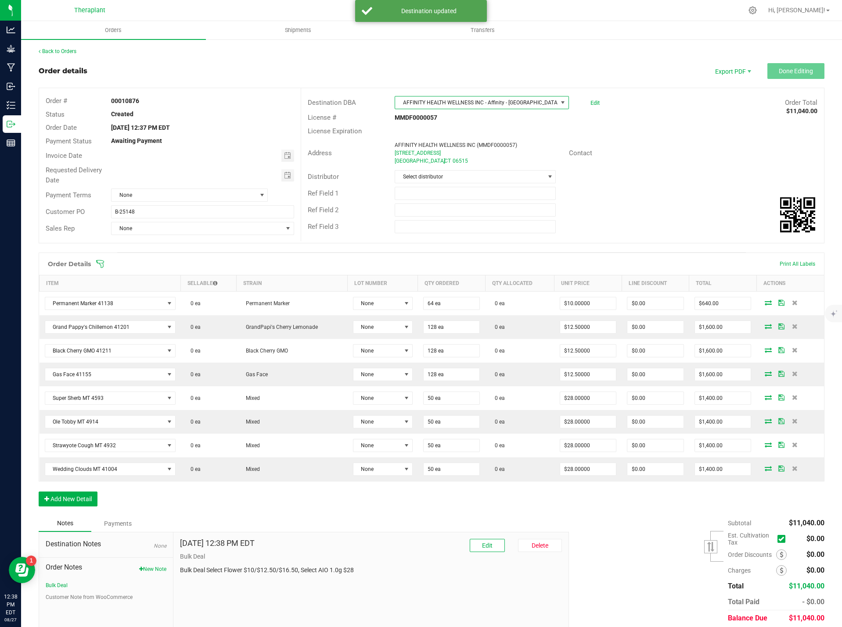
click at [684, 161] on div "Address AFFINITY HEALTH WELLNESS INC (MMDF0000057) 1351 Whalley Ave NEW HAVEN ,…" at bounding box center [562, 153] width 523 height 31
click at [674, 170] on div "Distributor Select distributor" at bounding box center [562, 176] width 523 height 17
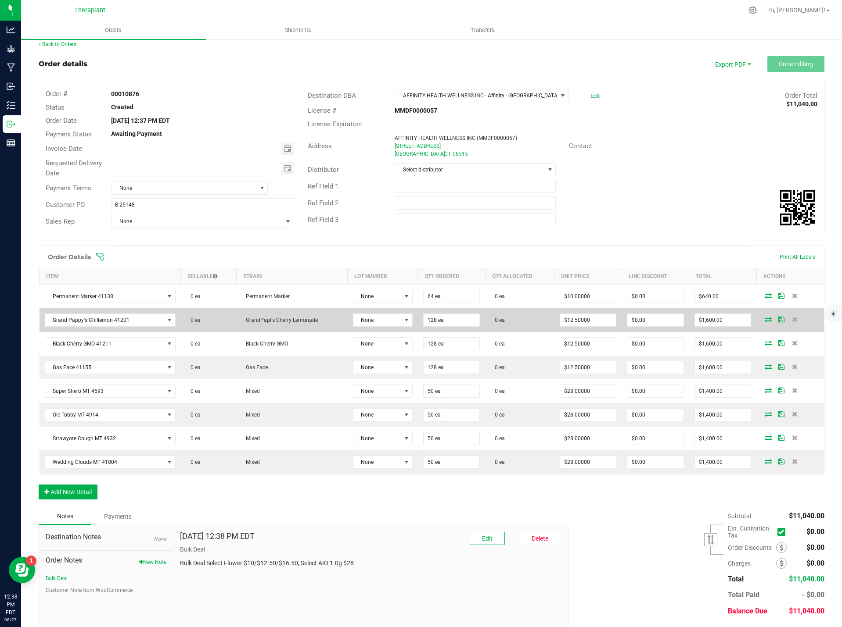
scroll to position [0, 0]
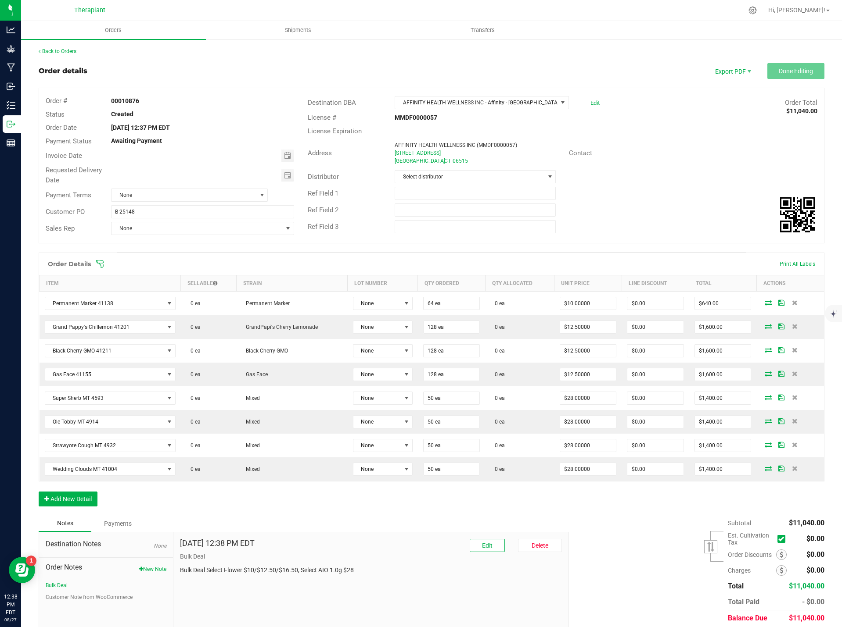
click at [70, 48] on div "Back to Orders" at bounding box center [431, 51] width 785 height 8
click at [70, 49] on link "Back to Orders" at bounding box center [58, 51] width 38 height 6
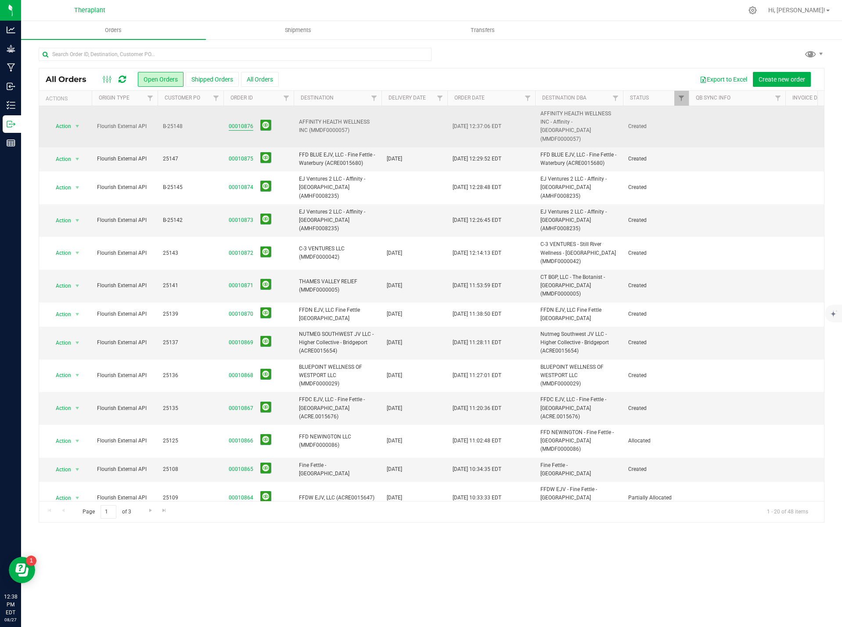
click at [235, 122] on link "00010876" at bounding box center [241, 126] width 25 height 8
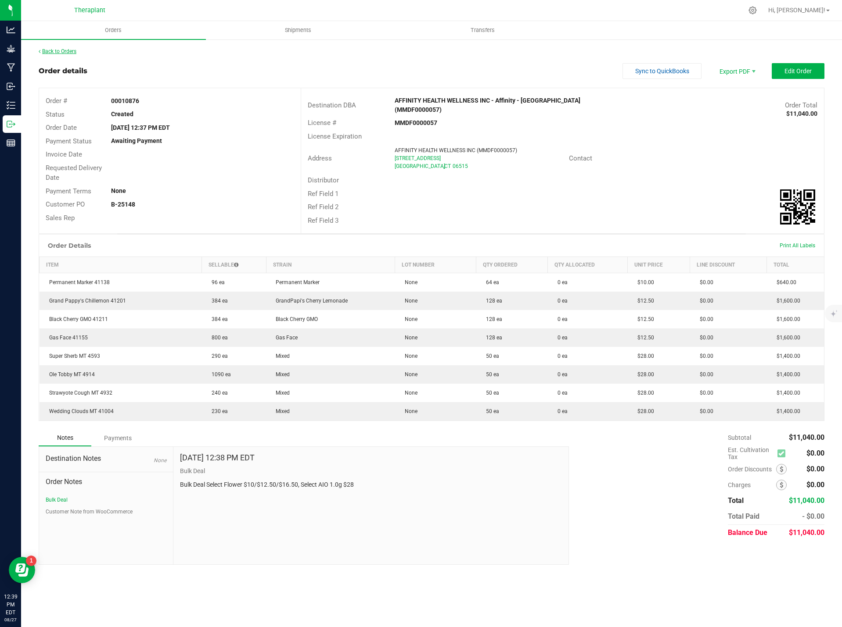
click at [62, 50] on link "Back to Orders" at bounding box center [58, 51] width 38 height 6
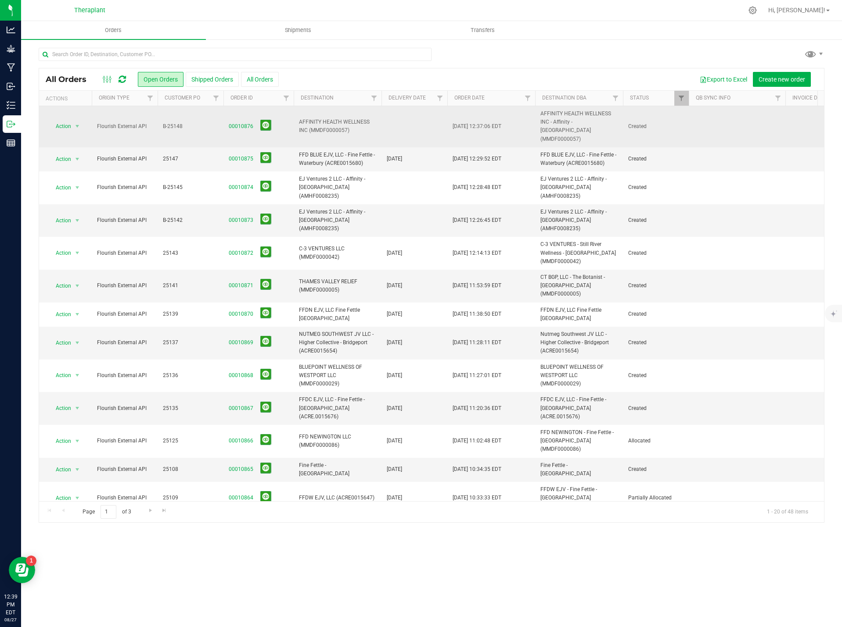
drag, startPoint x: 355, startPoint y: 126, endPoint x: 277, endPoint y: 116, distance: 78.8
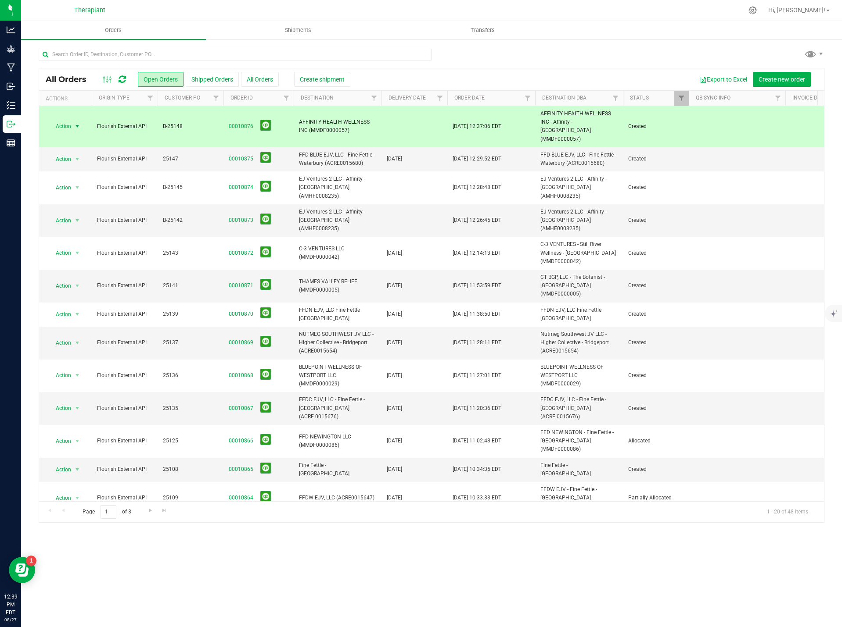
drag, startPoint x: 328, startPoint y: 125, endPoint x: 588, endPoint y: 130, distance: 259.4
click at [588, 130] on span "AFFINITY HEALTH WELLNESS INC - Affinity - New Haven (MMDF0000057)" at bounding box center [578, 127] width 77 height 34
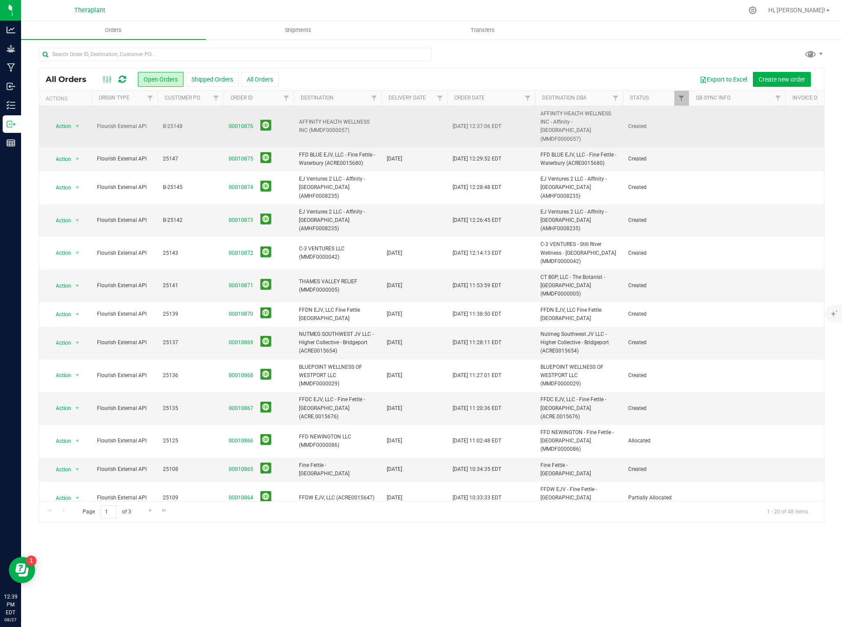
drag, startPoint x: 588, startPoint y: 129, endPoint x: 537, endPoint y: 109, distance: 54.8
click at [537, 109] on td "AFFINITY HEALTH WELLNESS INC - Affinity - New Haven (MMDF0000057)" at bounding box center [579, 126] width 88 height 41
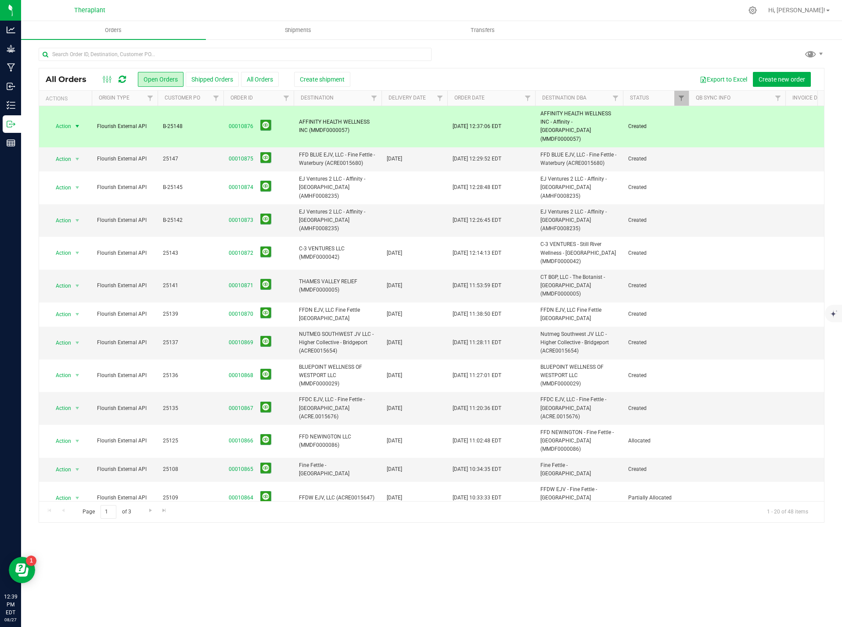
click at [354, 125] on span "AFFINITY HEALTH WELLNESS INC (MMDF0000057)" at bounding box center [337, 126] width 77 height 17
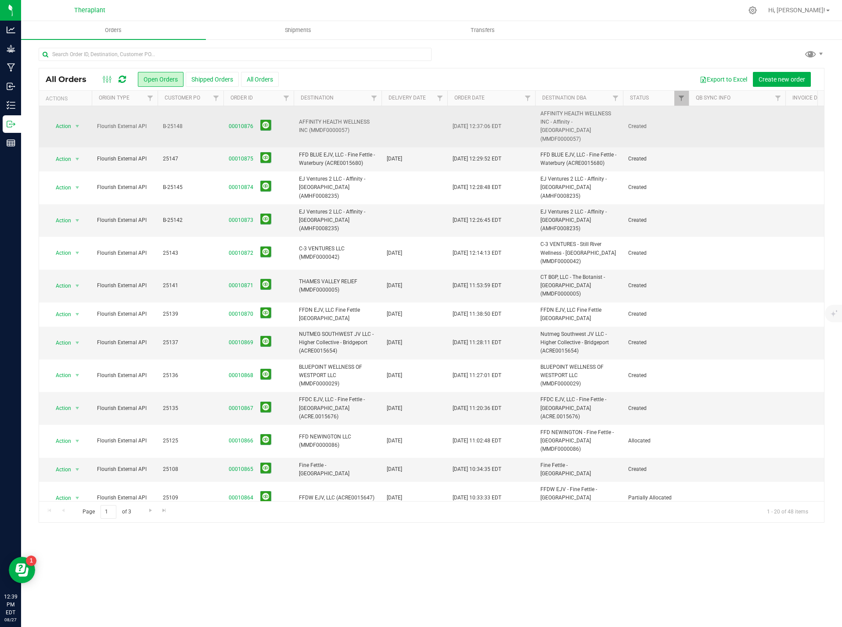
drag, startPoint x: 354, startPoint y: 125, endPoint x: 299, endPoint y: 118, distance: 55.4
click at [299, 118] on span "AFFINITY HEALTH WELLNESS INC (MMDF0000057)" at bounding box center [337, 126] width 77 height 17
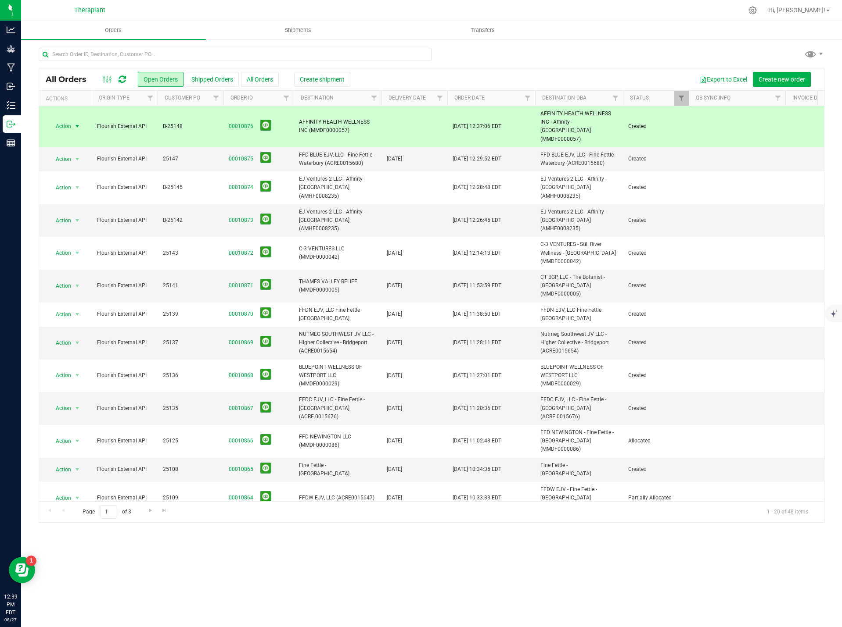
copy span "AFFINITY HEALTH WELLNESS INC (MMDF0000057)"
click at [118, 79] on div at bounding box center [114, 79] width 29 height 11
click at [122, 78] on icon at bounding box center [121, 79] width 7 height 9
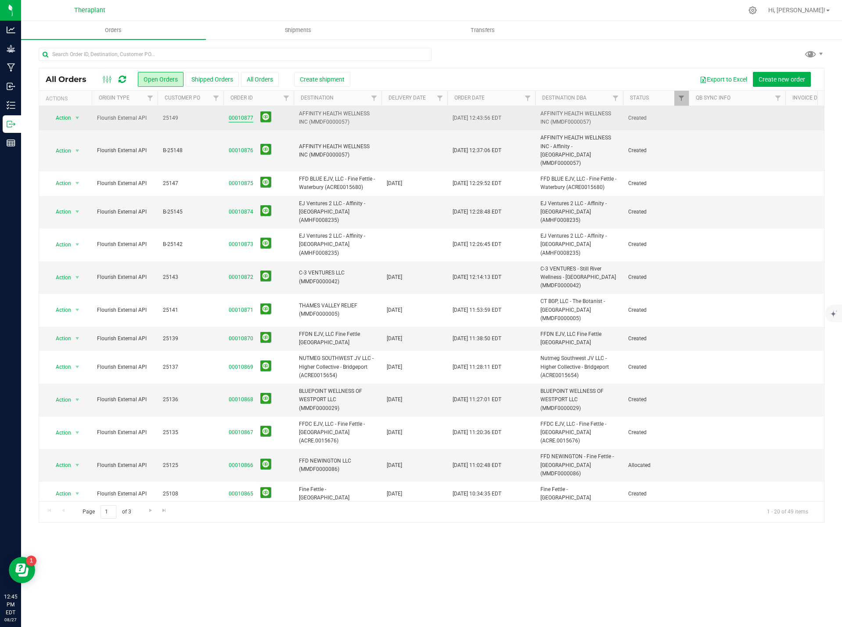
click at [243, 117] on link "00010877" at bounding box center [241, 118] width 25 height 8
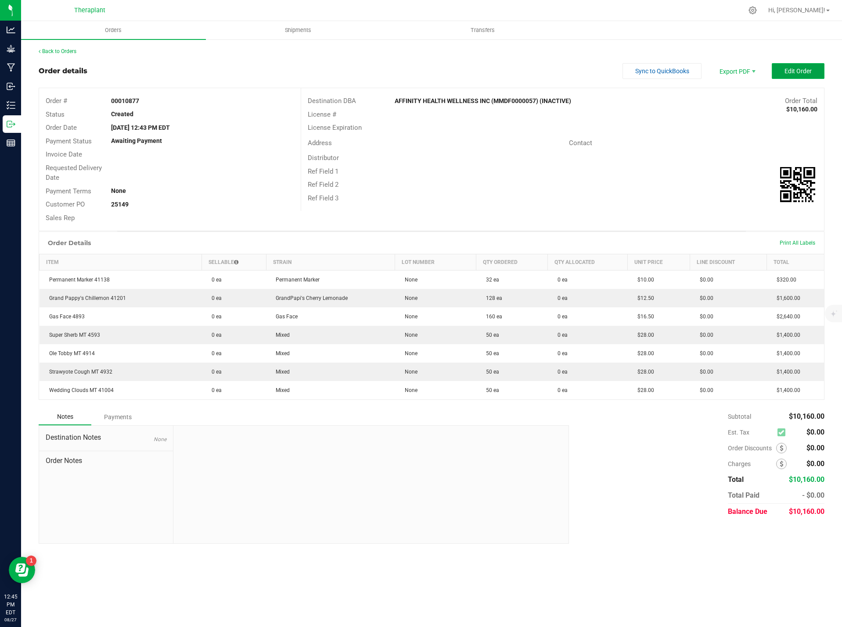
click at [803, 73] on span "Edit Order" at bounding box center [797, 71] width 27 height 7
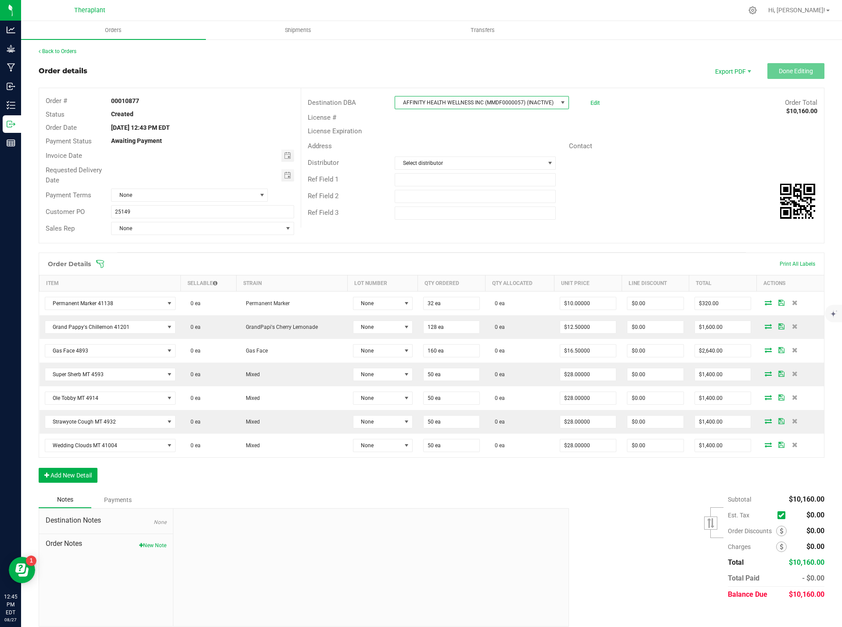
click at [559, 102] on span at bounding box center [562, 102] width 7 height 7
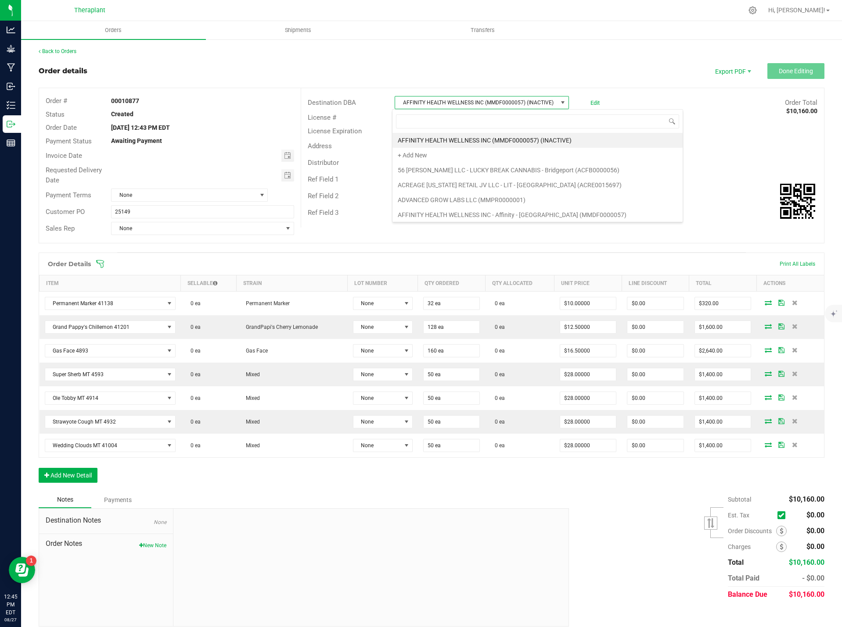
scroll to position [13, 172]
click at [569, 211] on li "AFFINITY HEALTH WELLNESS INC - Affinity - New Haven (MMDF0000057)" at bounding box center [537, 215] width 290 height 15
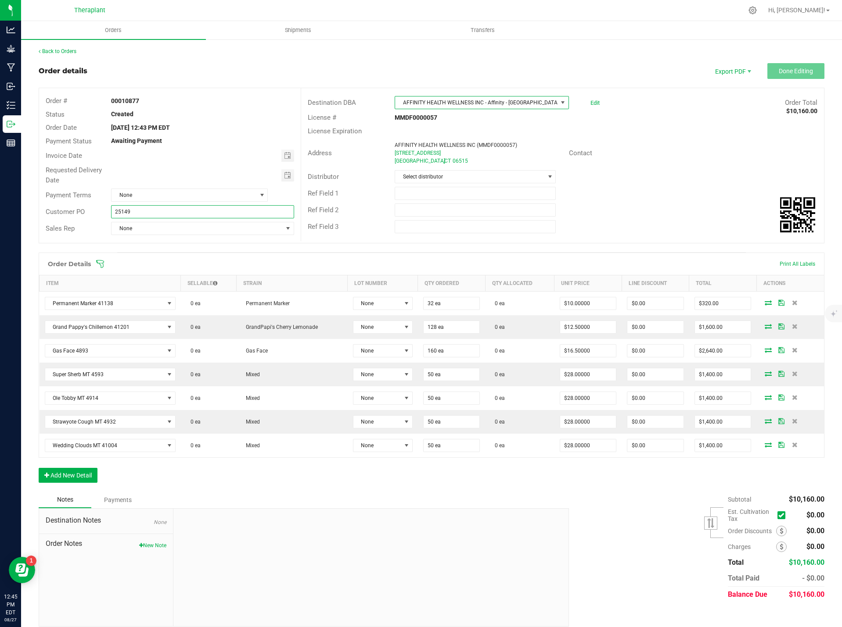
click at [114, 209] on input "25149" at bounding box center [202, 211] width 183 height 13
type input "b-25149"
click at [150, 544] on button "New Note" at bounding box center [152, 546] width 27 height 8
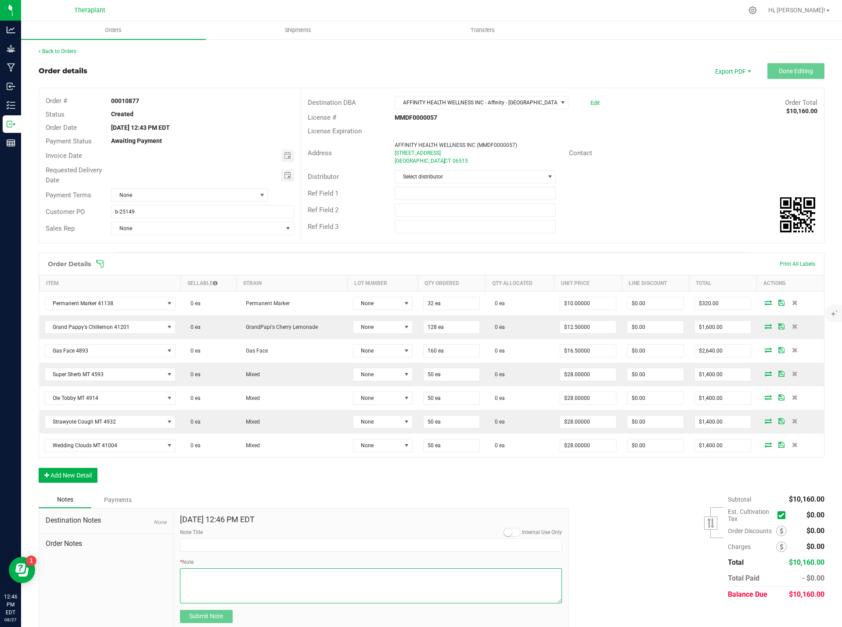
paste textarea "Bulk Deal Select Flower $10/$12.50/$16.50, Select AIO 1.0g $28"
type textarea "Bulk Deal Select Flower $10/$12.50/$16.50, Select AIO 1.0g $28"
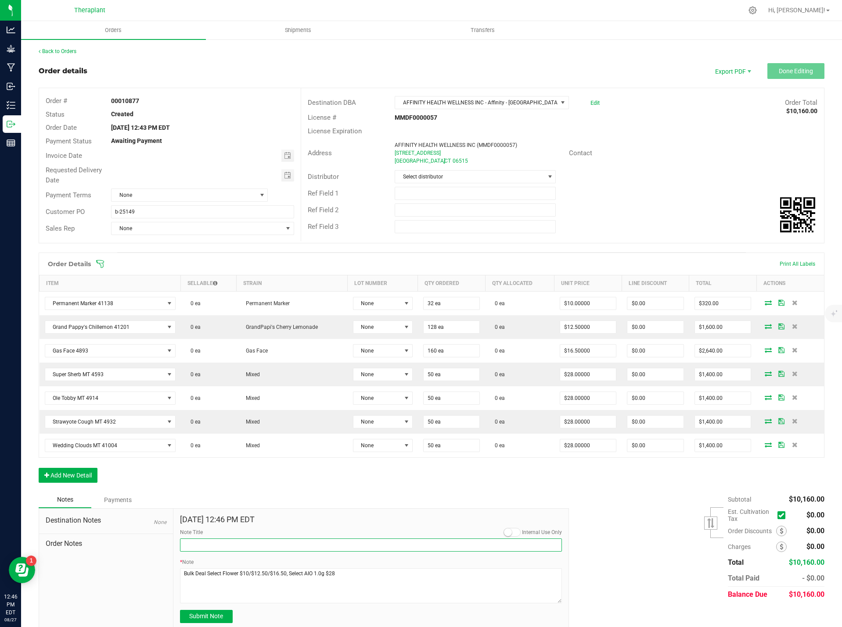
click at [220, 544] on input "Note Title" at bounding box center [371, 545] width 382 height 13
type input "Bulk Deal"
click at [117, 211] on input "b-25149" at bounding box center [202, 211] width 183 height 13
type input "B-25149"
click at [49, 56] on div "Back to Orders Order details Export PDF Done Editing Order # 00010877 Status Cr…" at bounding box center [431, 338] width 785 height 583
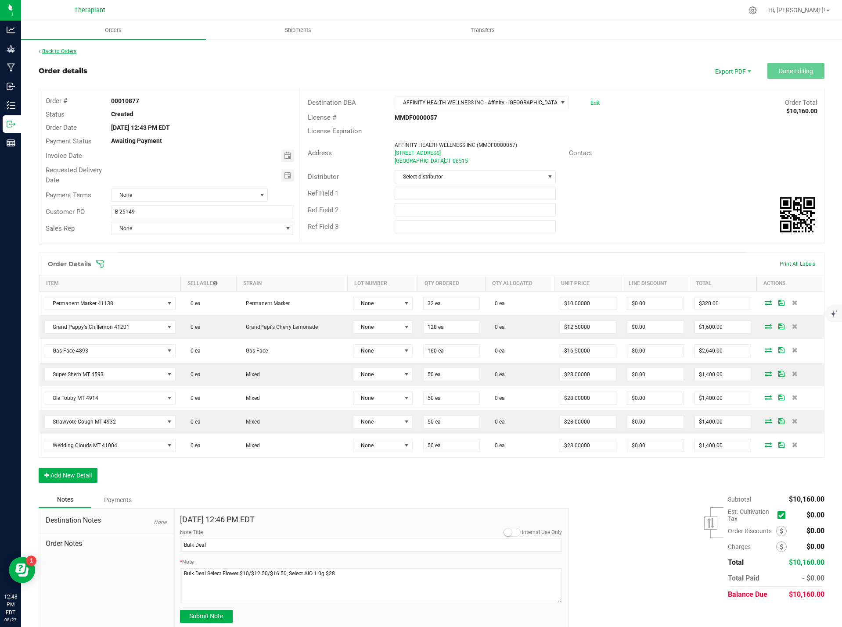
click at [53, 52] on link "Back to Orders" at bounding box center [58, 51] width 38 height 6
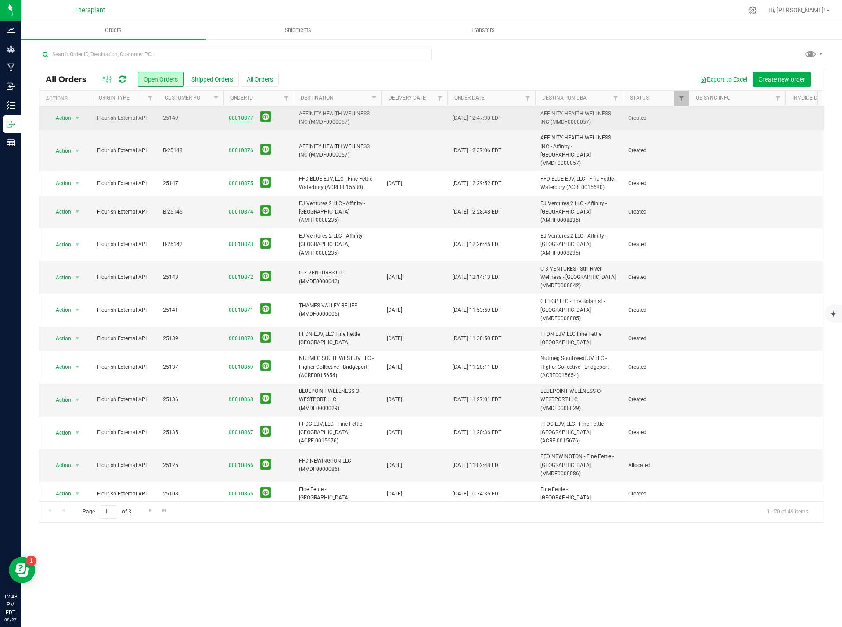
click at [239, 118] on link "00010877" at bounding box center [241, 118] width 25 height 8
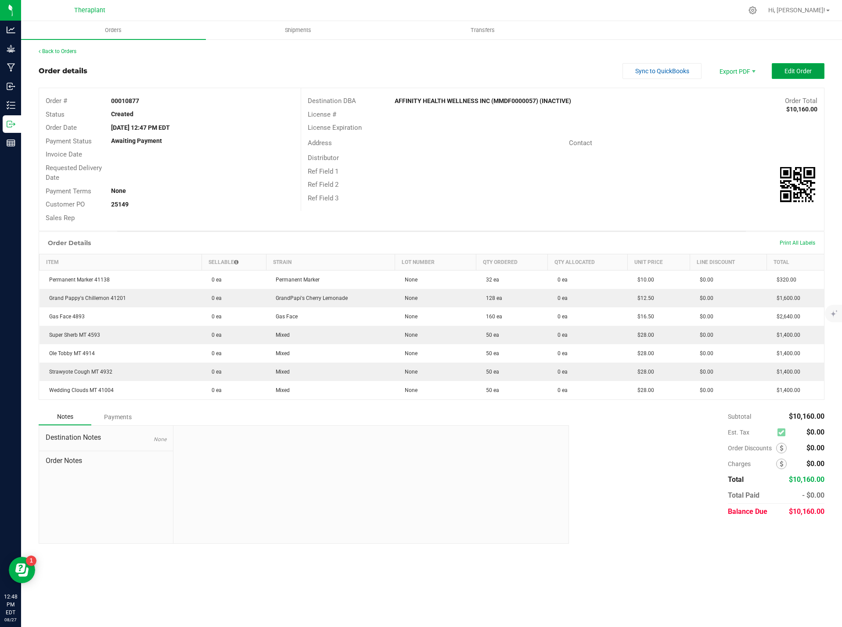
click at [805, 70] on span "Edit Order" at bounding box center [797, 71] width 27 height 7
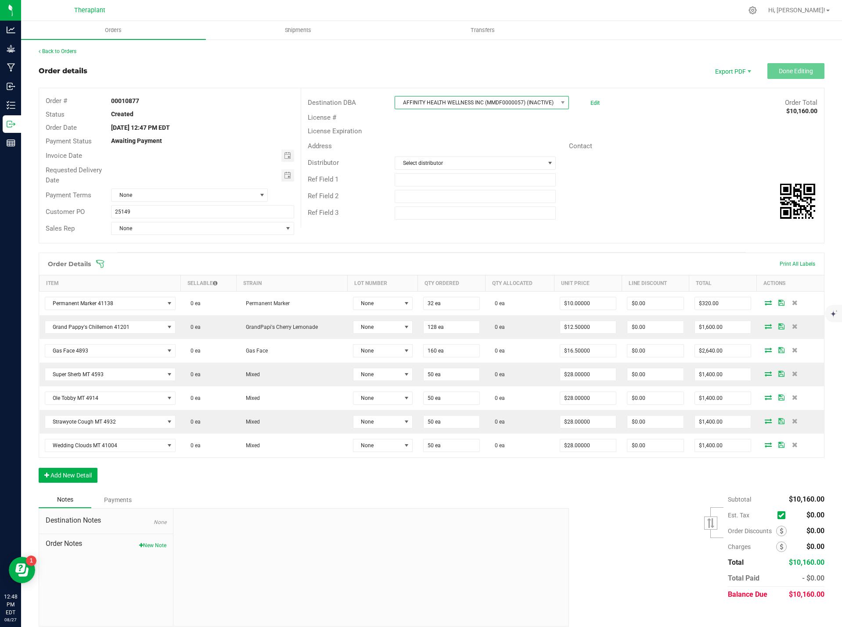
click at [496, 105] on span "AFFINITY HEALTH WELLNESS INC (MMDF0000057) (INACTIVE)" at bounding box center [476, 103] width 162 height 12
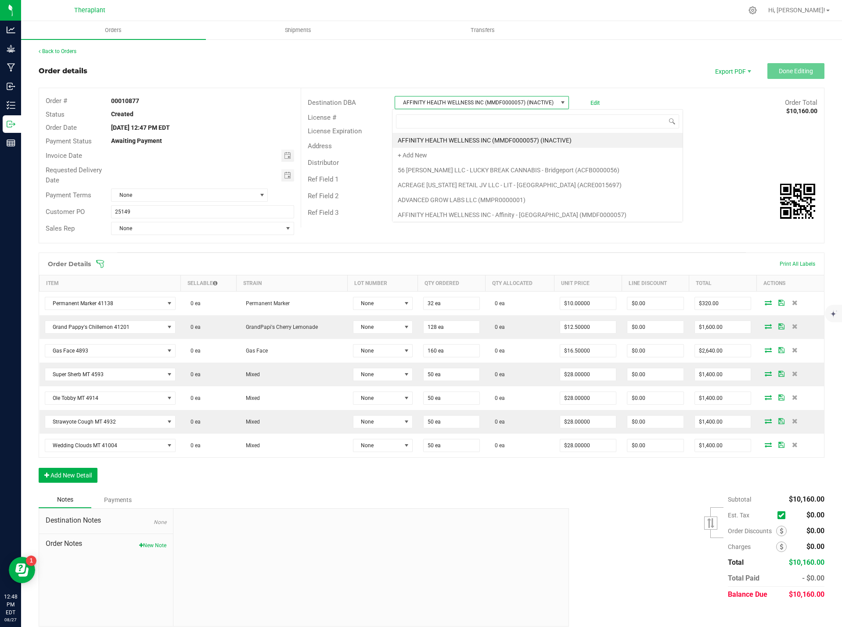
scroll to position [13, 172]
click at [522, 214] on li "AFFINITY HEALTH WELLNESS INC - Affinity - New Haven (MMDF0000057)" at bounding box center [537, 215] width 290 height 15
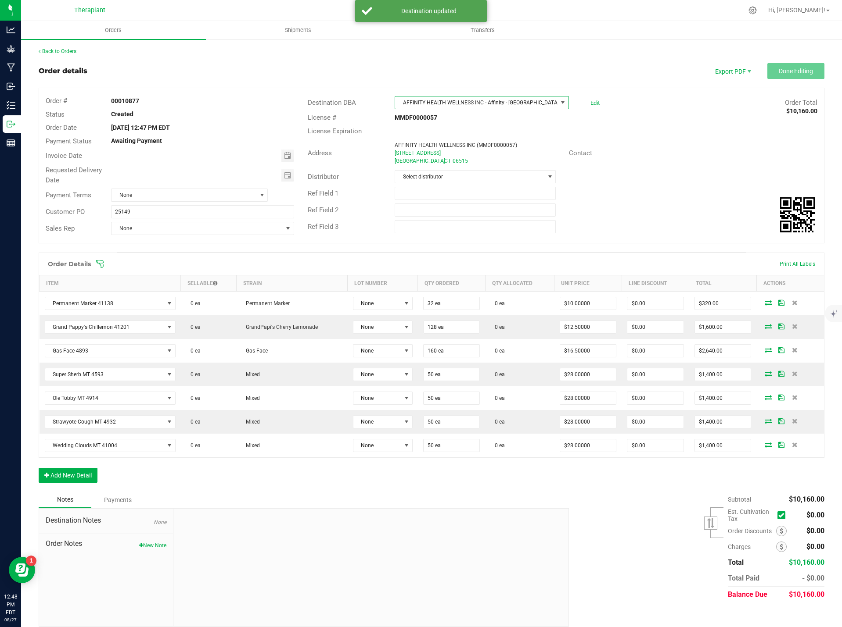
scroll to position [8, 0]
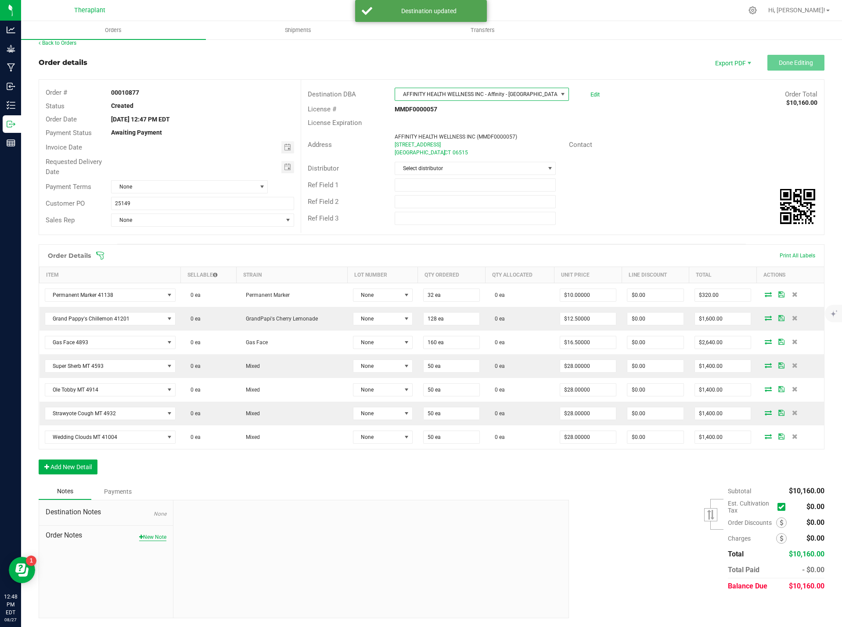
click at [154, 535] on button "New Note" at bounding box center [152, 538] width 27 height 8
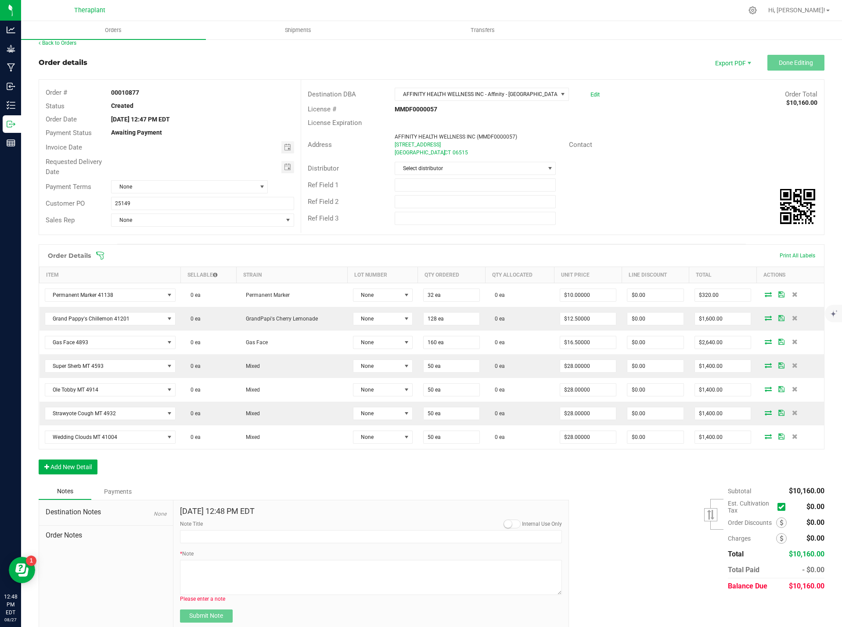
drag, startPoint x: 237, startPoint y: 569, endPoint x: 152, endPoint y: 555, distance: 86.6
click at [152, 555] on div "Destination Notes None Order Notes" at bounding box center [106, 565] width 134 height 129
click at [119, 541] on span "Order Notes" at bounding box center [106, 535] width 121 height 11
click at [123, 573] on div "Destination Notes None Order Notes" at bounding box center [106, 565] width 134 height 129
click at [126, 573] on div "Destination Notes None Order Notes" at bounding box center [106, 565] width 134 height 129
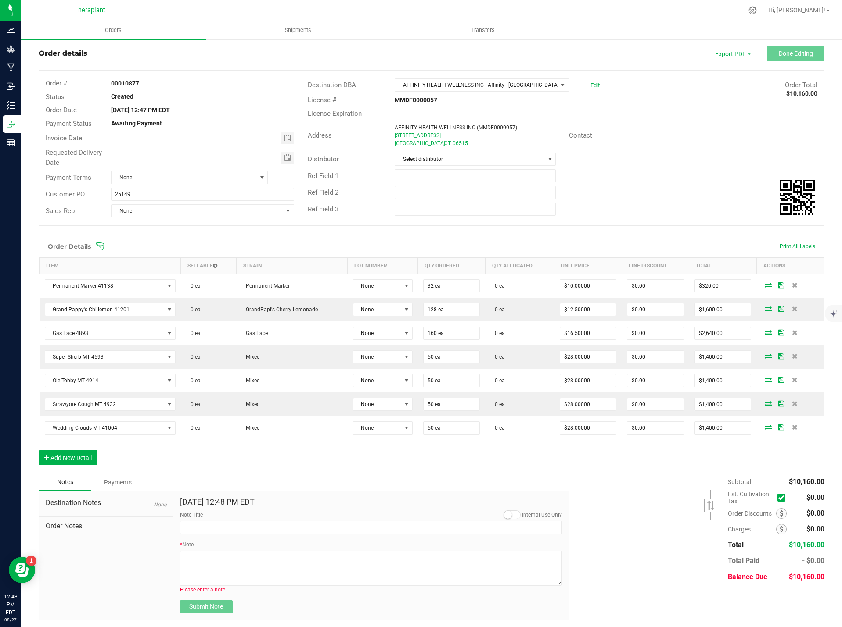
scroll to position [20, 0]
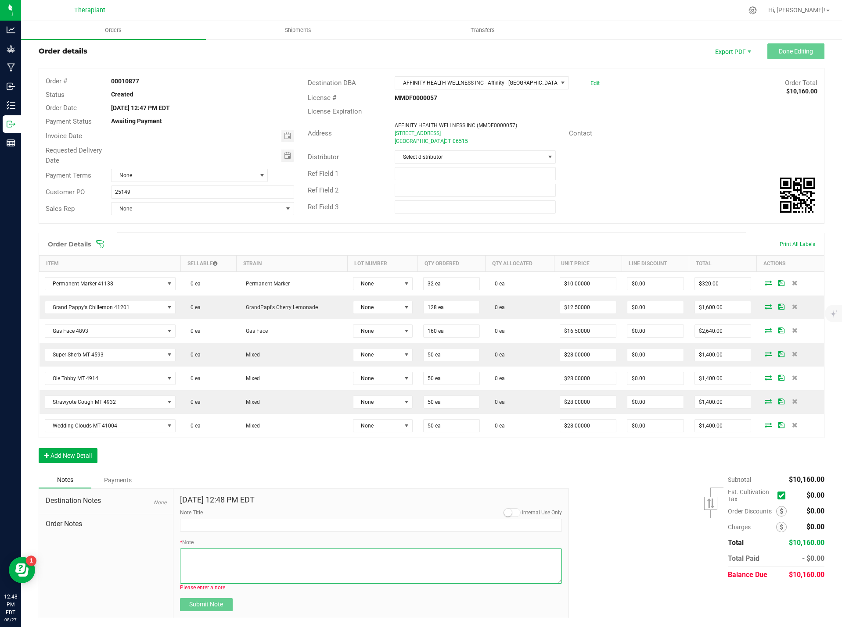
click at [213, 557] on textarea "* Note" at bounding box center [371, 566] width 382 height 35
paste textarea "Bulk Deal Select Flower $10/$12.50/$16.50, Select AIO 1.0g $28"
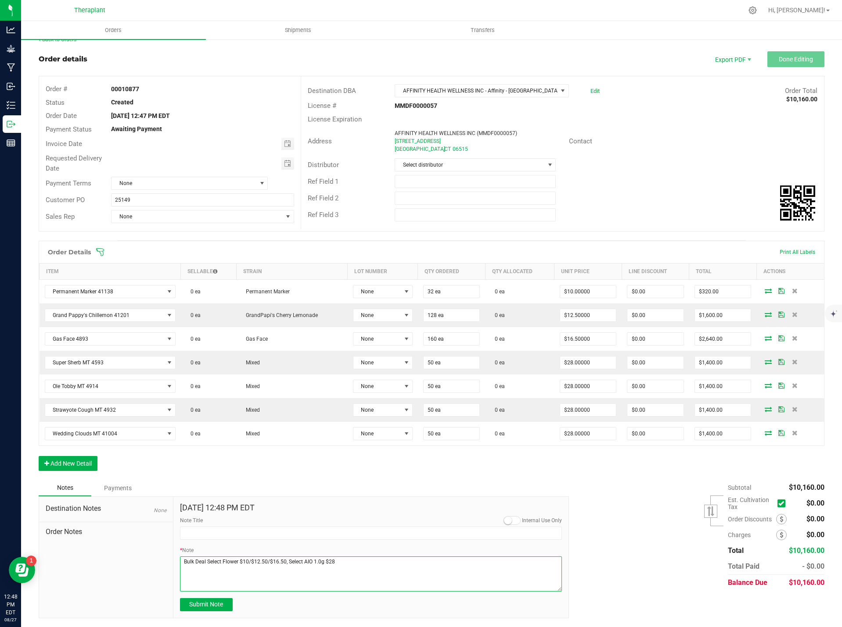
scroll to position [12, 0]
type textarea "Bulk Deal Select Flower $10/$12.50/$16.50, Select AIO 1.0g $28"
click at [200, 536] on input "Note Title" at bounding box center [371, 533] width 382 height 13
type input "Bulk Deal"
click at [215, 616] on div "Aug 27, 2025 12:48 PM EDT Internal Use Only Note Title Bulk Deal * Note Submit …" at bounding box center [370, 557] width 395 height 121
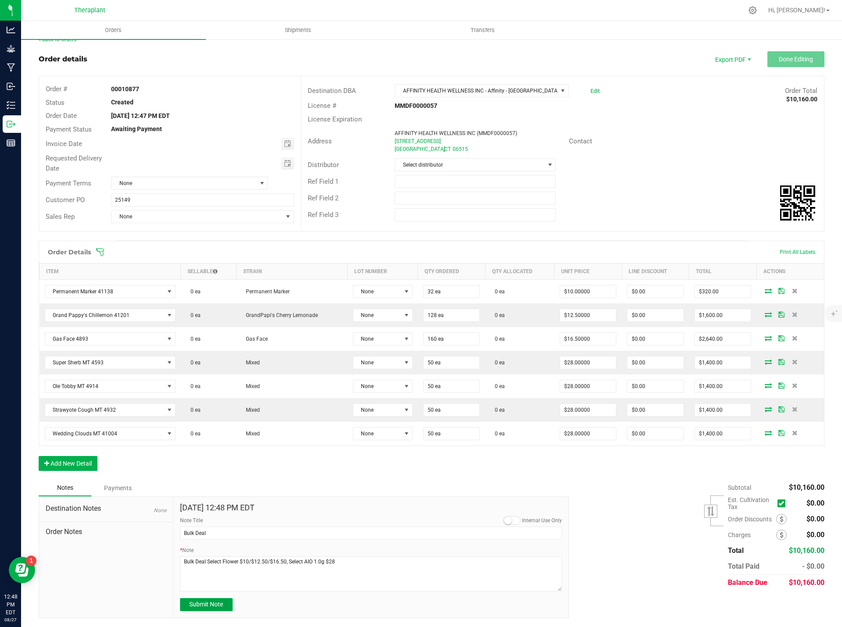
click at [215, 602] on span "Submit Note" at bounding box center [206, 604] width 34 height 7
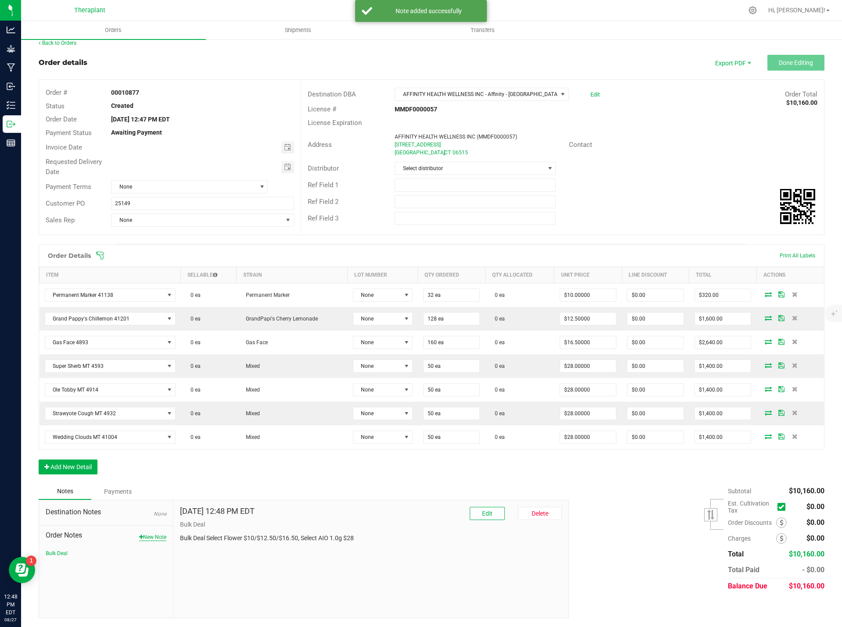
click at [163, 538] on button "New Note" at bounding box center [152, 538] width 27 height 8
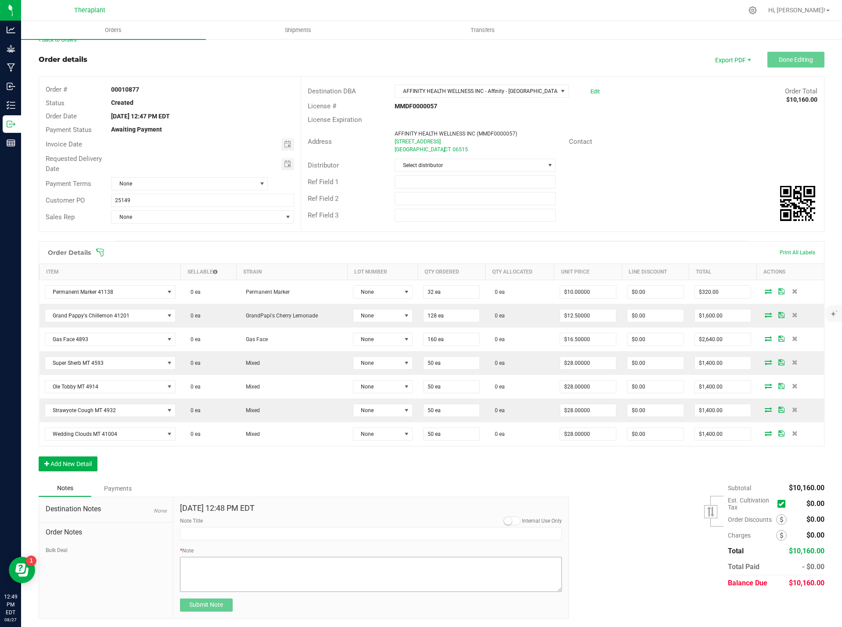
scroll to position [12, 0]
paste textarea "Please Deliver Friday 8.29.25 New Haven MED"
type textarea "Please Deliver Friday 8.29.25 New Haven MED"
click at [205, 539] on input "Note Title" at bounding box center [371, 533] width 382 height 13
type input "Delivery"
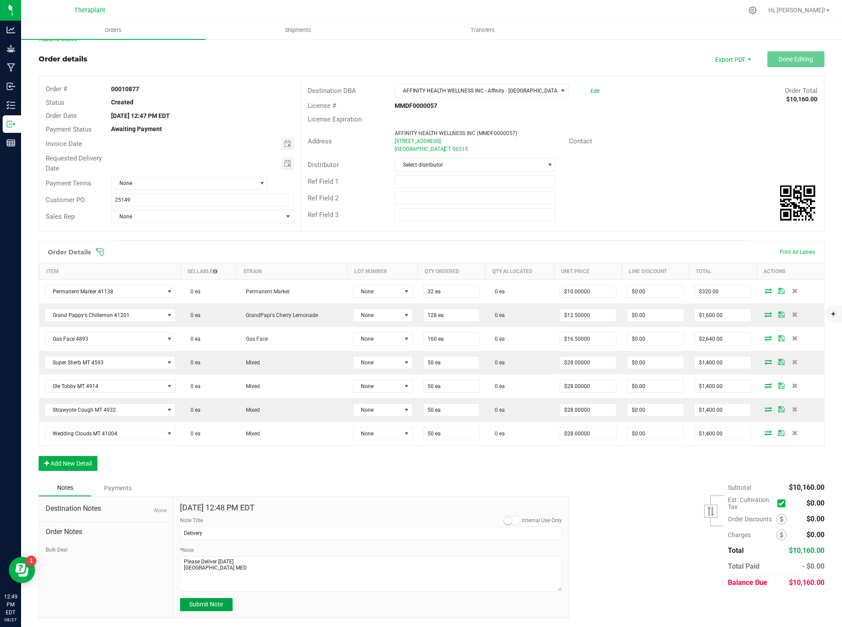
click at [217, 602] on span "Submit Note" at bounding box center [206, 604] width 34 height 7
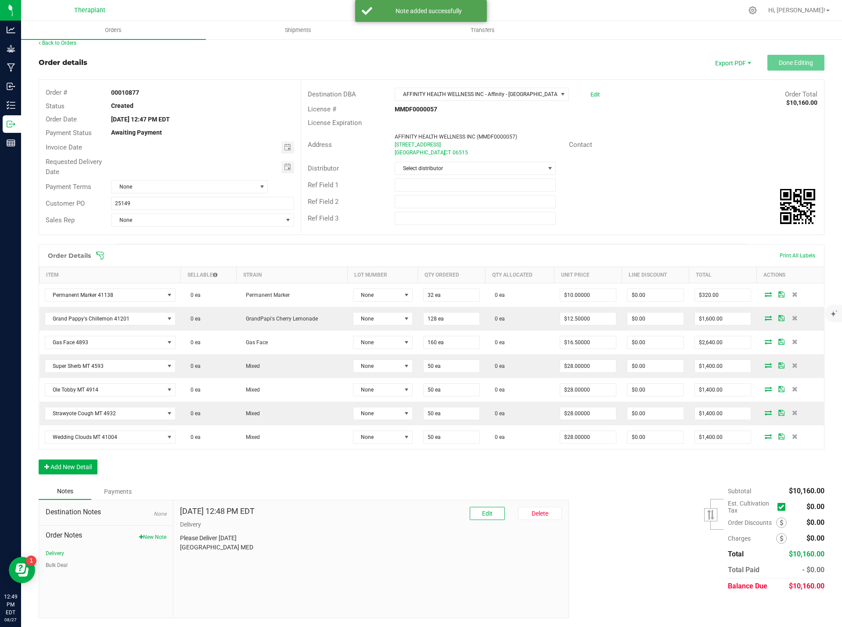
scroll to position [8, 0]
click at [114, 202] on input "25149" at bounding box center [202, 203] width 183 height 13
type input "B-25149"
click at [655, 190] on div "Ref Field 1" at bounding box center [562, 185] width 523 height 17
click at [71, 43] on link "Back to Orders" at bounding box center [58, 43] width 38 height 6
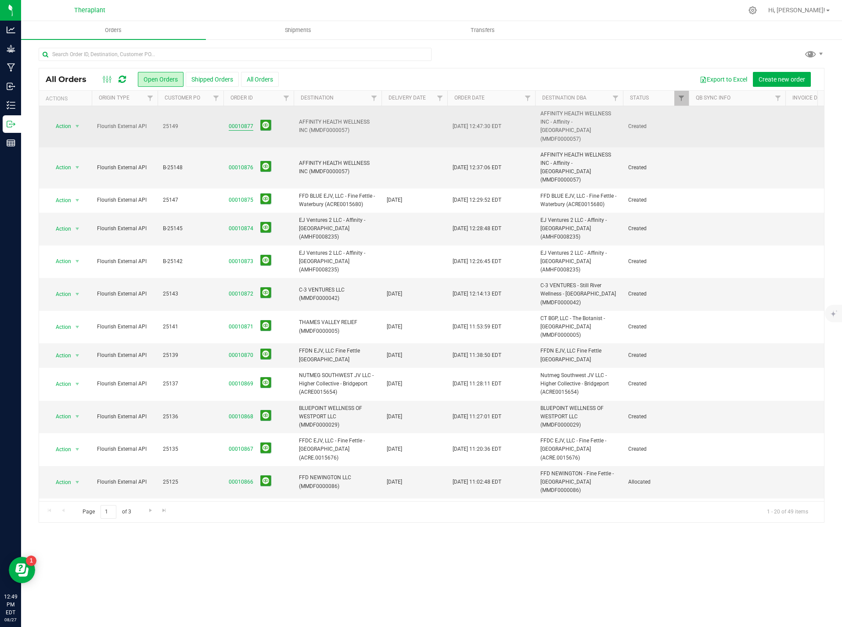
click at [238, 122] on link "00010877" at bounding box center [241, 126] width 25 height 8
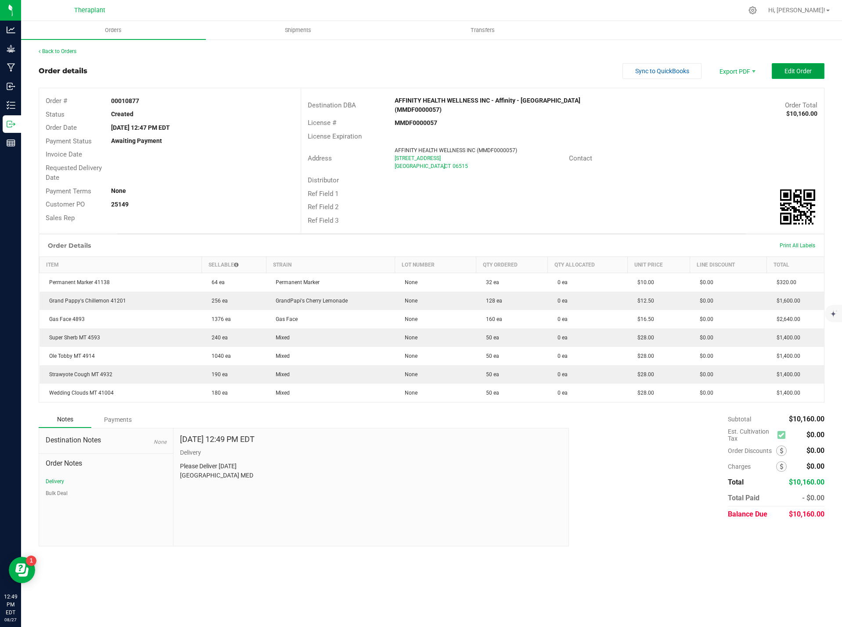
click at [808, 68] on span "Edit Order" at bounding box center [797, 71] width 27 height 7
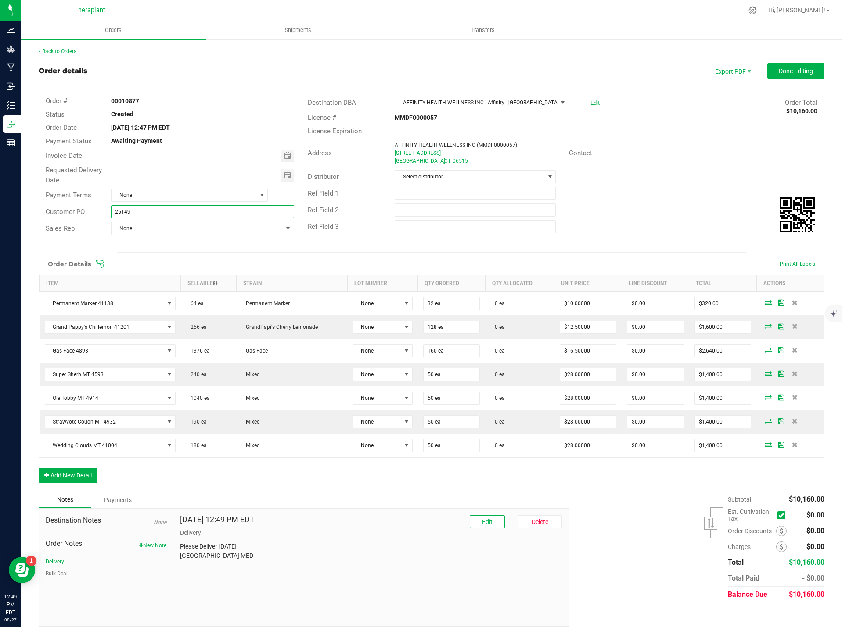
click at [114, 210] on input "25149" at bounding box center [202, 211] width 183 height 13
type input "B-25149"
click at [780, 75] on button "Done Editing" at bounding box center [795, 71] width 57 height 16
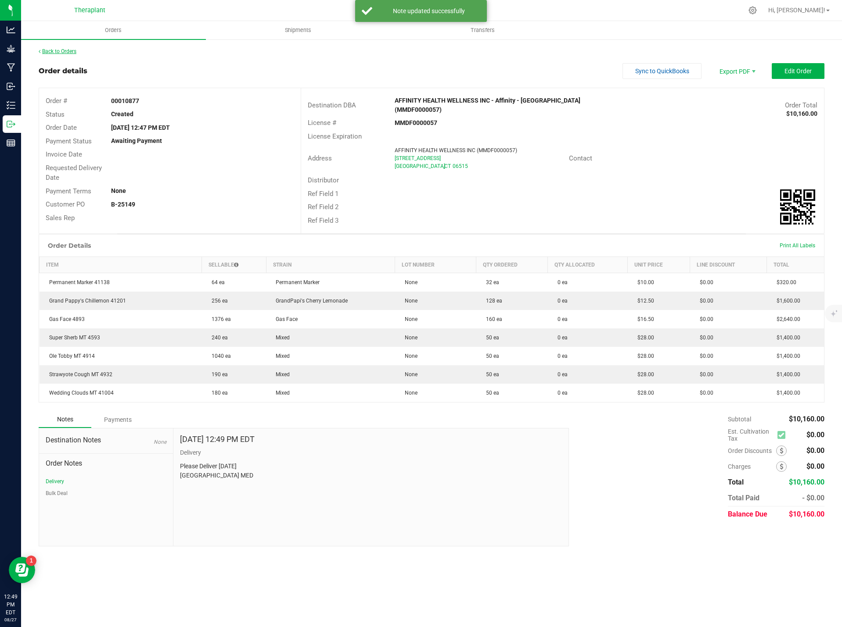
click at [63, 50] on link "Back to Orders" at bounding box center [58, 51] width 38 height 6
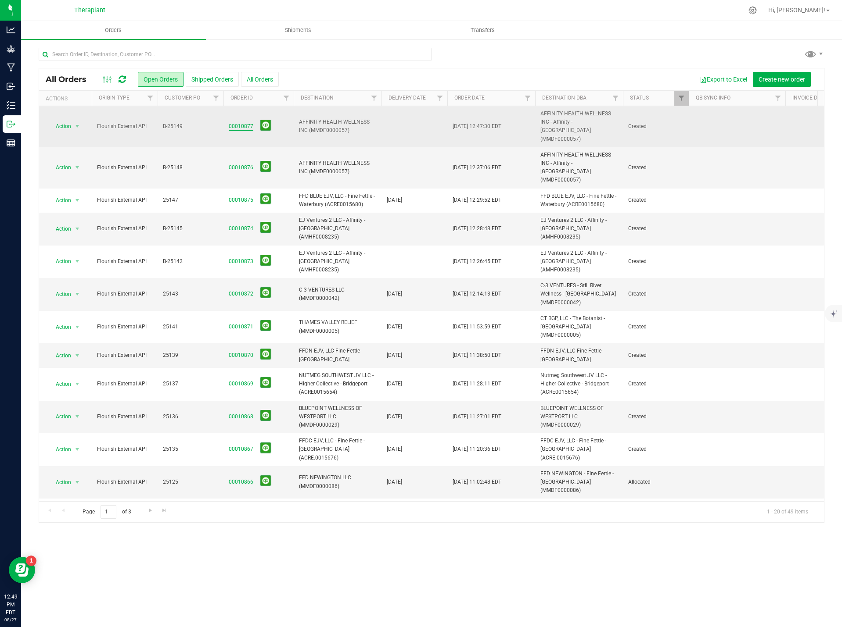
click at [239, 122] on link "00010877" at bounding box center [241, 126] width 25 height 8
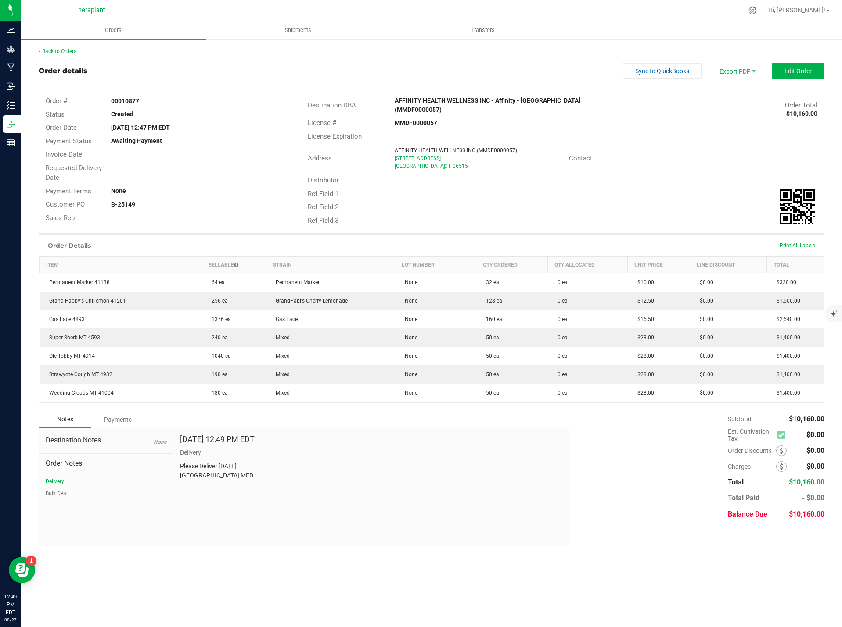
click at [61, 56] on div "Back to Orders Order details Sync to QuickBooks Export PDF Edit Order Order # 0…" at bounding box center [431, 296] width 785 height 499
click at [62, 51] on link "Back to Orders" at bounding box center [58, 51] width 38 height 6
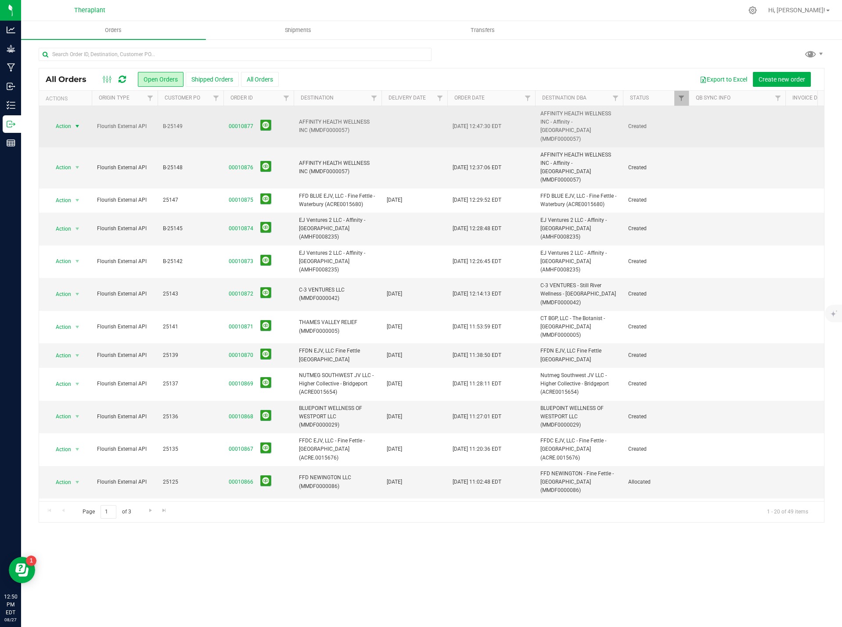
click at [77, 123] on span "select" at bounding box center [77, 126] width 7 height 7
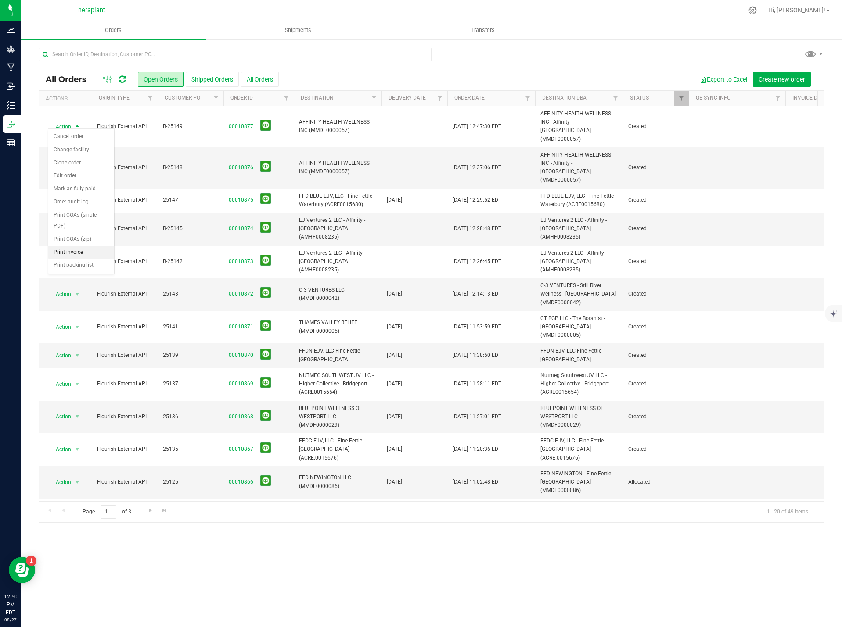
click at [93, 249] on li "Print invoice" at bounding box center [81, 252] width 66 height 13
click at [69, 161] on span "Action" at bounding box center [60, 167] width 24 height 12
click at [78, 283] on li "Print invoice" at bounding box center [81, 285] width 66 height 13
click at [72, 223] on span "select" at bounding box center [77, 229] width 11 height 12
click at [76, 333] on li "Print invoice" at bounding box center [81, 338] width 66 height 13
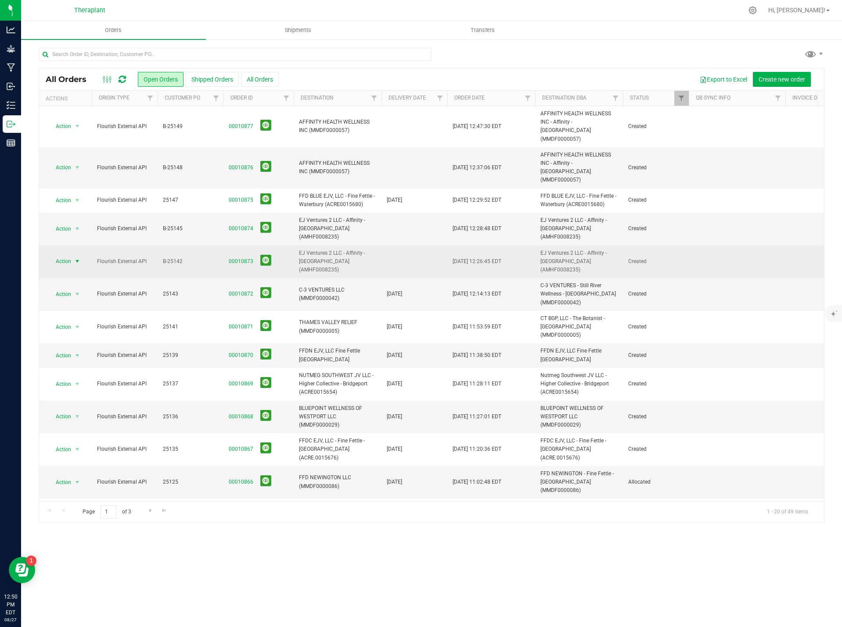
click at [67, 255] on span "Action" at bounding box center [60, 261] width 24 height 12
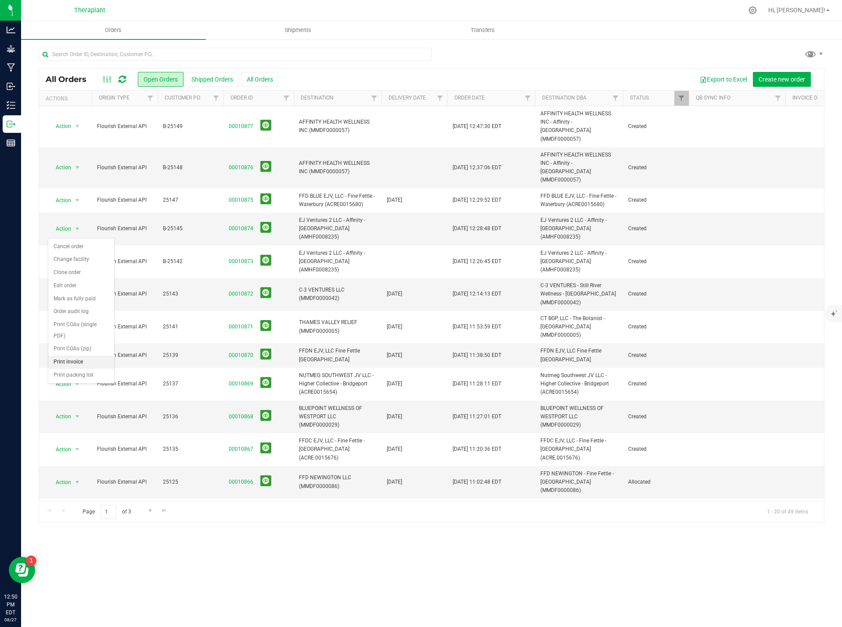
click at [76, 362] on li "Print invoice" at bounding box center [81, 362] width 66 height 13
click at [56, 288] on span "Action" at bounding box center [60, 294] width 24 height 12
click at [76, 391] on li "Print invoice" at bounding box center [81, 390] width 66 height 13
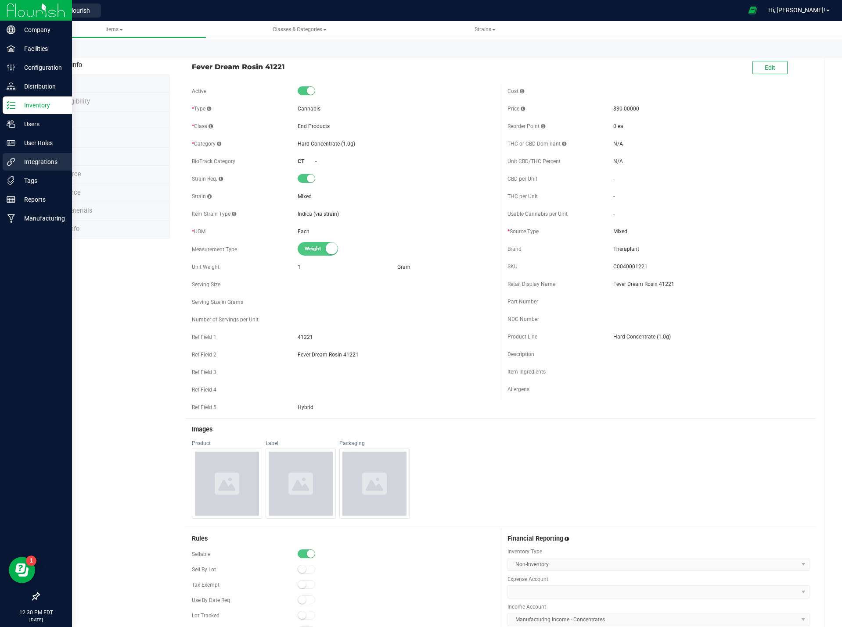
click at [50, 164] on p "Integrations" at bounding box center [41, 162] width 53 height 11
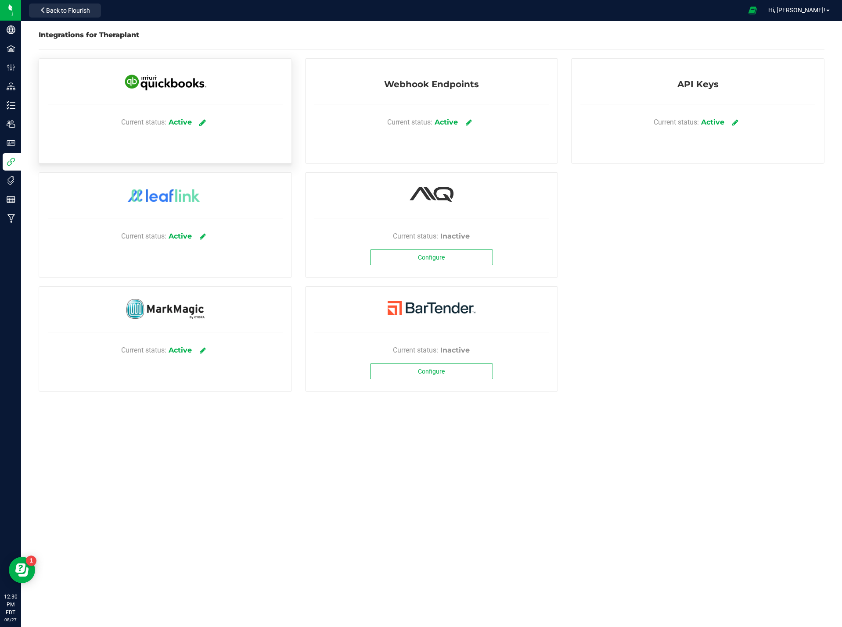
click at [197, 125] on link at bounding box center [202, 122] width 14 height 15
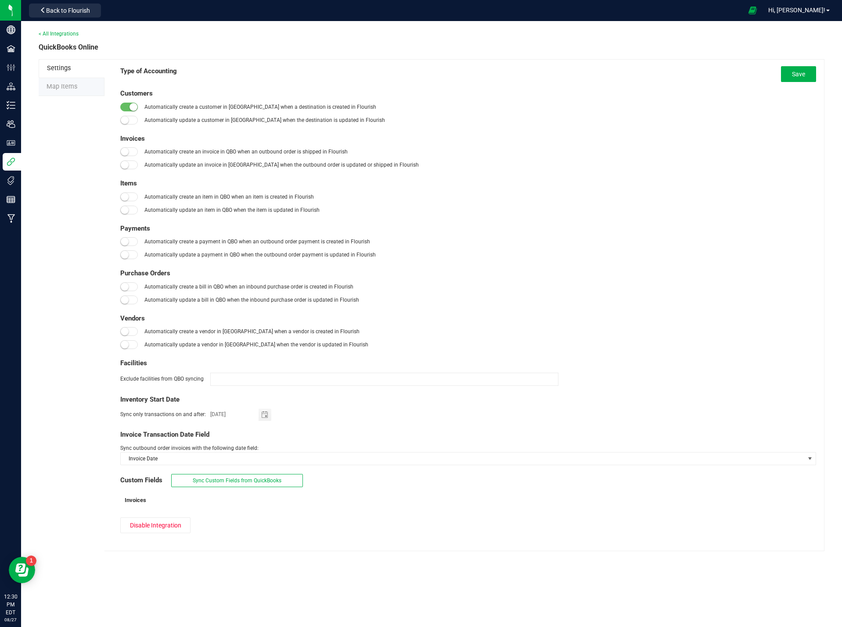
click at [66, 92] on li "Map Items" at bounding box center [72, 87] width 66 height 18
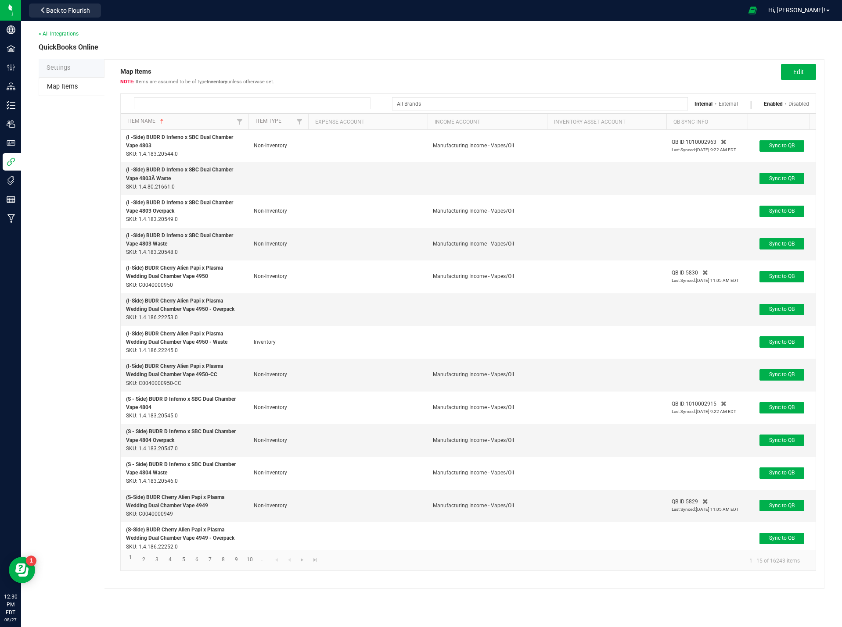
click at [201, 106] on input at bounding box center [252, 103] width 236 height 12
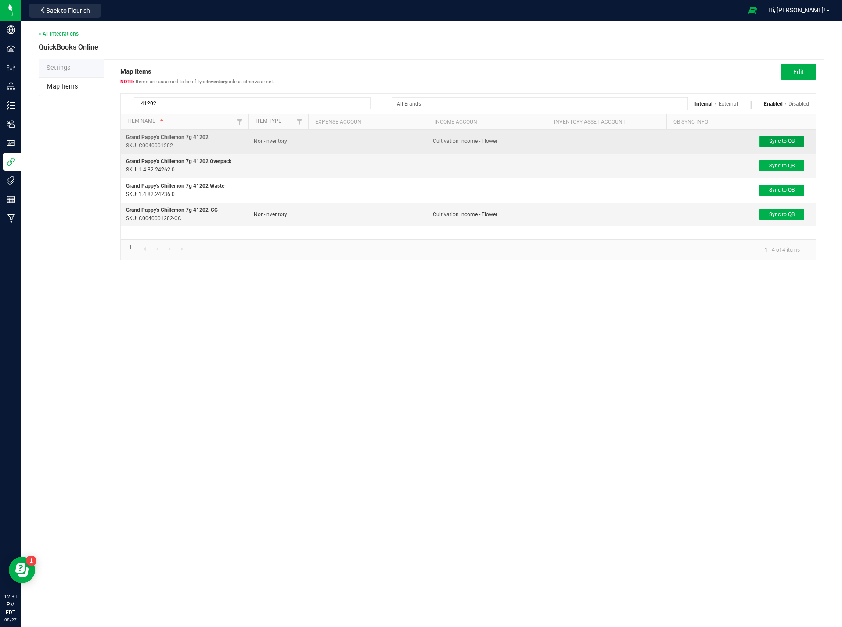
click at [768, 141] on button "Sync to QB" at bounding box center [781, 141] width 45 height 11
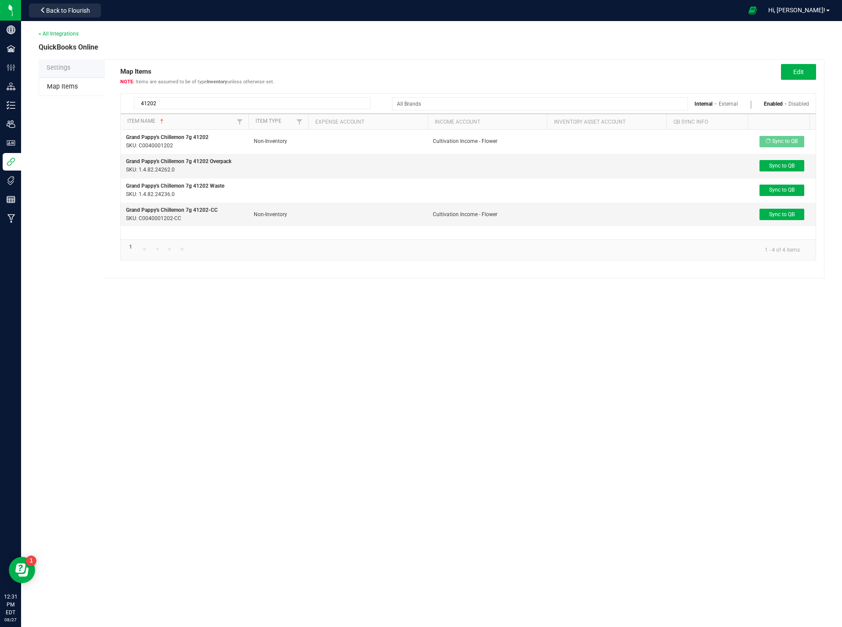
click at [191, 104] on input "41202" at bounding box center [252, 103] width 236 height 12
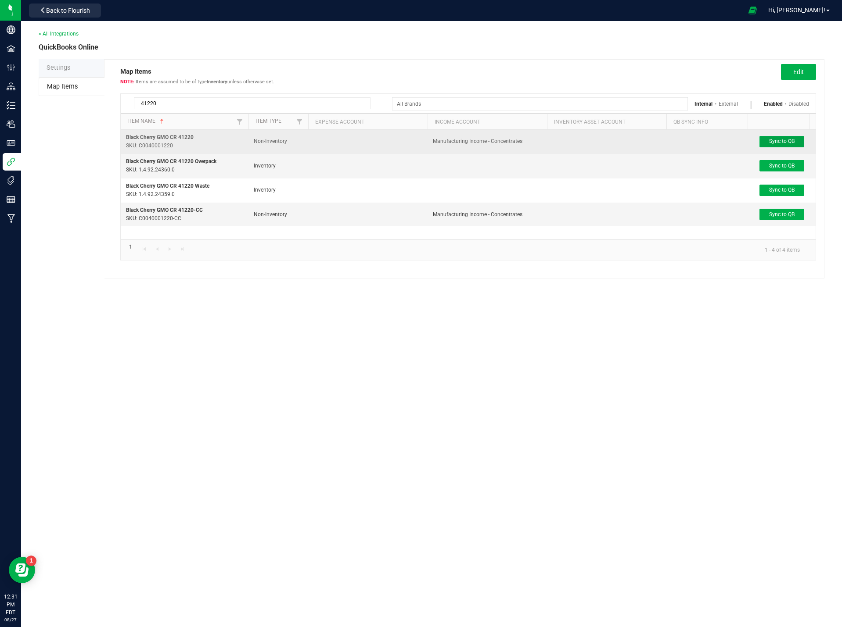
click at [773, 143] on span "Sync to QB" at bounding box center [781, 141] width 25 height 6
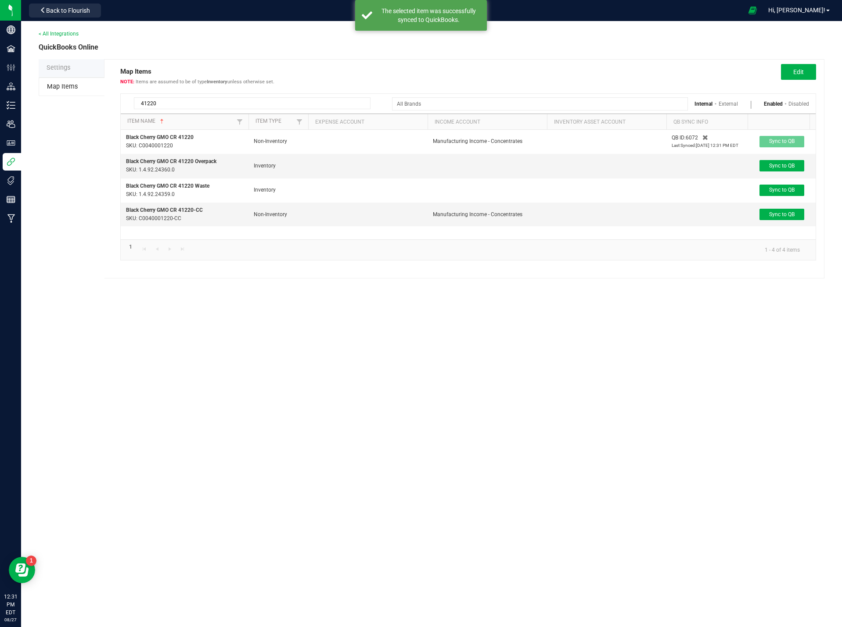
click at [179, 104] on input "41220" at bounding box center [252, 103] width 236 height 12
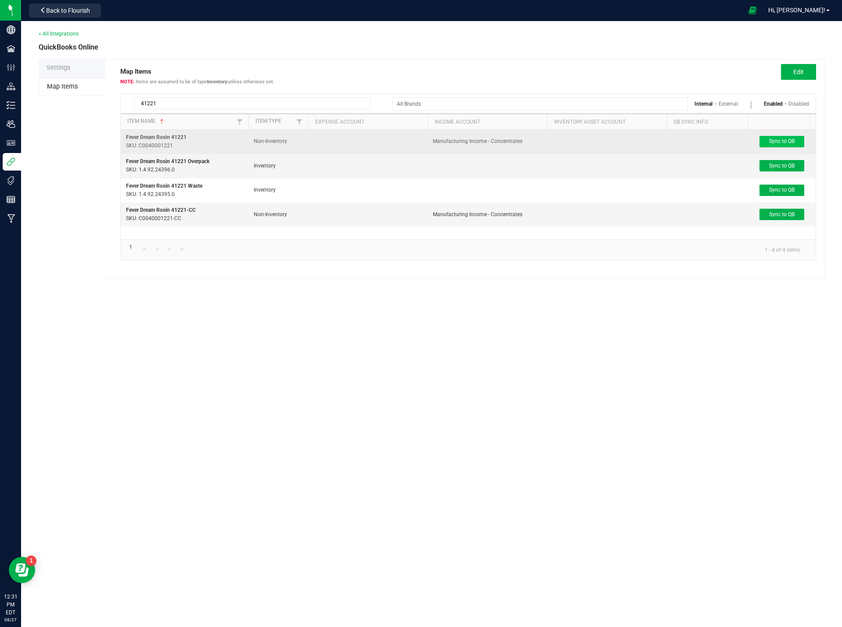
type input "41221"
click at [779, 140] on span "Sync to QB" at bounding box center [781, 141] width 25 height 6
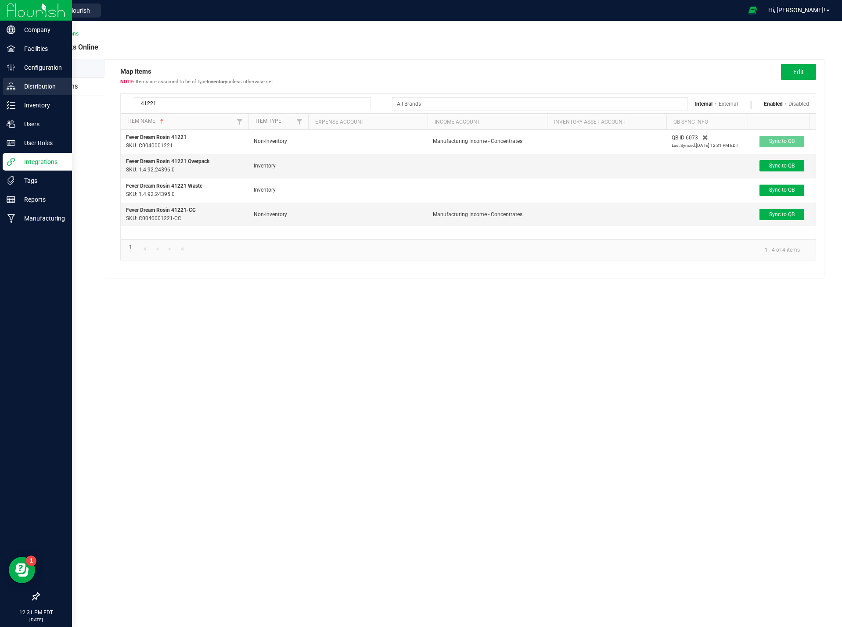
click at [38, 82] on p "Distribution" at bounding box center [41, 86] width 53 height 11
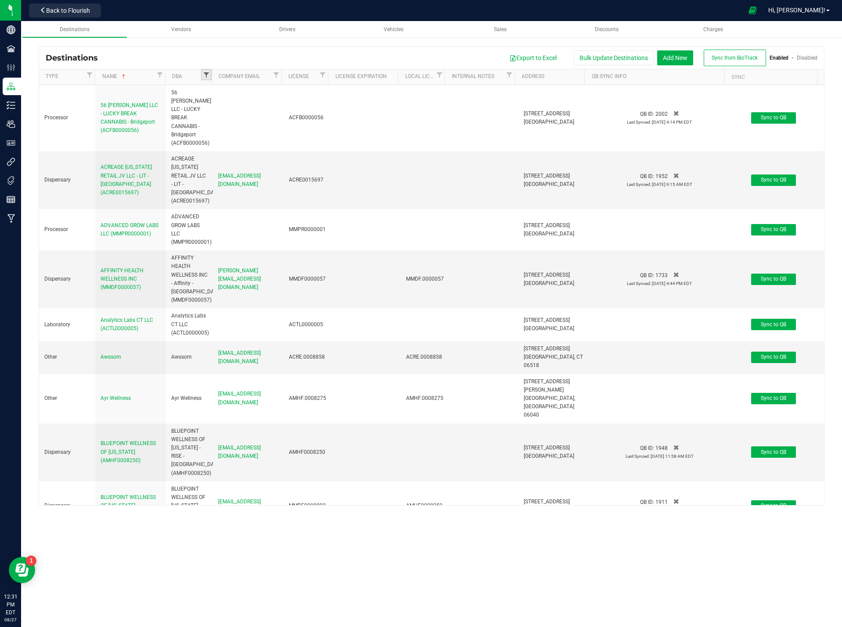
click at [203, 73] on span "Filter" at bounding box center [206, 75] width 7 height 7
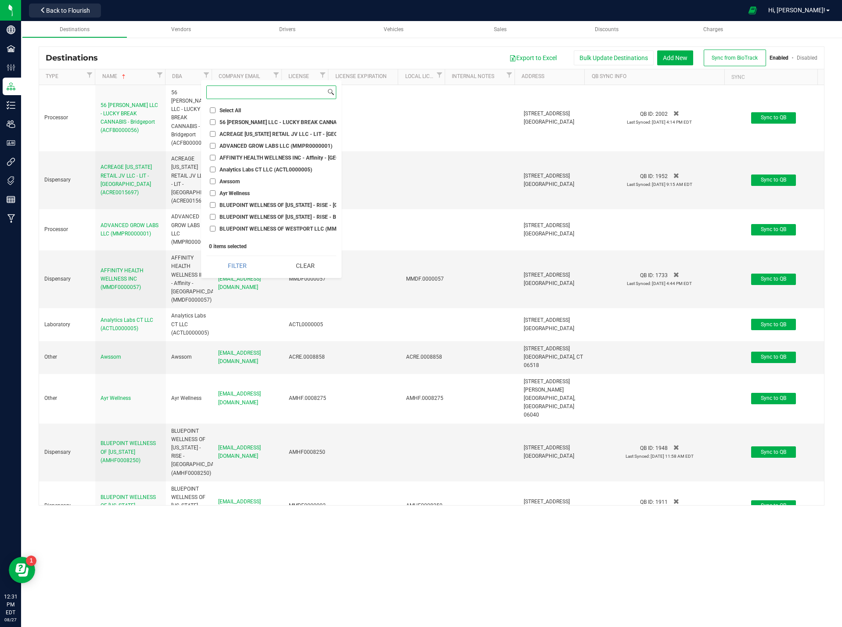
click at [244, 96] on input at bounding box center [266, 92] width 119 height 13
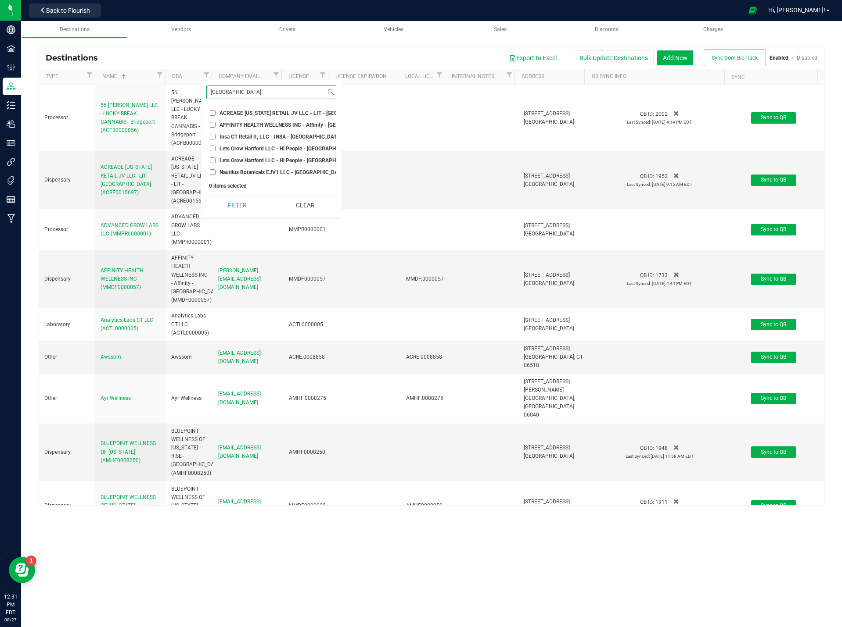
type input "new haven"
click at [251, 121] on li "AFFINITY HEALTH WELLNESS INC - Affinity - New Haven (MMDF0000057)" at bounding box center [271, 124] width 130 height 9
click at [210, 125] on input "AFFINITY HEALTH WELLNESS INC - Affinity - New Haven (MMDF0000057)" at bounding box center [213, 125] width 6 height 6
click at [244, 215] on button "Filter" at bounding box center [237, 205] width 62 height 19
checkbox input "true"
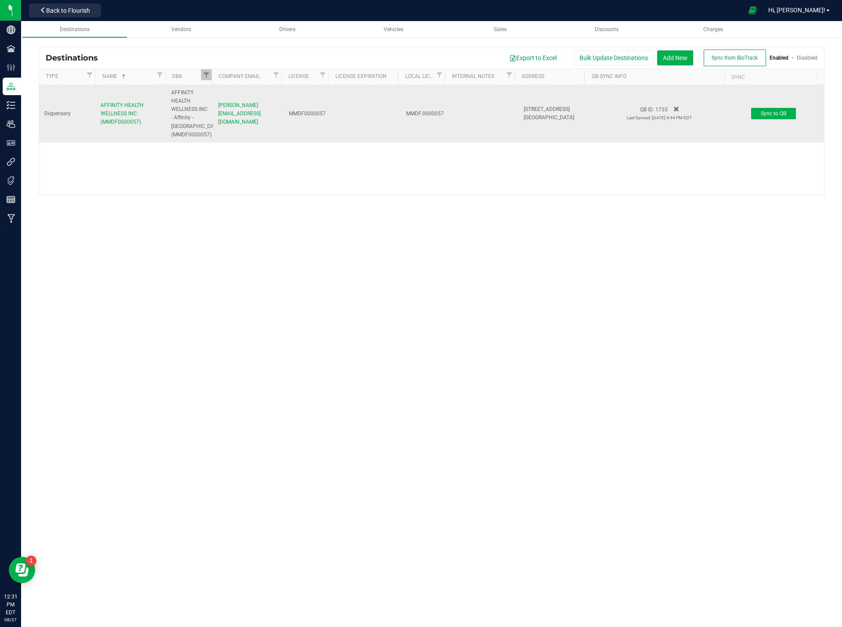
drag, startPoint x: 149, startPoint y: 125, endPoint x: 91, endPoint y: 103, distance: 61.7
click at [91, 103] on tr "Dispensary AFFINITY HEALTH WELLNESS INC (MMDF0000057) AFFINITY HEALTH WELLNESS …" at bounding box center [431, 113] width 785 height 57
copy tr "AFFINITY HEALTH WELLNESS INC (MMDF0000057)"
drag, startPoint x: 531, startPoint y: 112, endPoint x: 536, endPoint y: 107, distance: 7.5
click at [531, 112] on span "1351 Whalley Ave" at bounding box center [546, 109] width 46 height 6
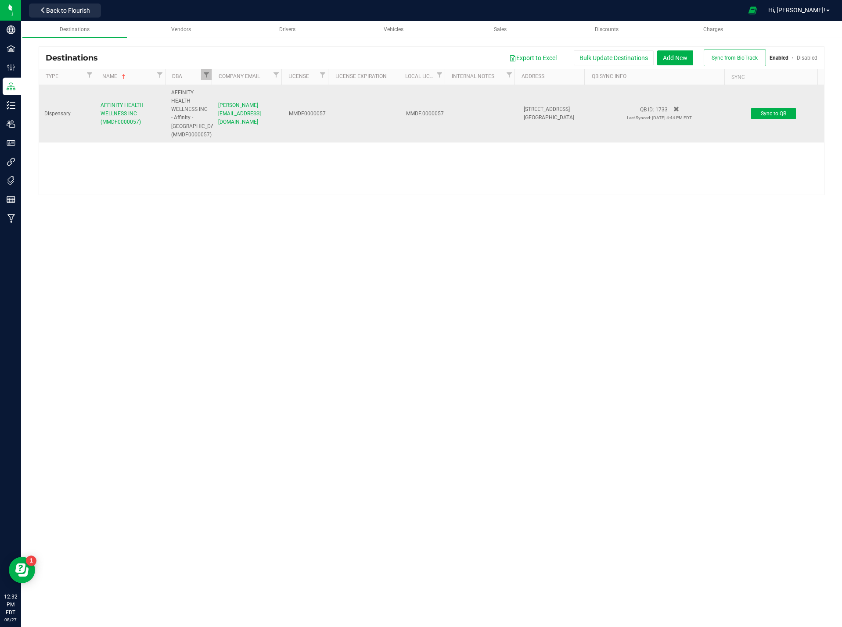
click at [536, 107] on span "1351 Whalley Ave" at bounding box center [546, 109] width 46 height 6
drag, startPoint x: 536, startPoint y: 107, endPoint x: 534, endPoint y: 111, distance: 4.9
copy span "1351 Whalley Ave"
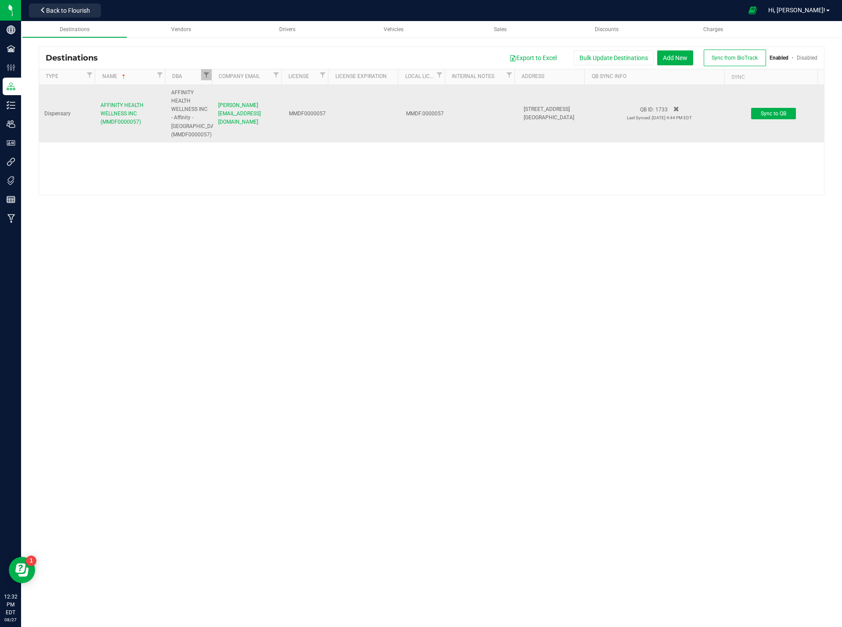
drag, startPoint x: 548, startPoint y: 104, endPoint x: 526, endPoint y: 109, distance: 23.5
click at [526, 109] on span "1351 Whalley Ave" at bounding box center [546, 109] width 46 height 6
copy span "1351 Whalley Ave"
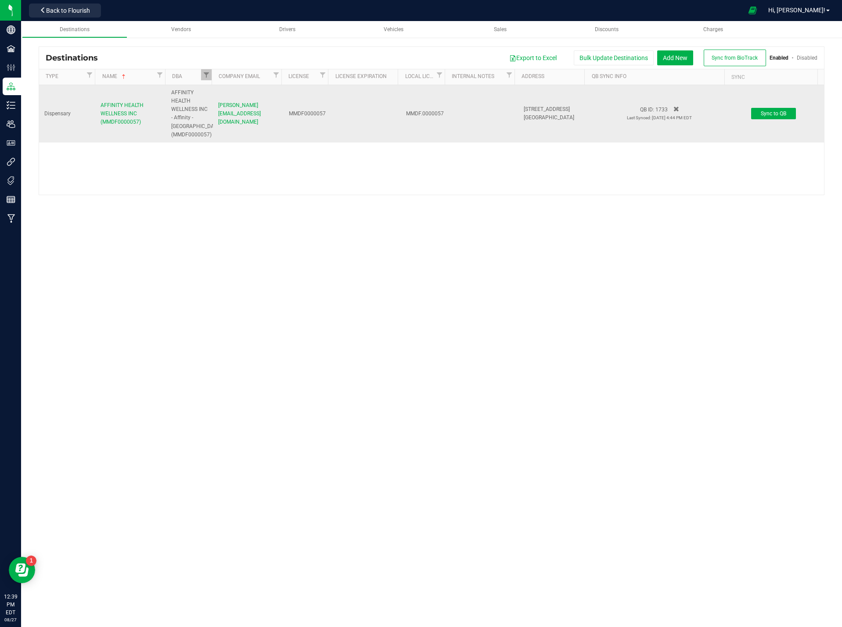
copy span "1351 Whalley Ave"
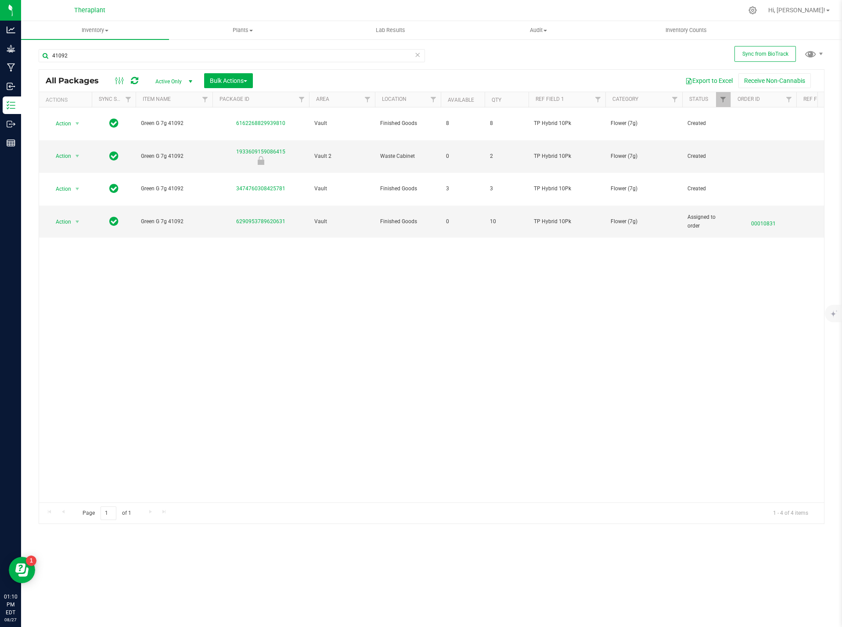
click at [418, 53] on icon at bounding box center [417, 54] width 6 height 11
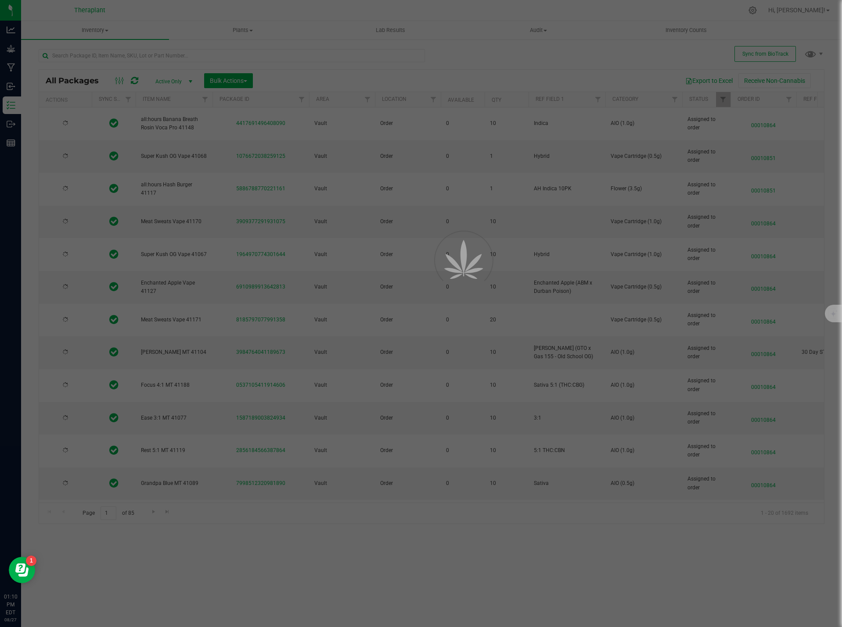
type input "[DATE]"
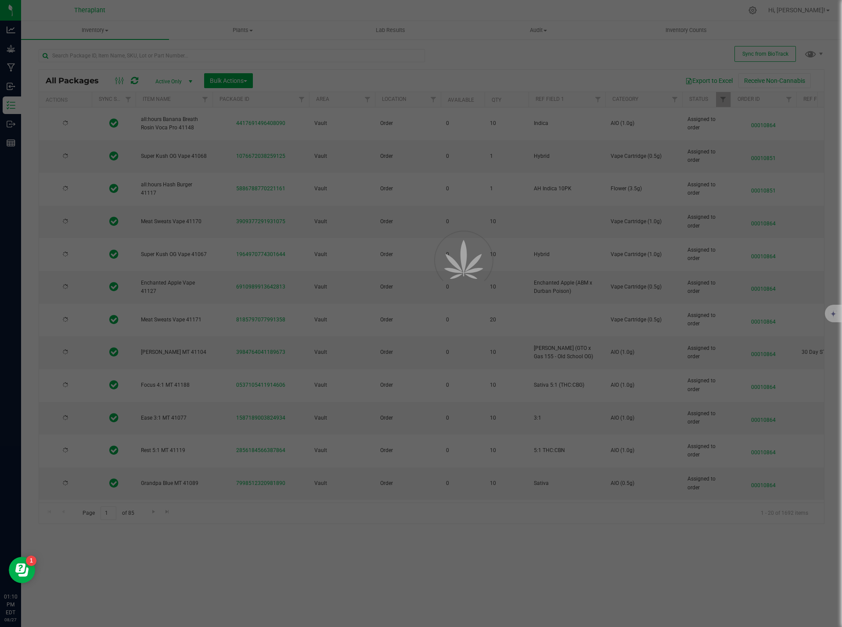
type input "[DATE]"
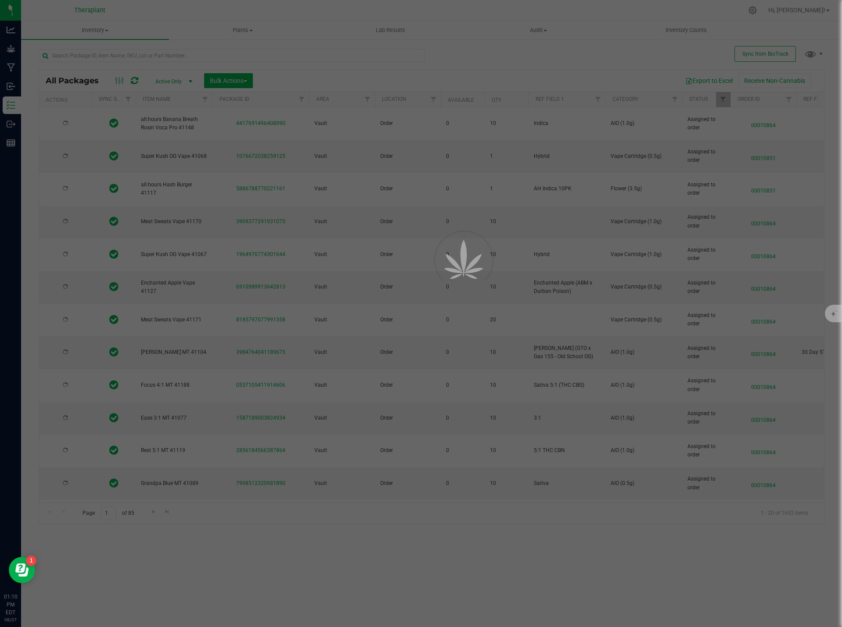
type input "[DATE]"
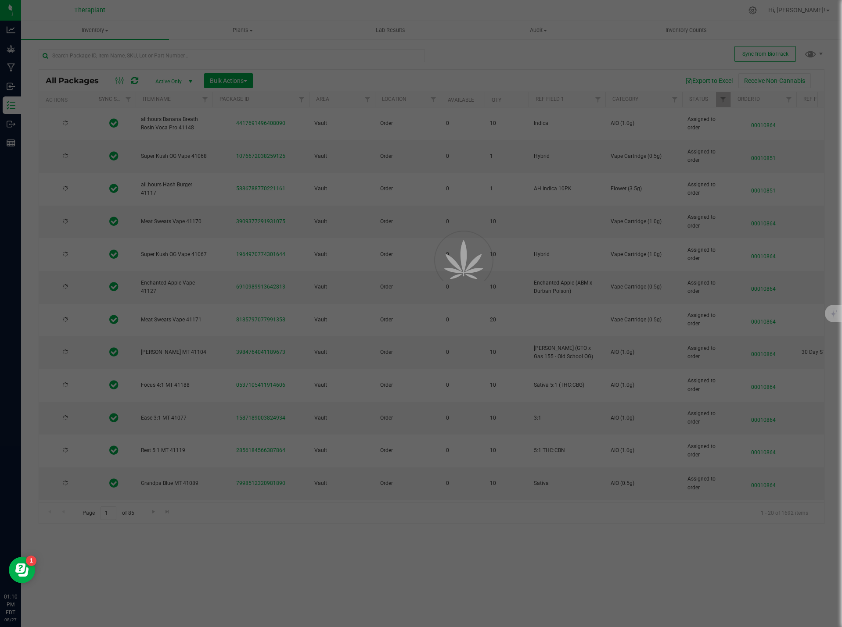
type input "[DATE]"
